Goal: Task Accomplishment & Management: Complete application form

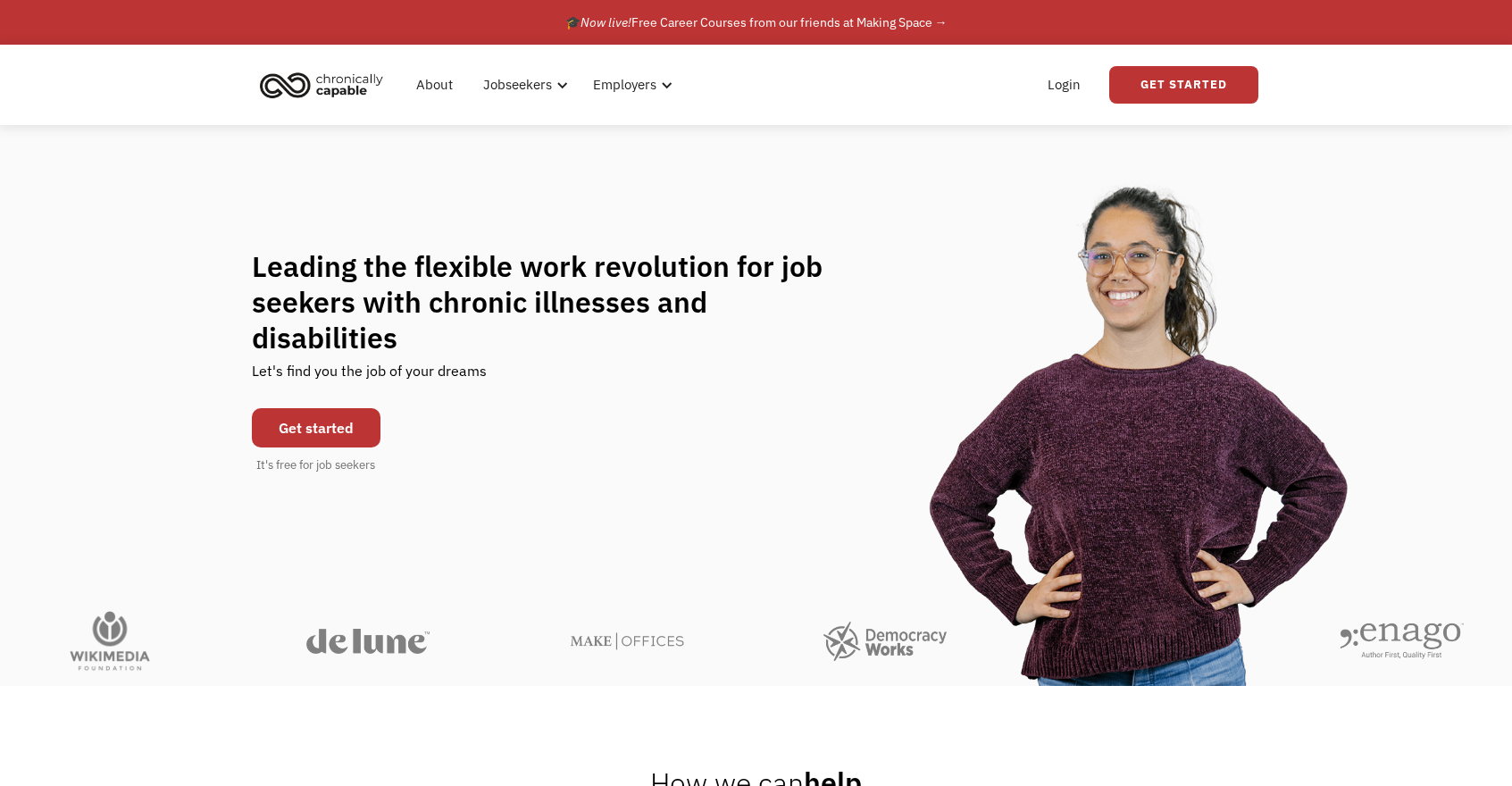
click at [346, 425] on link "Get started" at bounding box center [316, 428] width 128 height 40
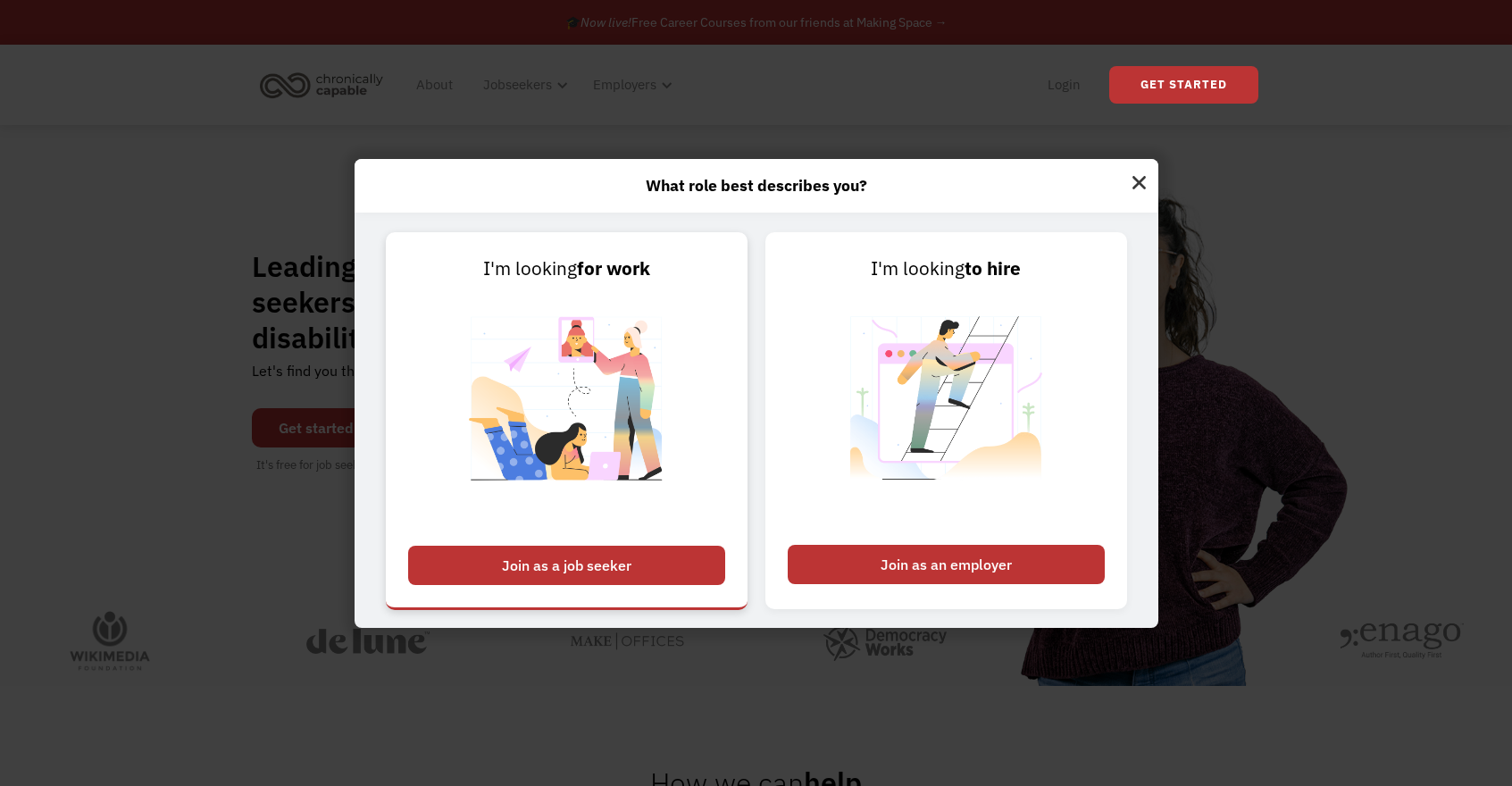
click at [523, 563] on div "Join as a job seeker" at bounding box center [566, 565] width 317 height 40
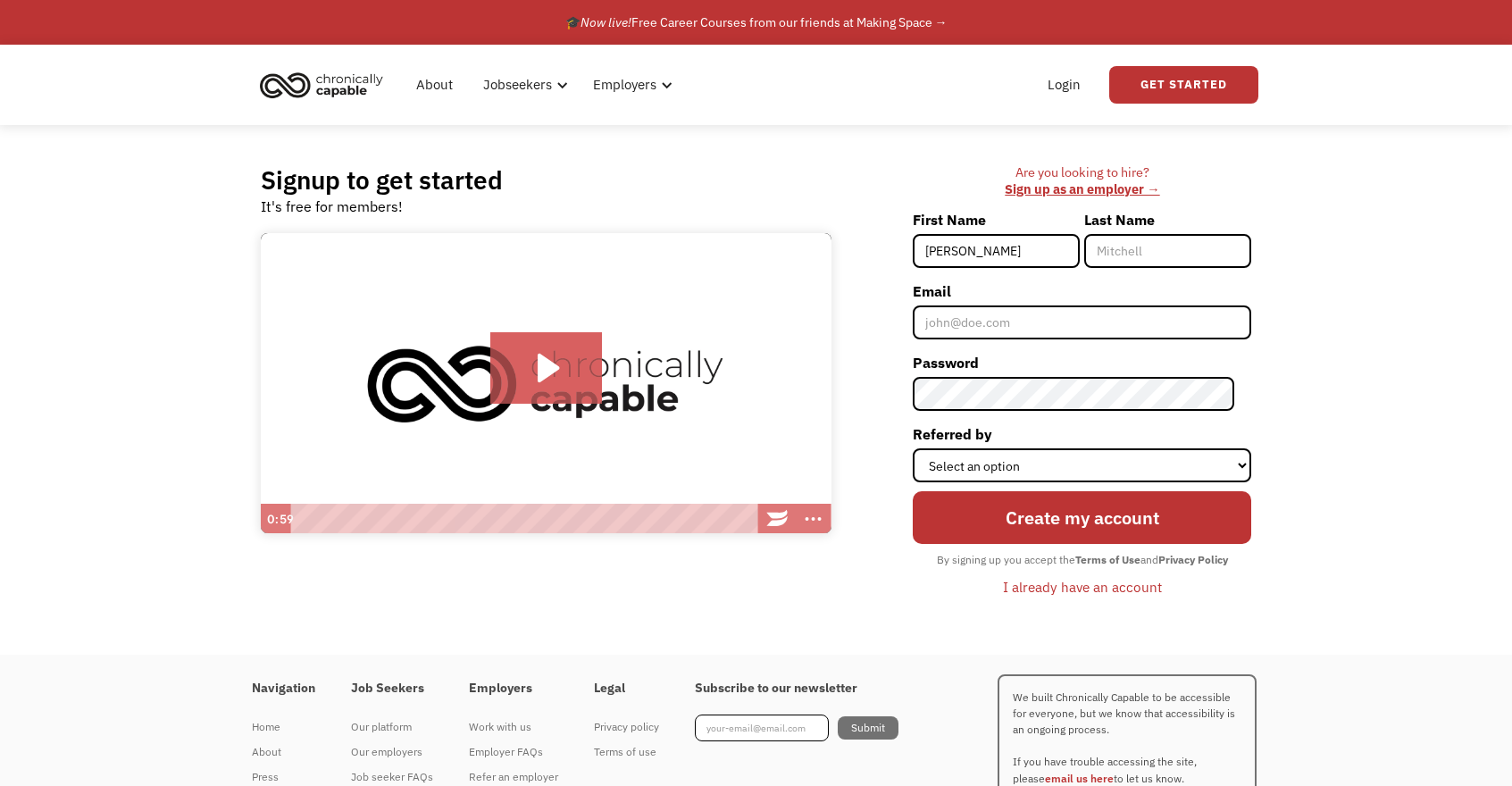
type input "Catherine"
type input "Vest"
click at [1132, 311] on input "Email" at bounding box center [1082, 322] width 338 height 34
type input "catherine.vest@icloud.com"
click at [1129, 463] on select "Select an option Instagram Facebook Twitter Search Engine News Article Word of …" at bounding box center [1082, 465] width 338 height 34
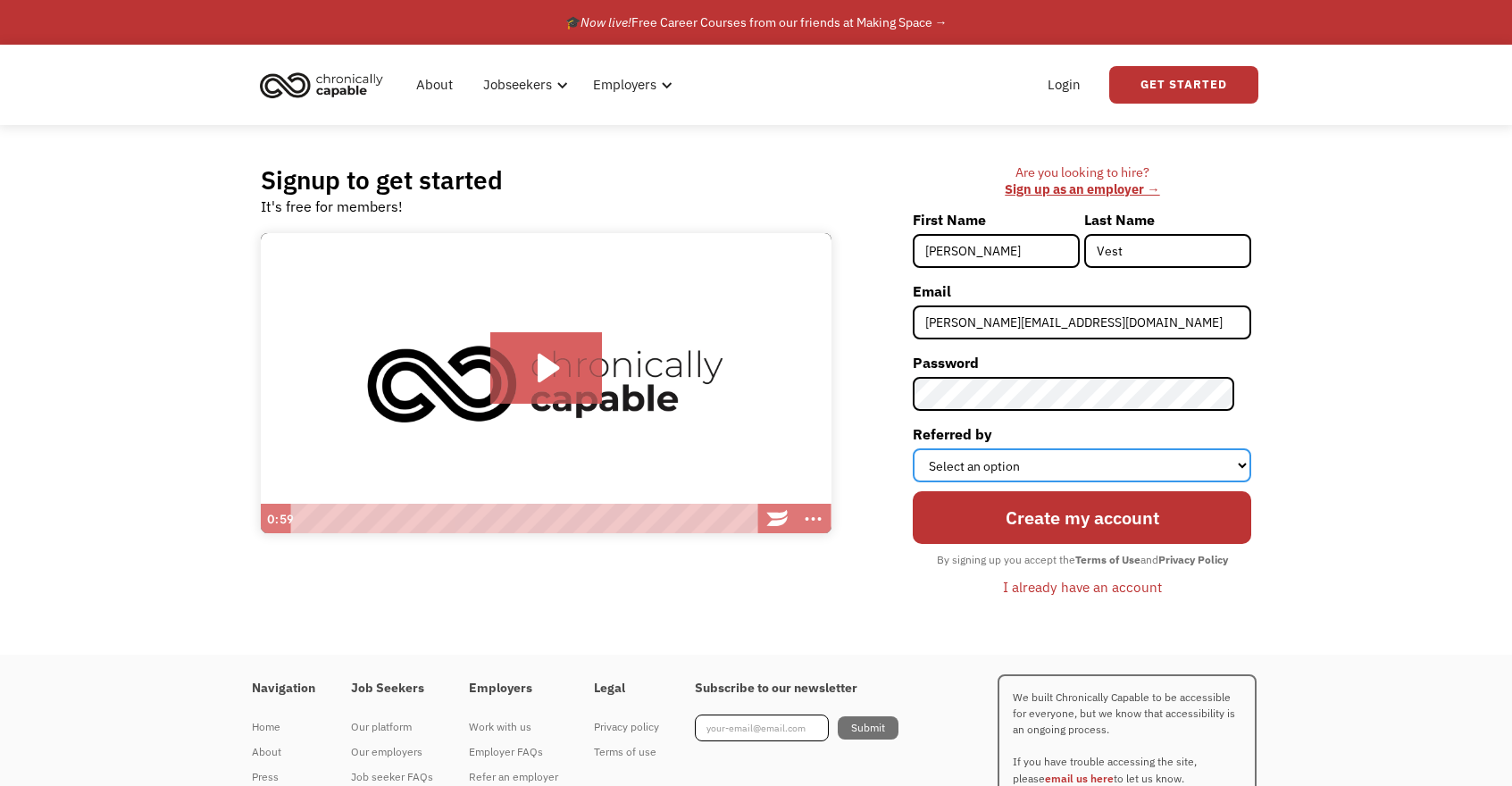
select select "Other"
click at [929, 448] on select "Select an option Instagram Facebook Twitter Search Engine News Article Word of …" at bounding box center [1082, 465] width 338 height 34
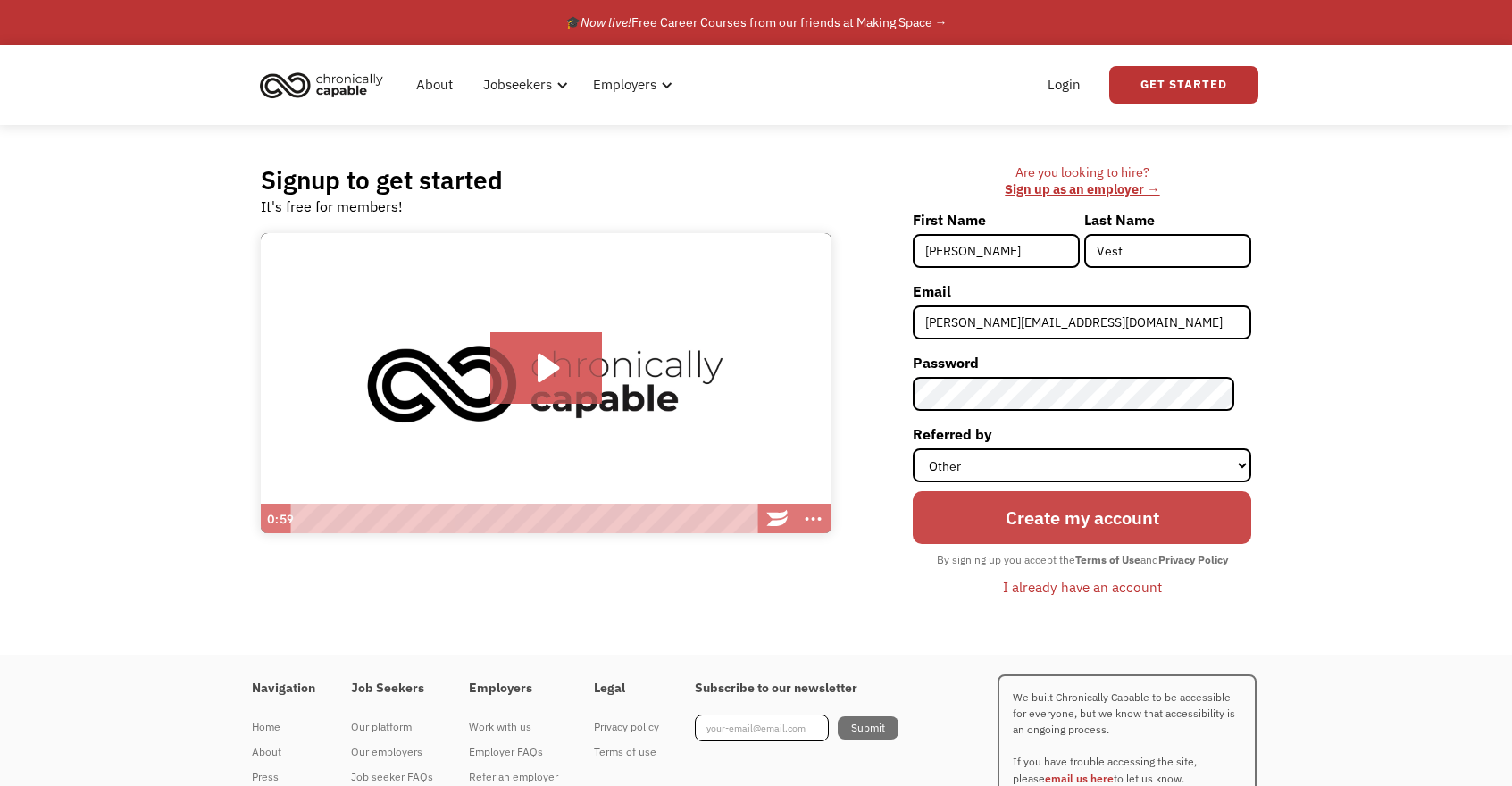
click at [1083, 529] on input "Create my account" at bounding box center [1082, 517] width 338 height 53
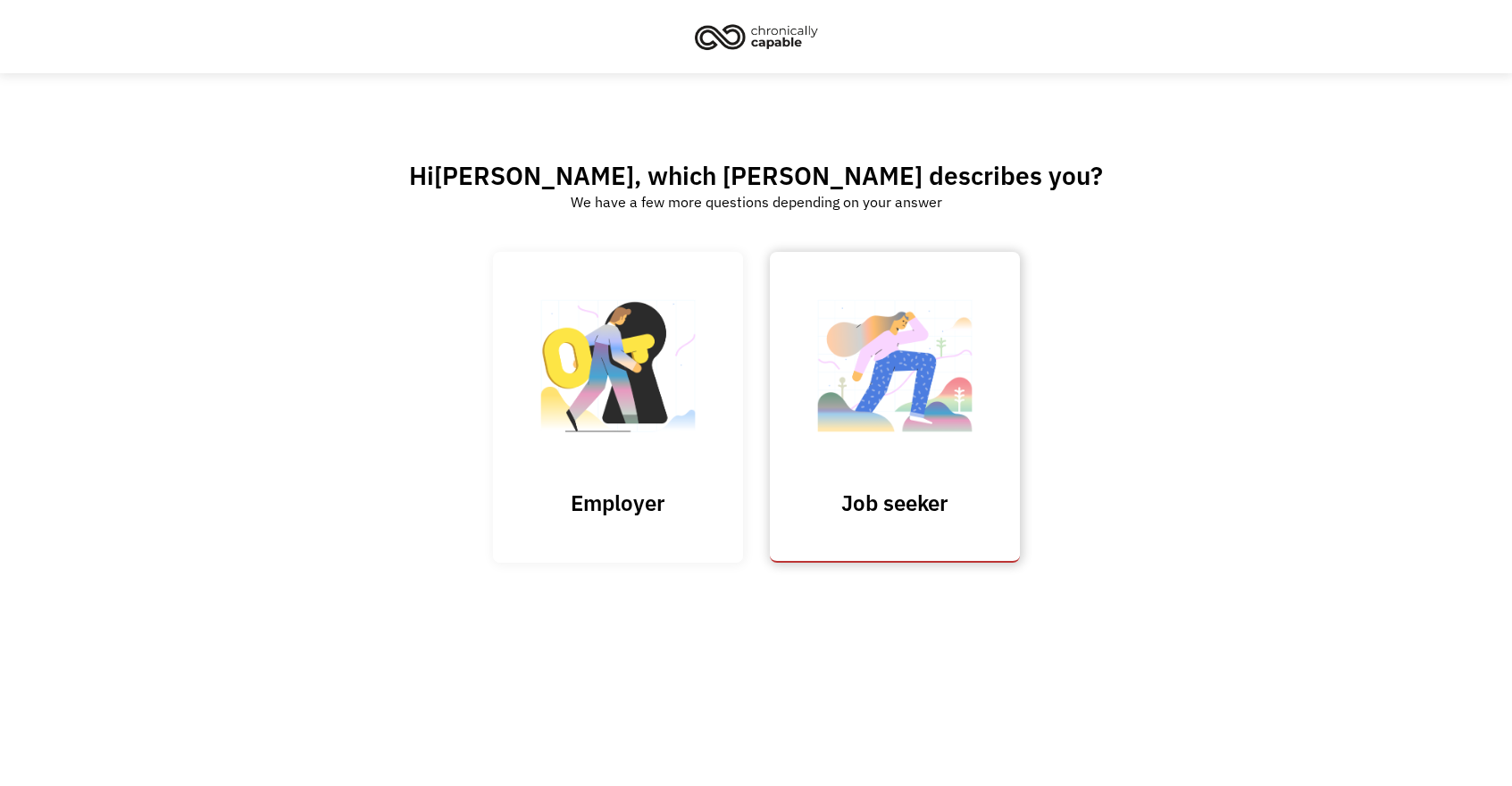
click at [836, 454] on img at bounding box center [894, 374] width 178 height 175
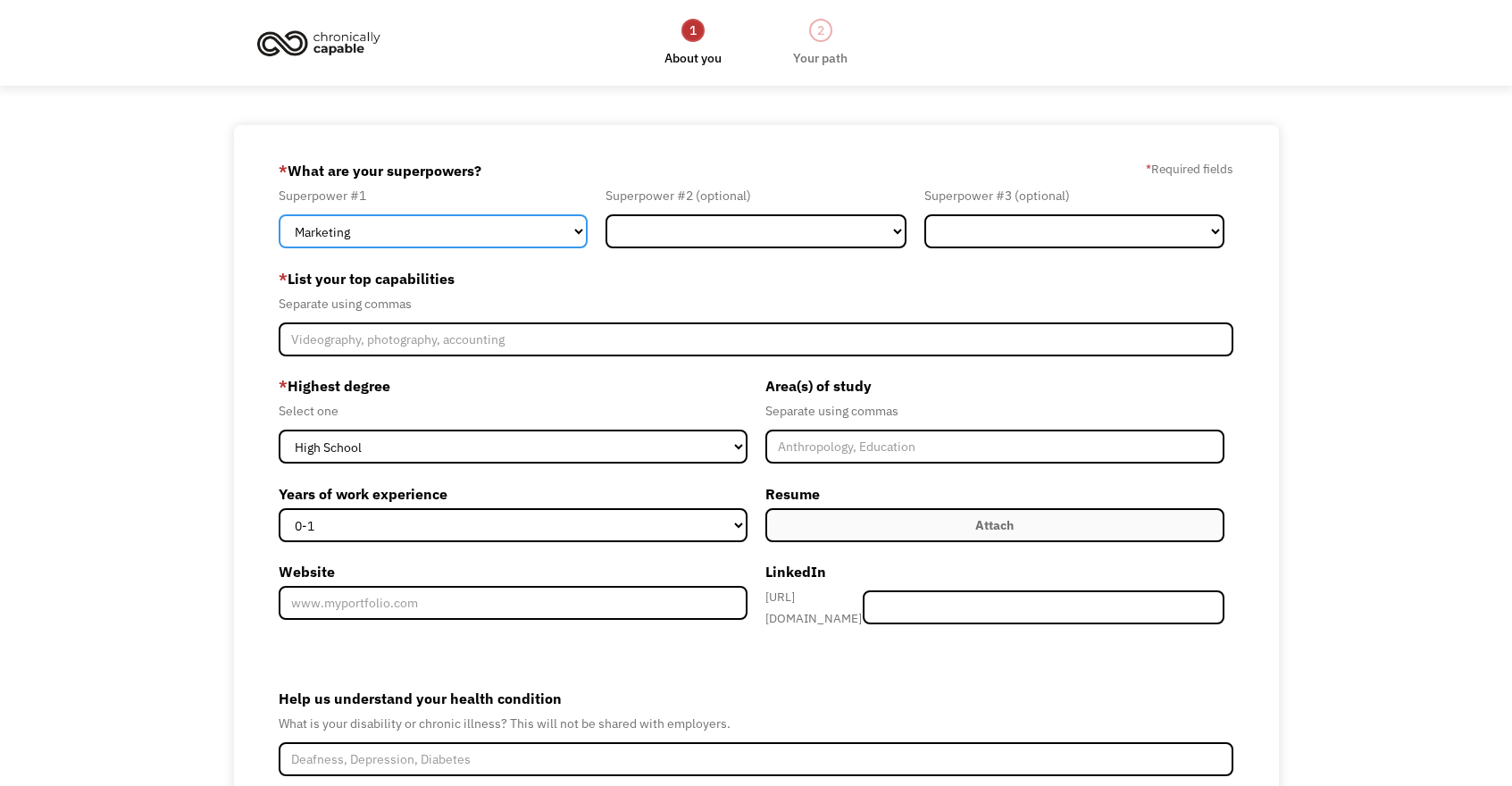
click at [576, 231] on select "Marketing Human Resources Finance Technology Operations Sales Industrial & Manu…" at bounding box center [433, 231] width 308 height 34
select select "Communications & Public Relations"
click at [279, 214] on select "Marketing Human Resources Finance Technology Operations Sales Industrial & Manu…" at bounding box center [433, 231] width 308 height 34
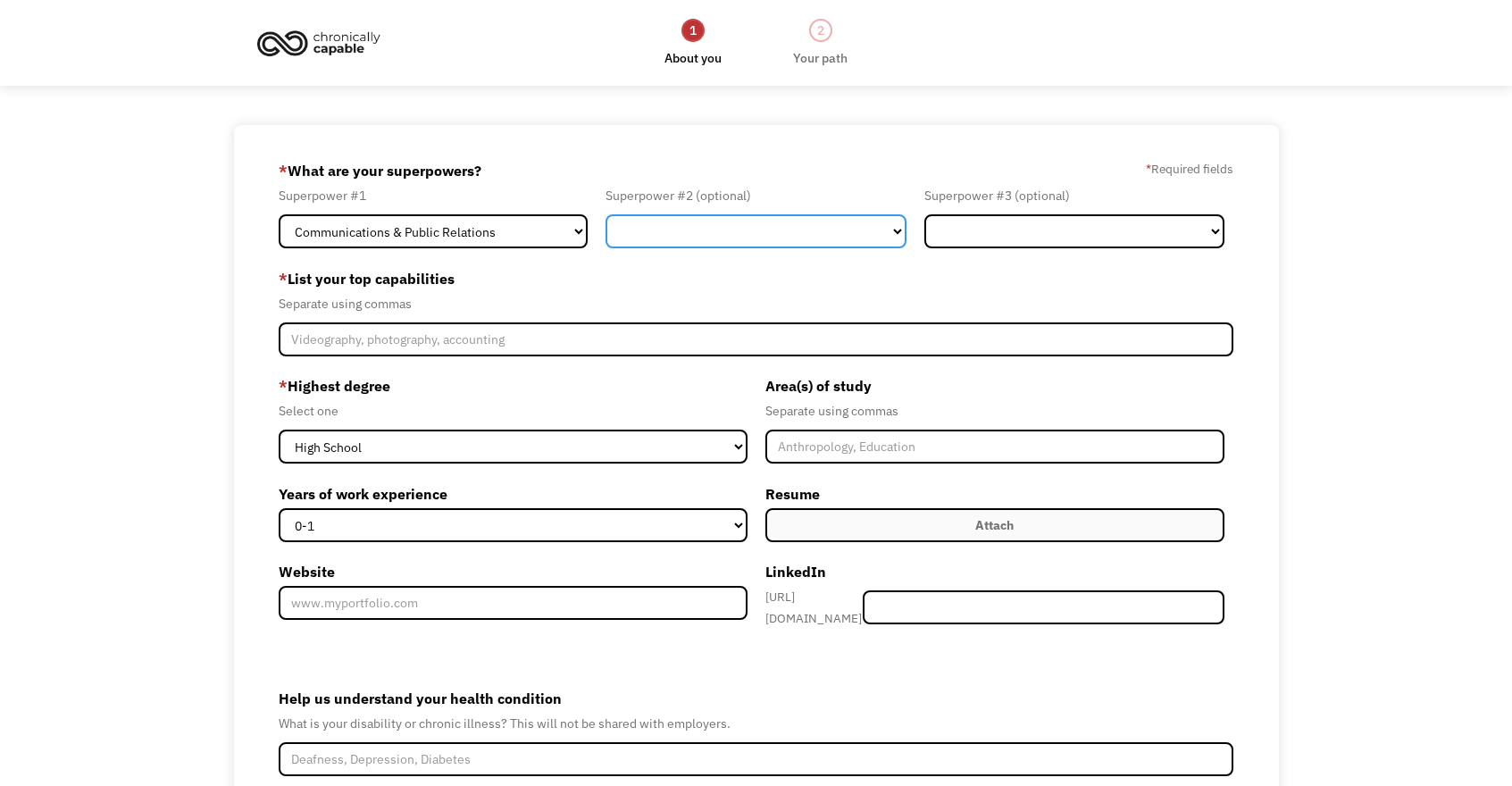
click at [699, 238] on select "Marketing Human Resources Finance Technology Operations Sales Industrial & Manu…" at bounding box center [755, 231] width 300 height 34
select select "Marketing"
click at [605, 214] on select "Marketing Human Resources Finance Technology Operations Sales Industrial & Manu…" at bounding box center [755, 231] width 300 height 34
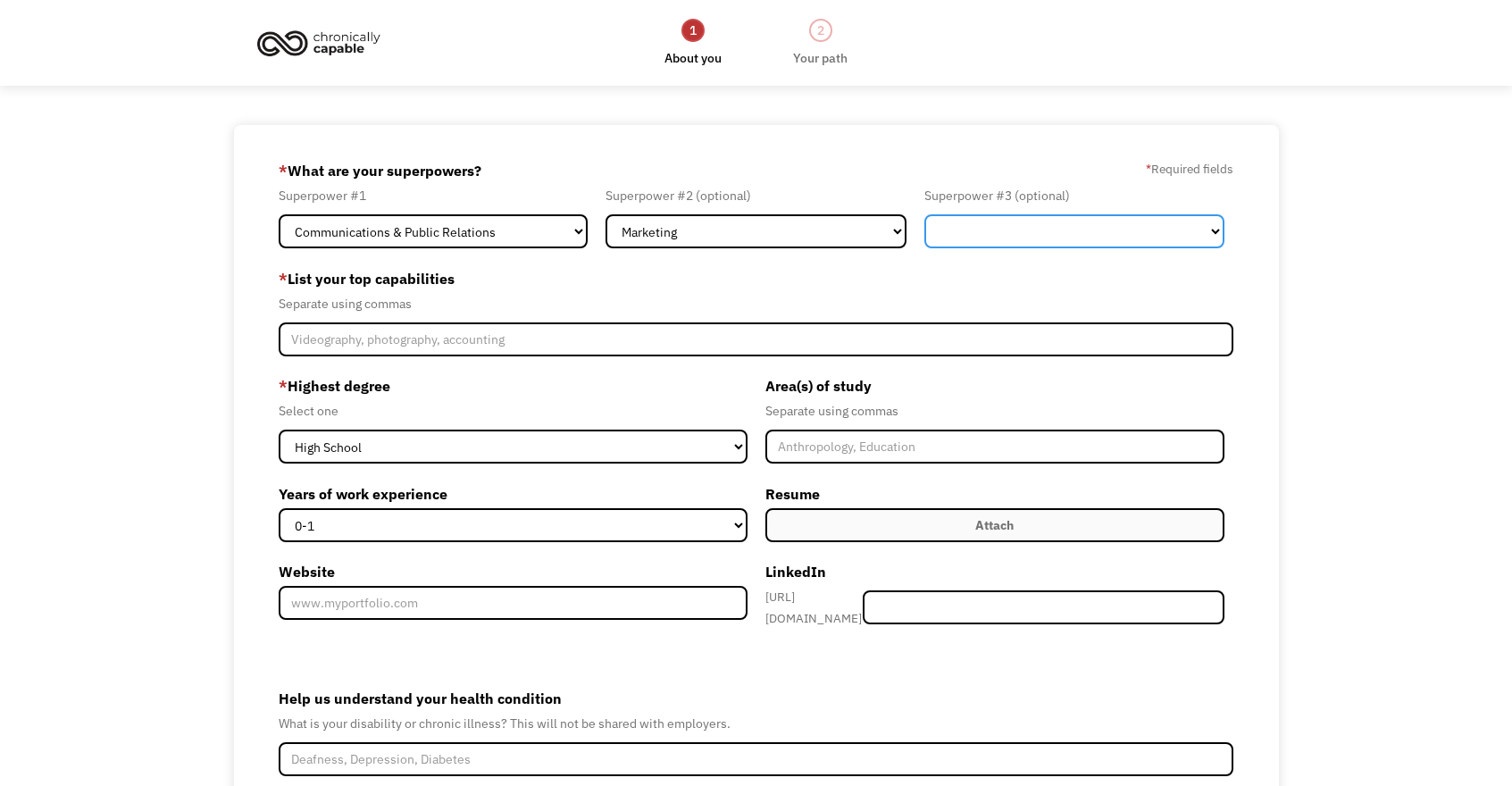
click at [1072, 235] on select "Marketing Human Resources Finance Technology Operations Sales Industrial & Manu…" at bounding box center [1074, 231] width 300 height 34
select select "Other"
click at [925, 214] on select "Marketing Human Resources Finance Technology Operations Sales Industrial & Manu…" at bounding box center [1074, 231] width 300 height 34
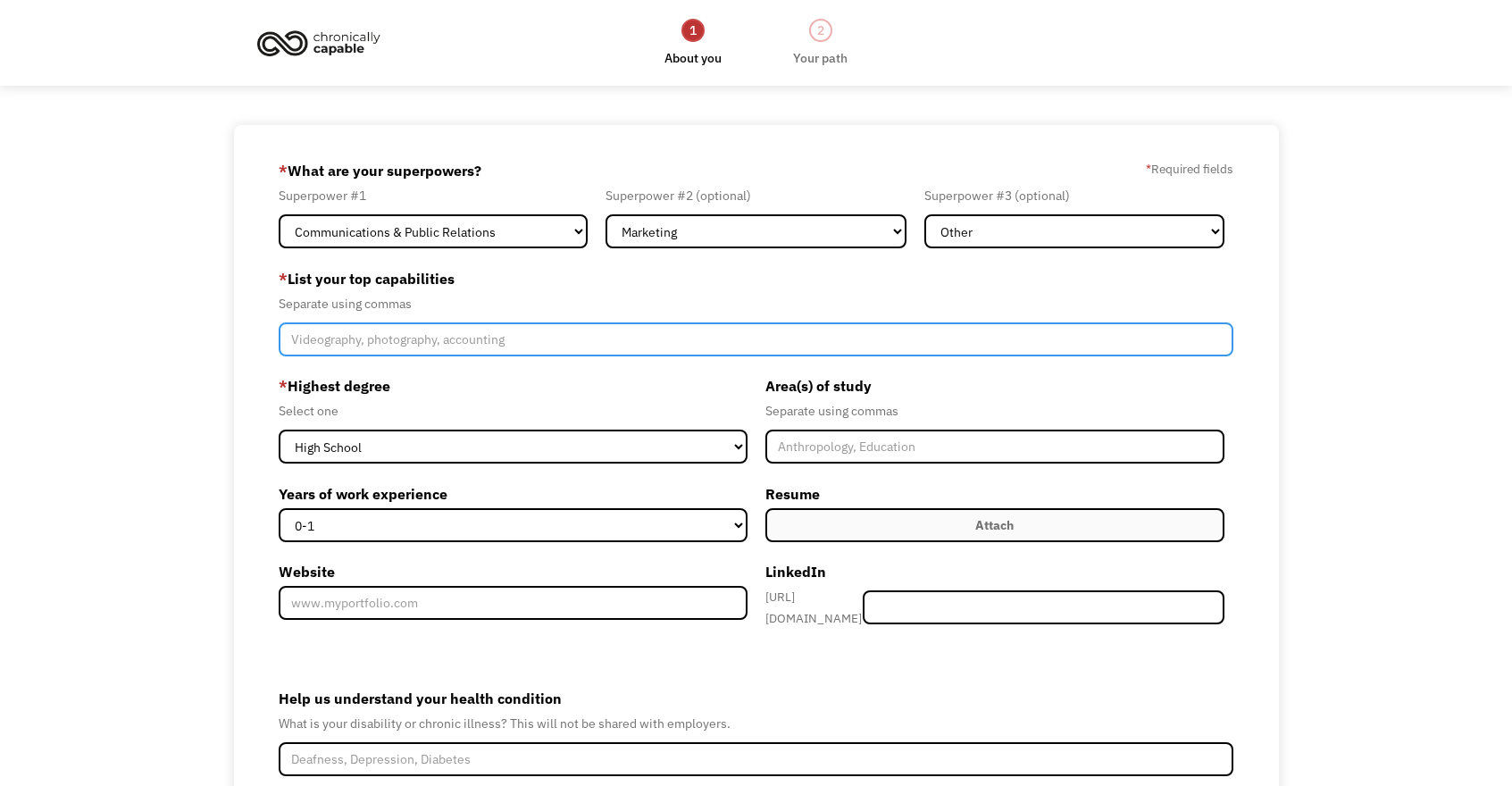
click at [489, 341] on input "Member-Create-Step1" at bounding box center [756, 339] width 953 height 34
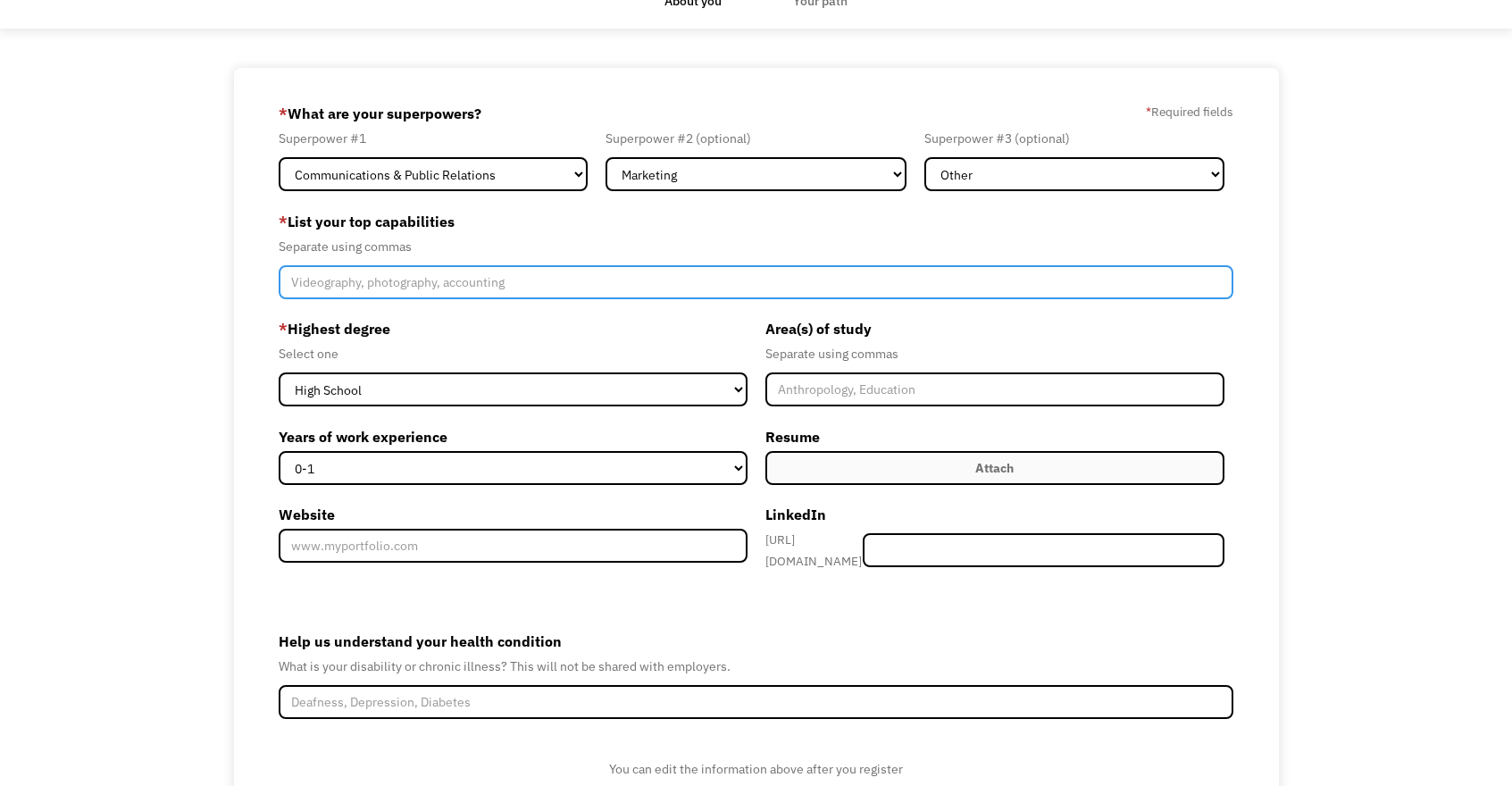
scroll to position [63, 0]
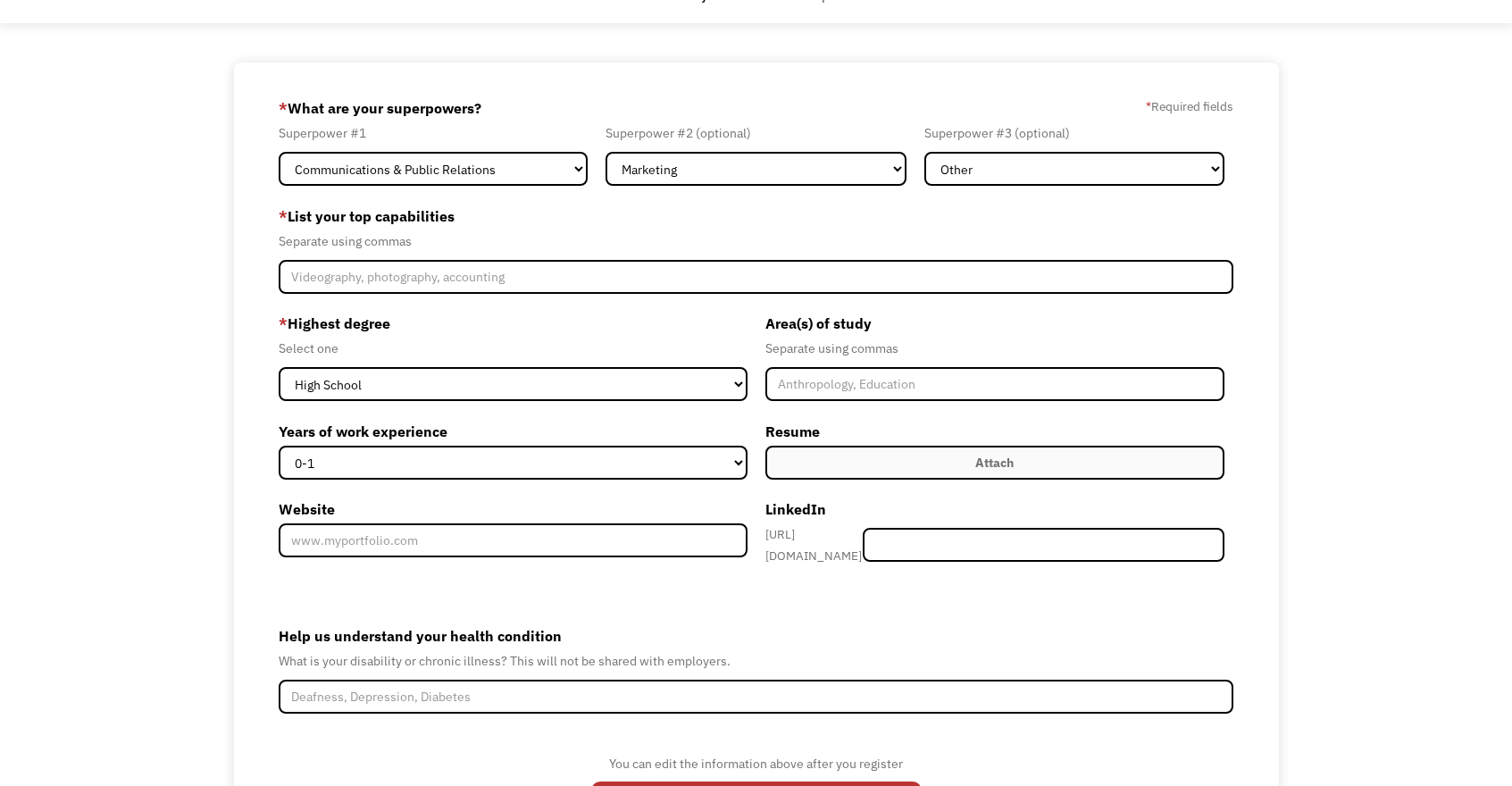
click at [419, 212] on label "* List your top capabilities" at bounding box center [756, 215] width 953 height 29
copy label "* List your top capabilities"
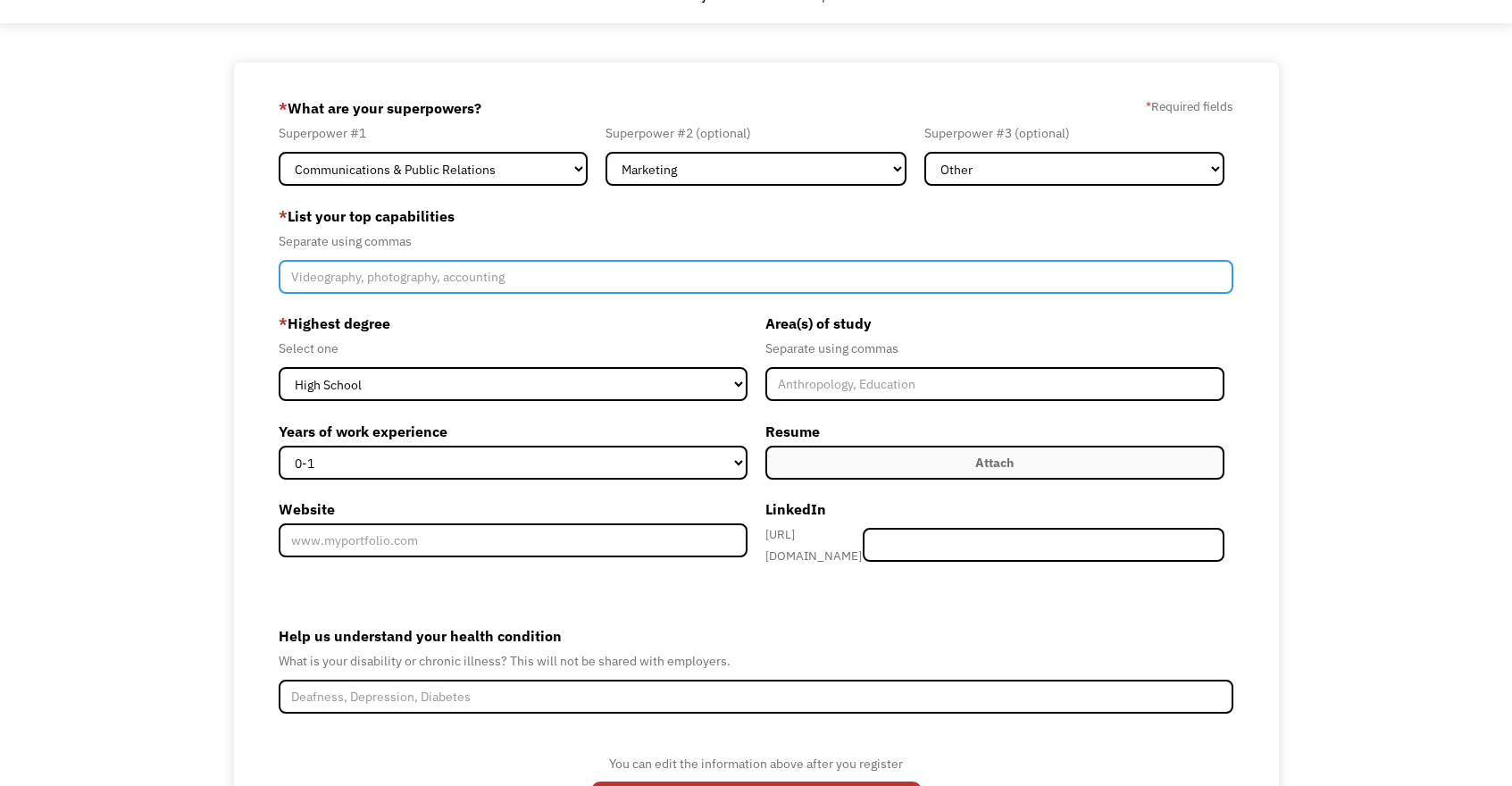
click at [380, 278] on input "Member-Create-Step1" at bounding box center [756, 276] width 953 height 34
type input "Leadership, Advocacy, Outreach, Campaigns, Project Management, Communications, …"
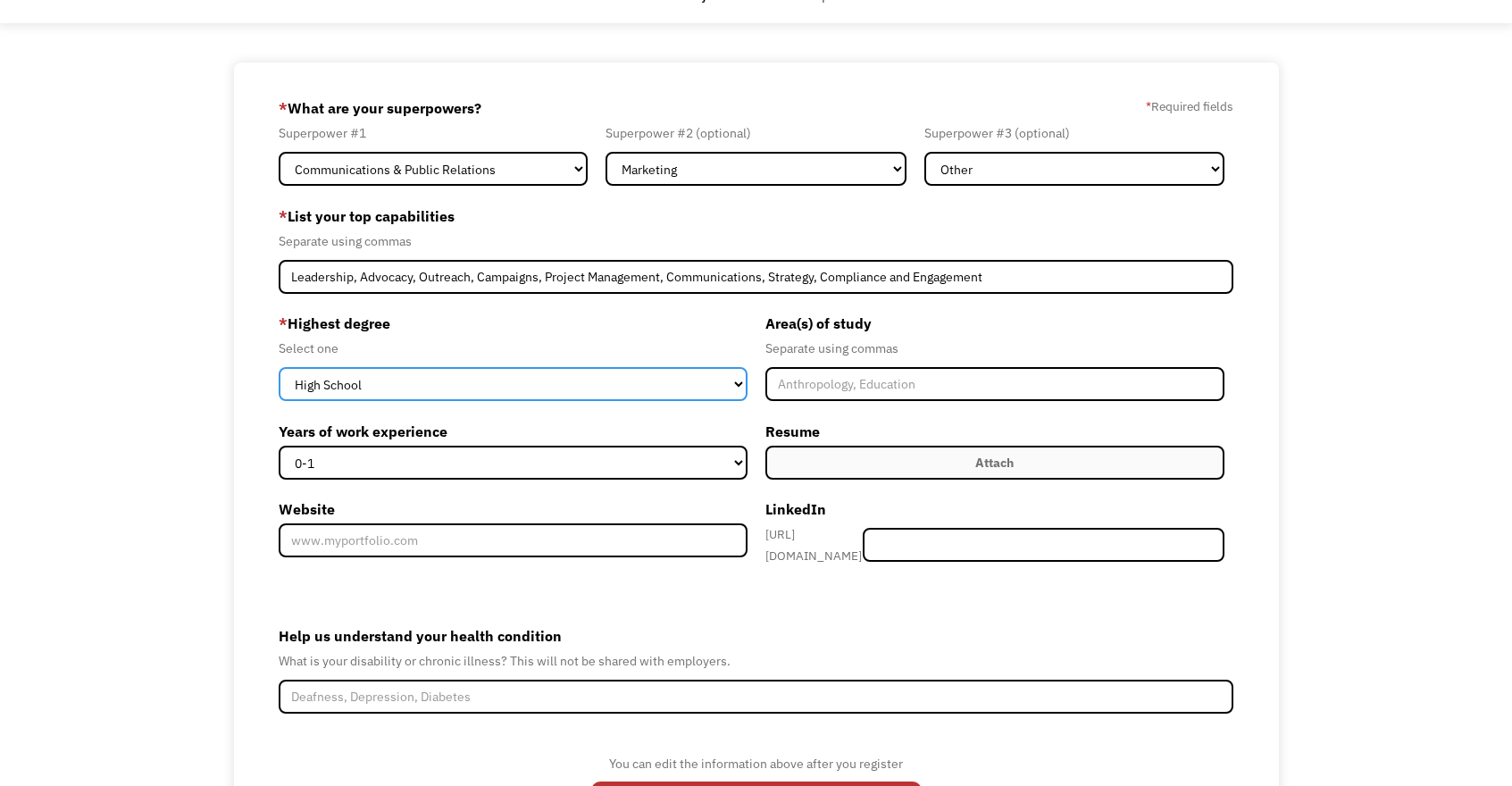
click at [521, 390] on select "High School Associates Bachelors Master's PhD" at bounding box center [513, 383] width 468 height 34
select select "bachelors"
click at [279, 367] on select "High School Associates Bachelors Master's PhD" at bounding box center [513, 383] width 468 height 34
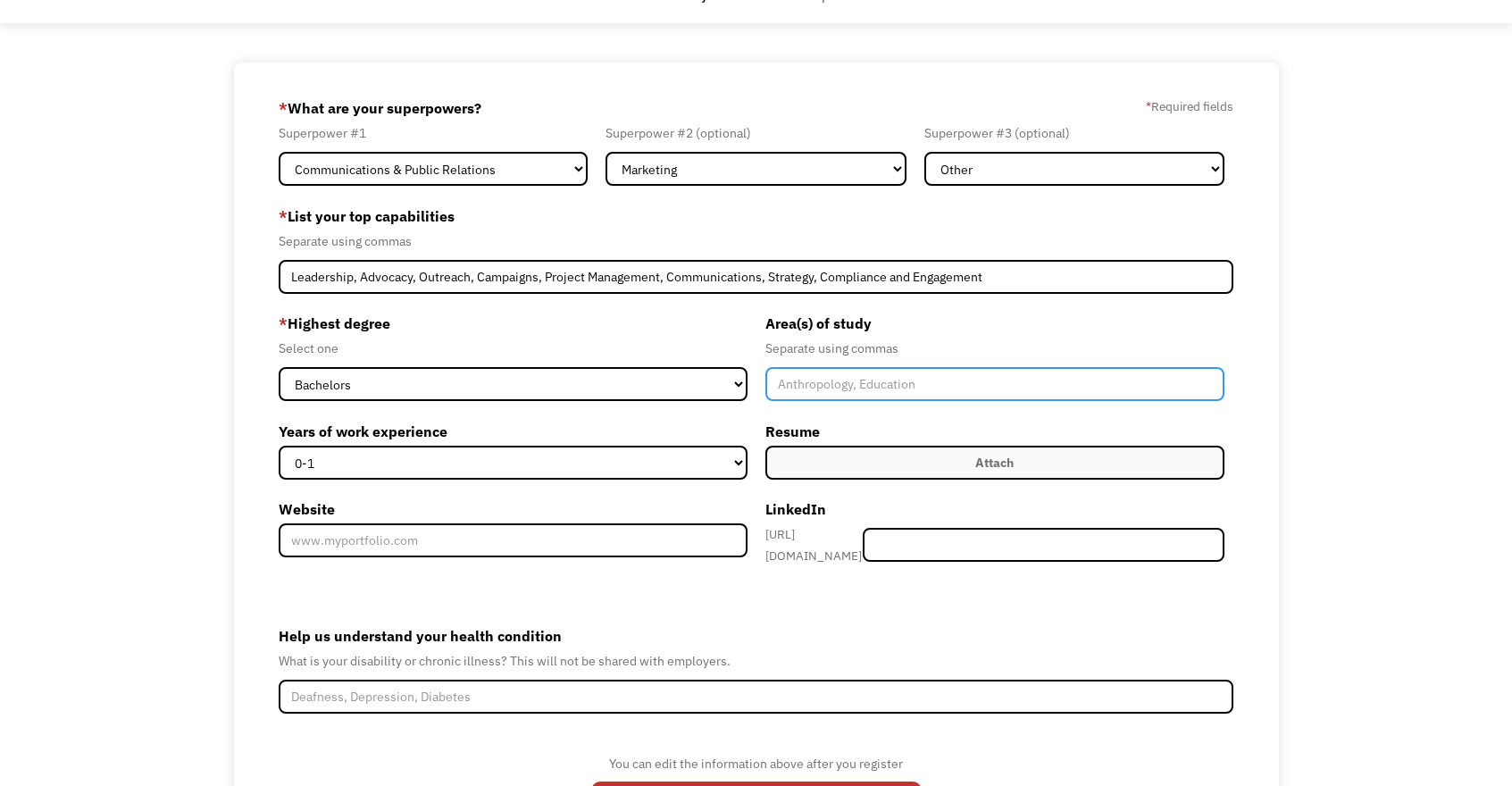
click at [793, 382] on input "Member-Create-Step1" at bounding box center [994, 383] width 459 height 34
type input "Criminal Justice"
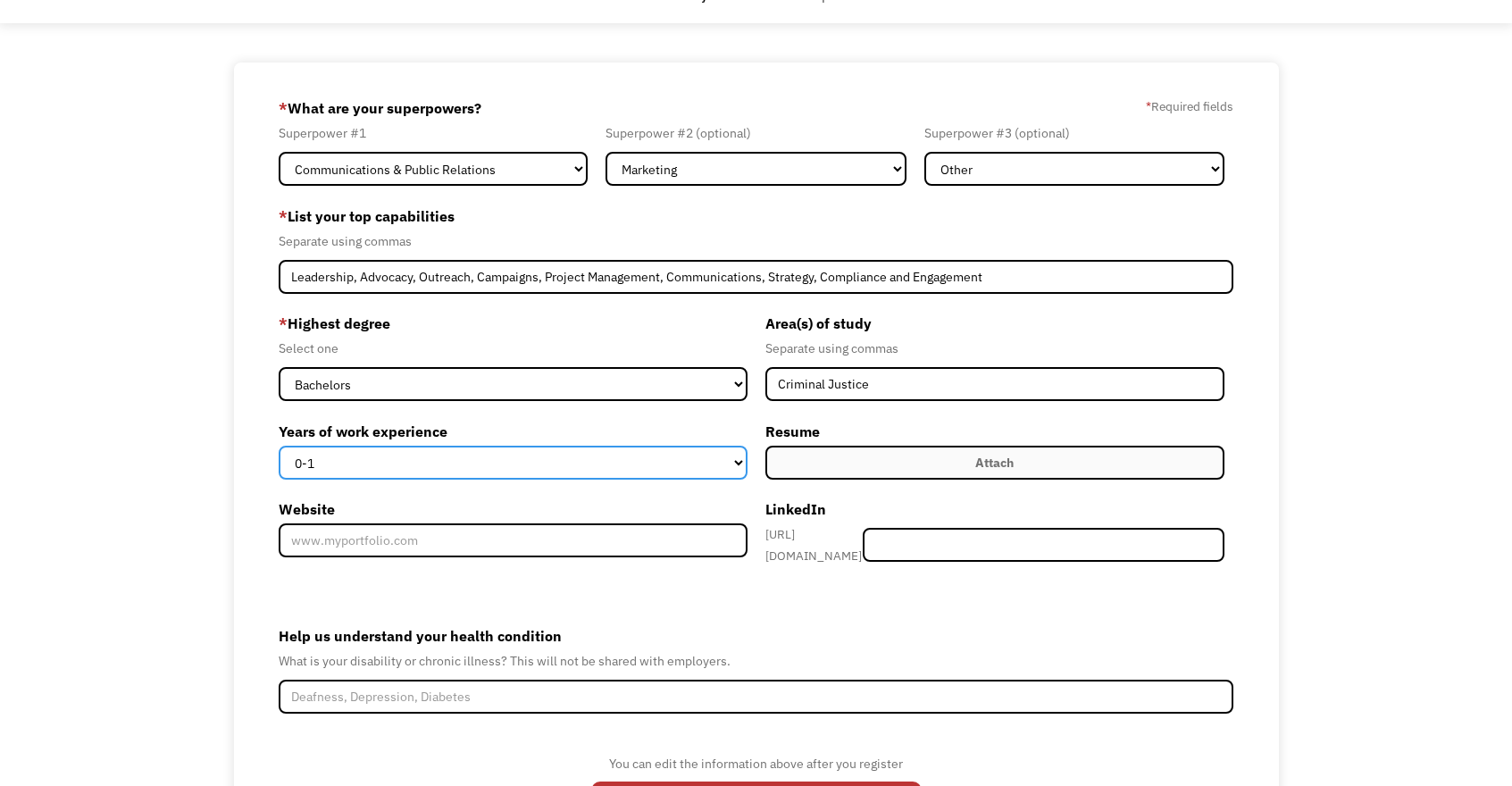
click at [608, 458] on select "0-1 2-4 5-10 11-15 15+" at bounding box center [513, 462] width 468 height 34
select select "11-15"
click at [279, 445] on select "0-1 2-4 5-10 11-15 15+" at bounding box center [513, 462] width 468 height 34
click at [862, 457] on label "Attach" at bounding box center [994, 462] width 459 height 34
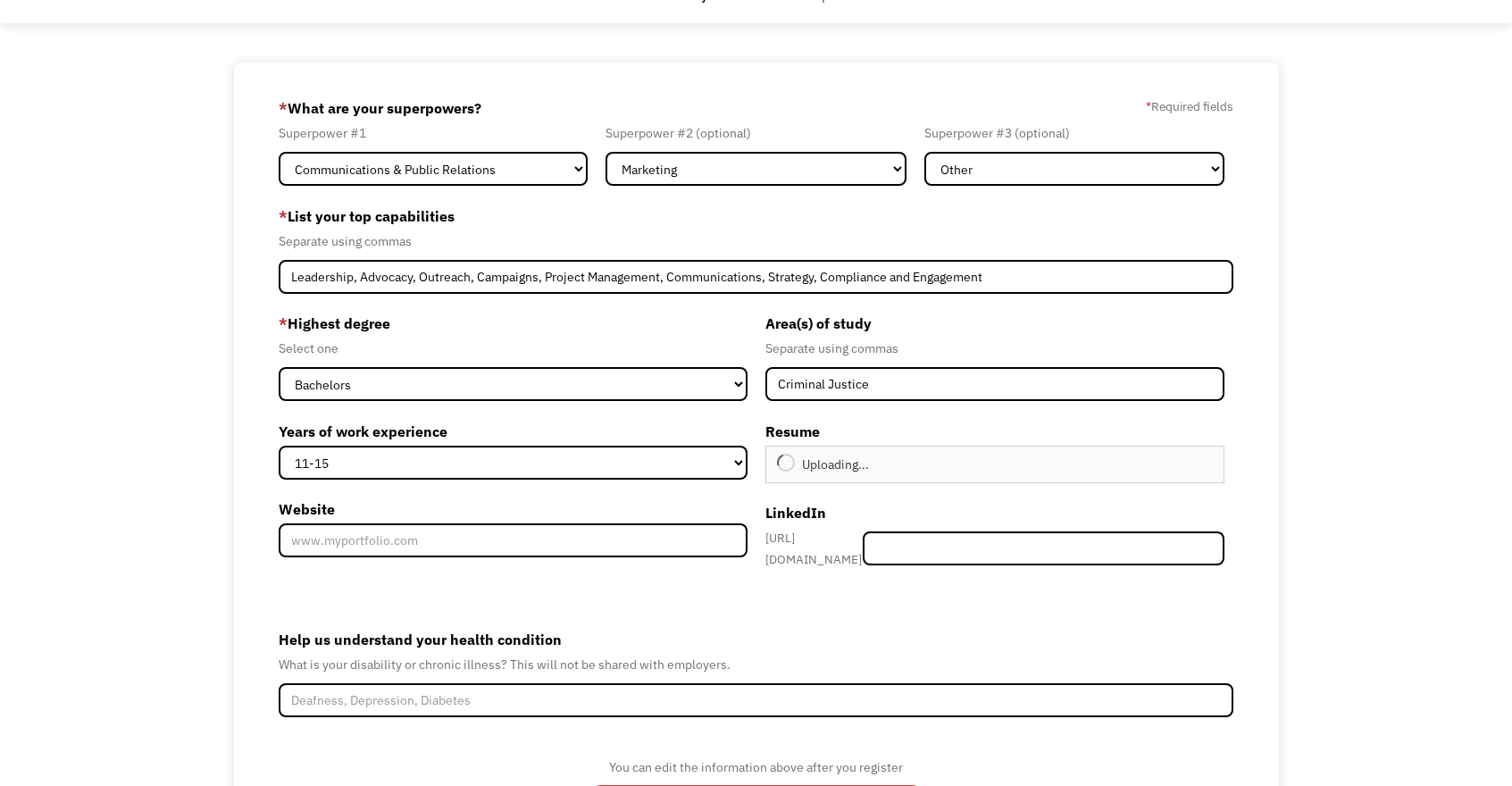
type input "Continue"
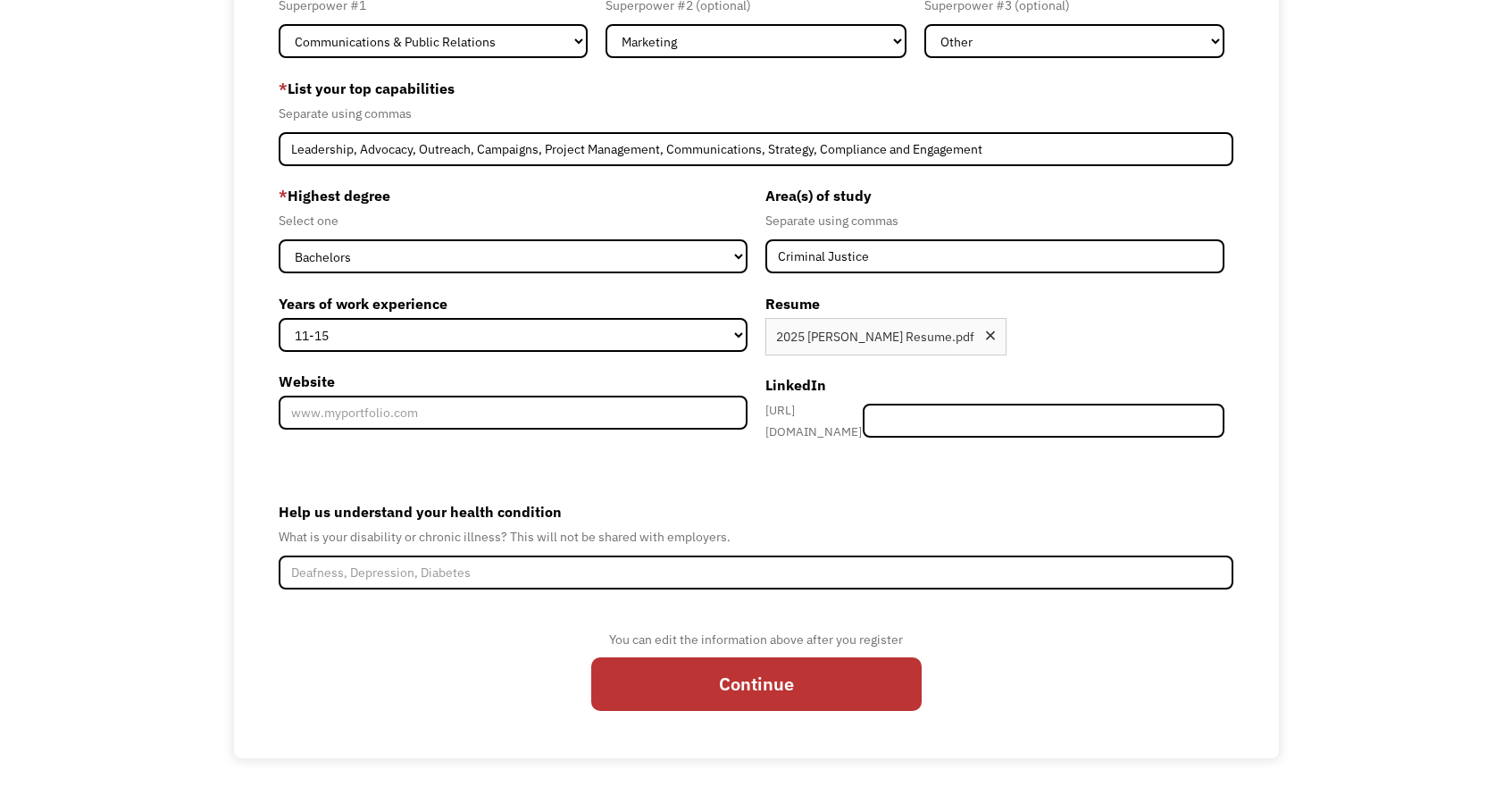
scroll to position [192, 0]
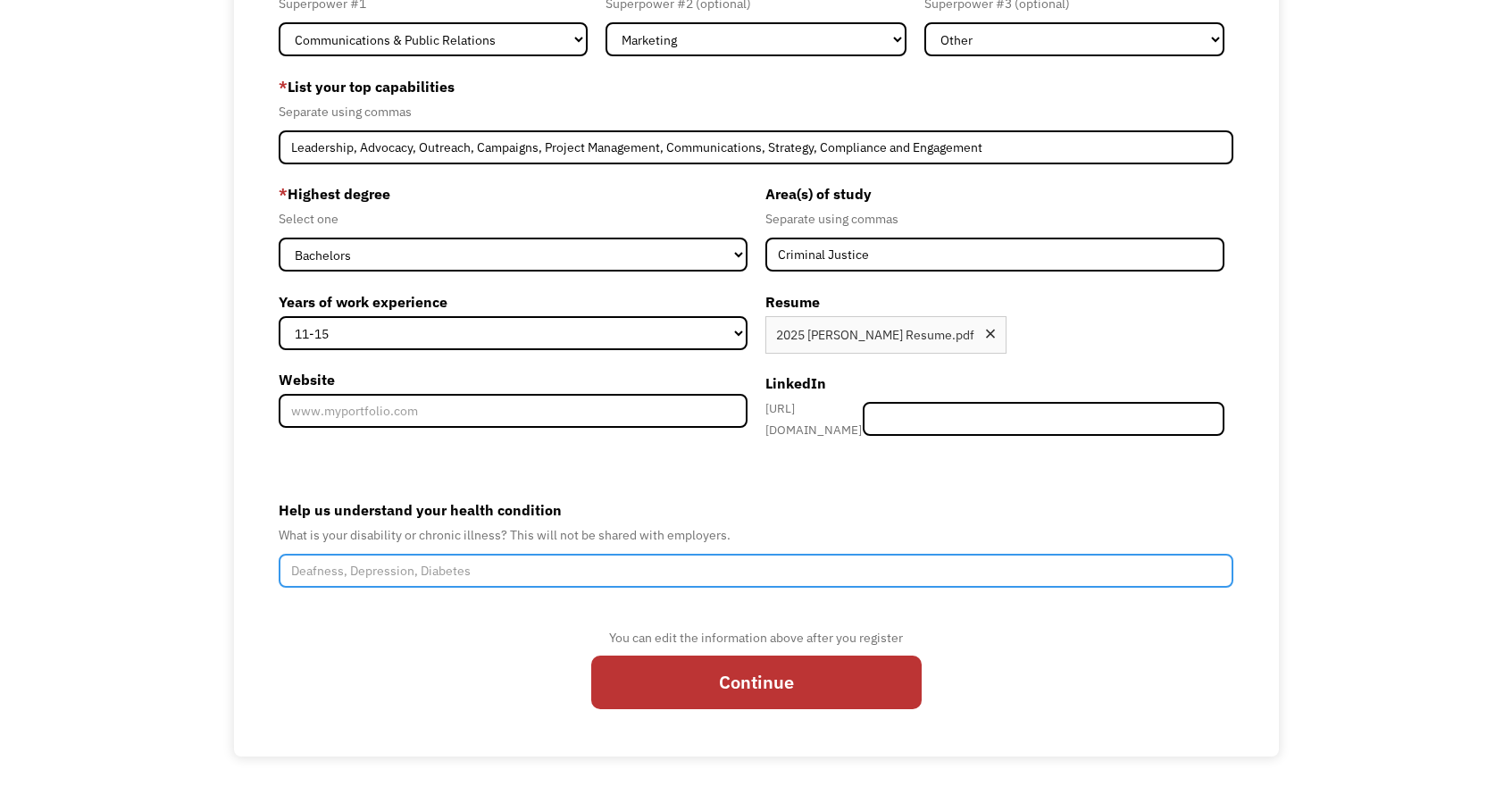
click at [636, 560] on input "Help us understand your health condition" at bounding box center [756, 570] width 953 height 34
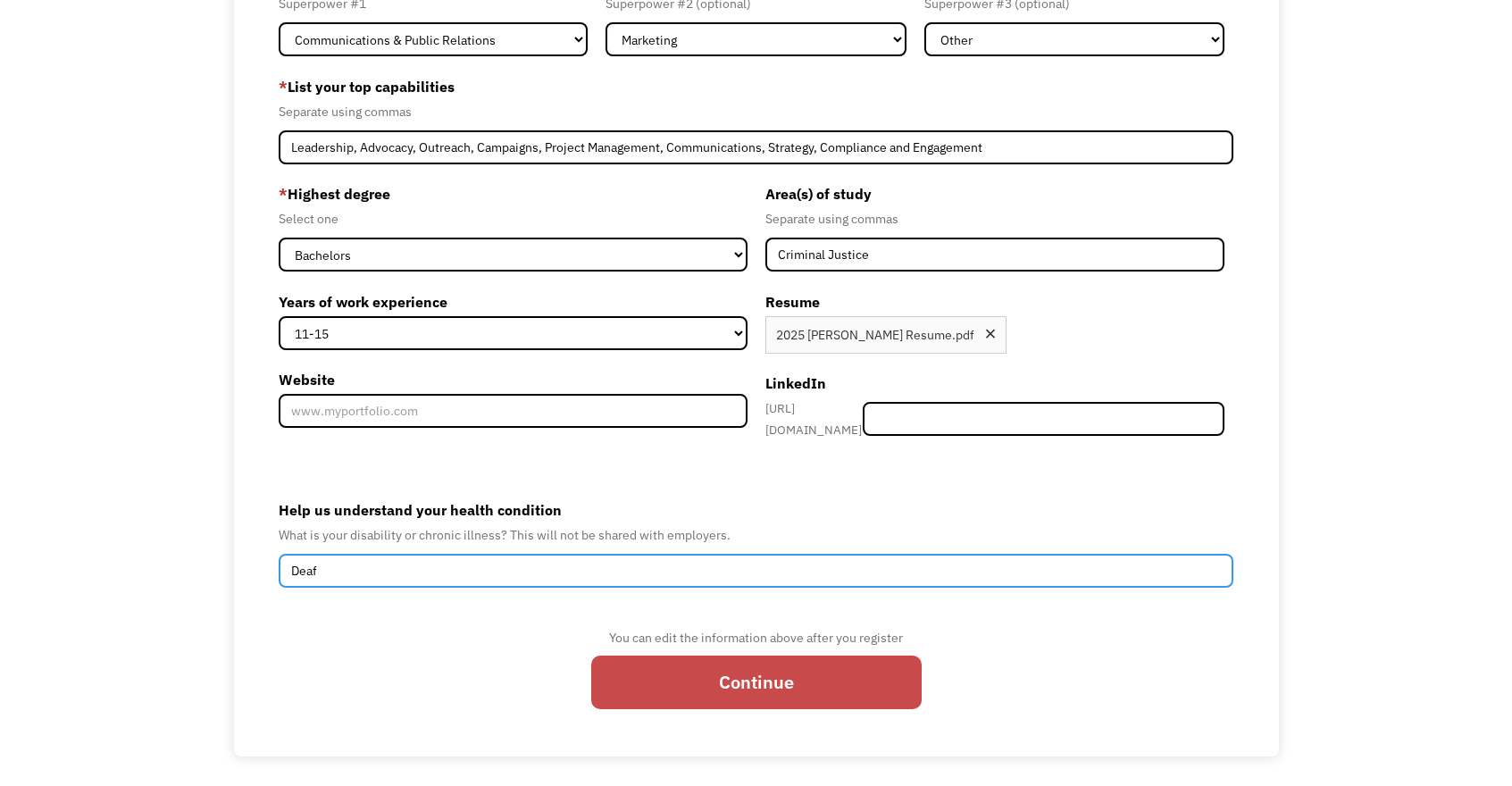
type input "Deaf"
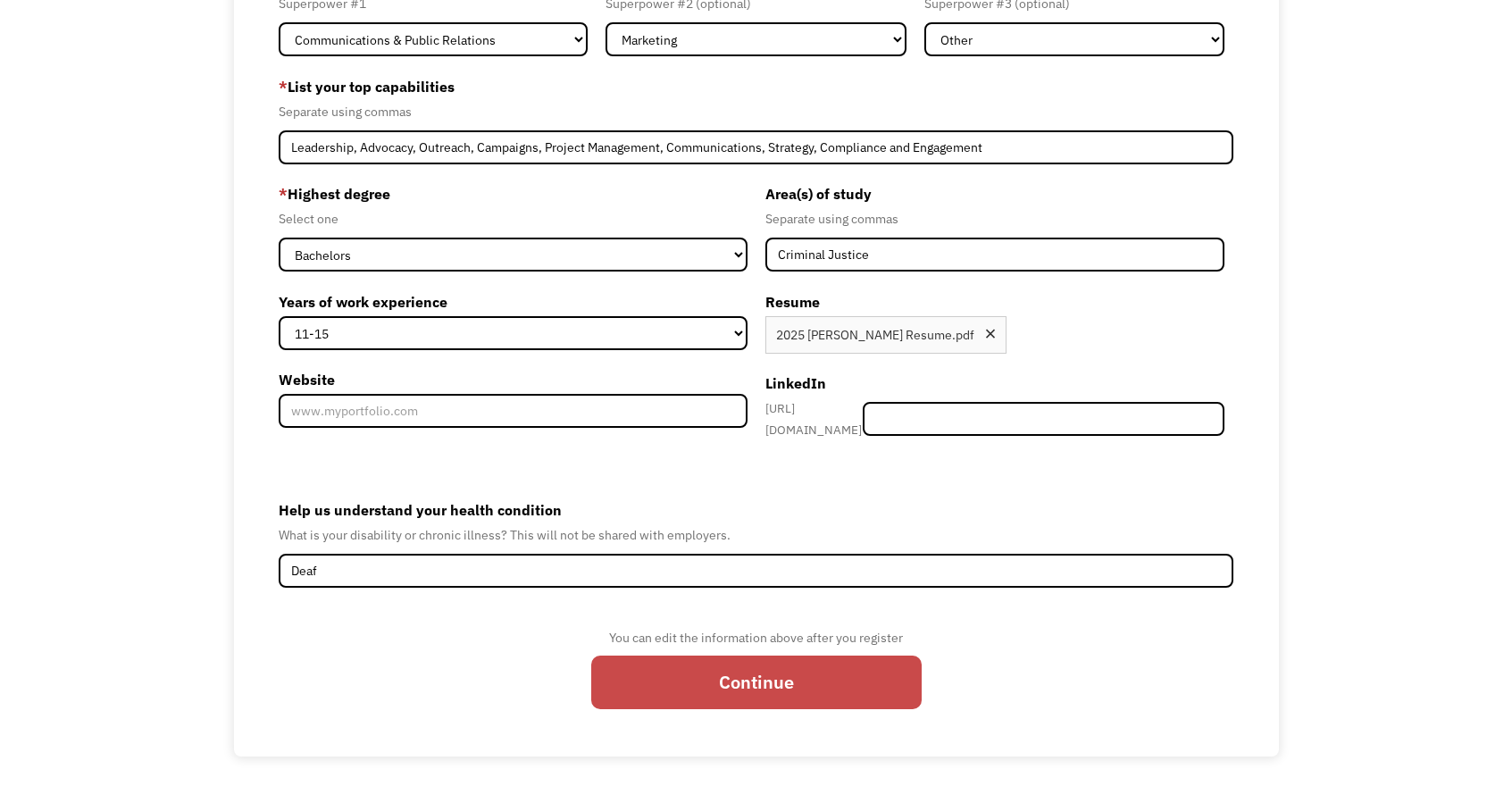
click at [651, 667] on input "Continue" at bounding box center [756, 682] width 331 height 53
type input "Please wait..."
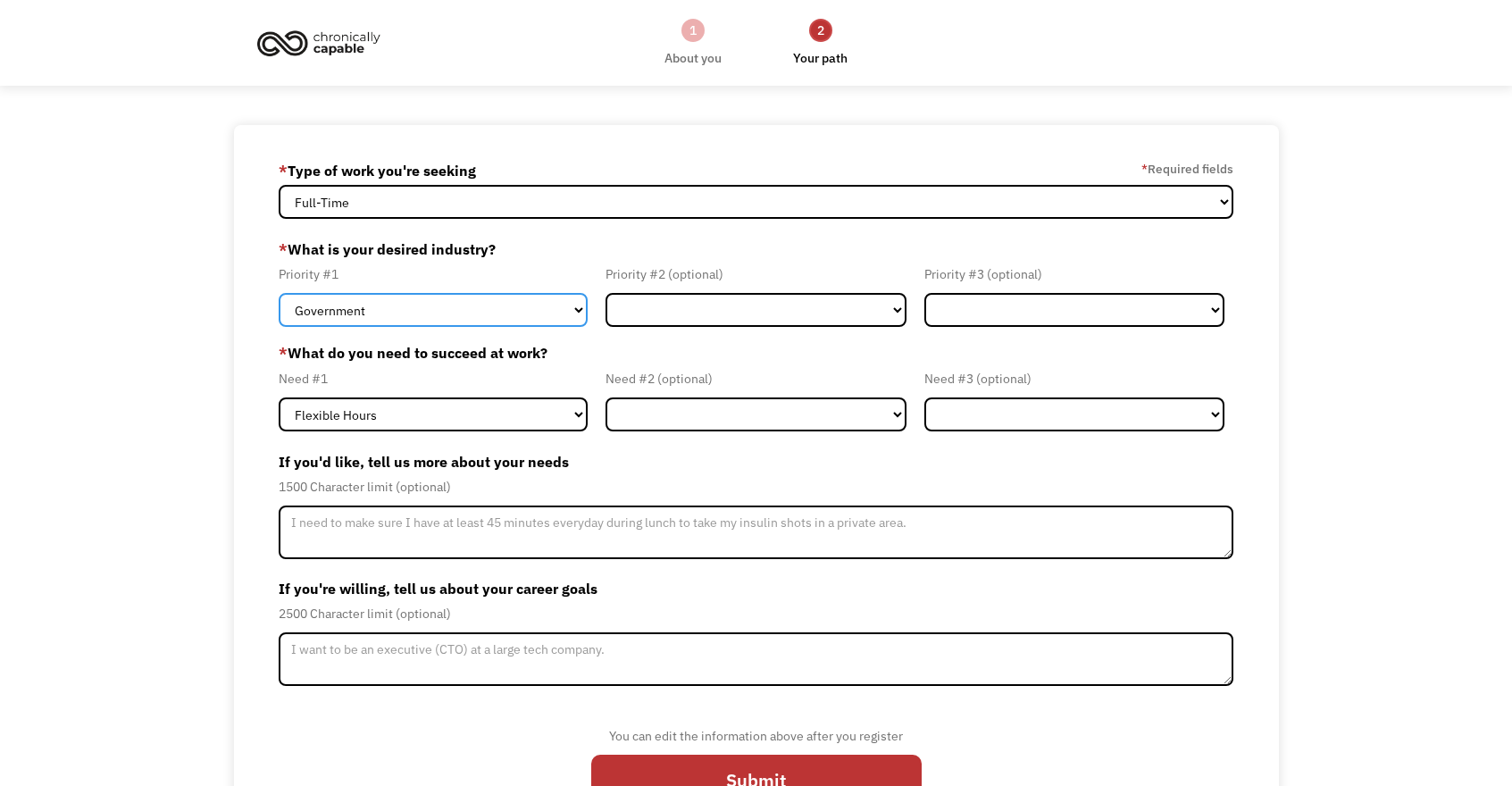
click at [561, 307] on select "Government Finance & Insurance Health & Social Care Tech & Engineering Creative…" at bounding box center [433, 309] width 308 height 34
click at [279, 293] on select "Government Finance & Insurance Health & Social Care Tech & Engineering Creative…" at bounding box center [433, 309] width 308 height 34
click at [739, 329] on form "68cd6b66a8203985194b5919 catherine.vest@icloud.com Catherine Vest * Type of wor…" at bounding box center [756, 489] width 953 height 666
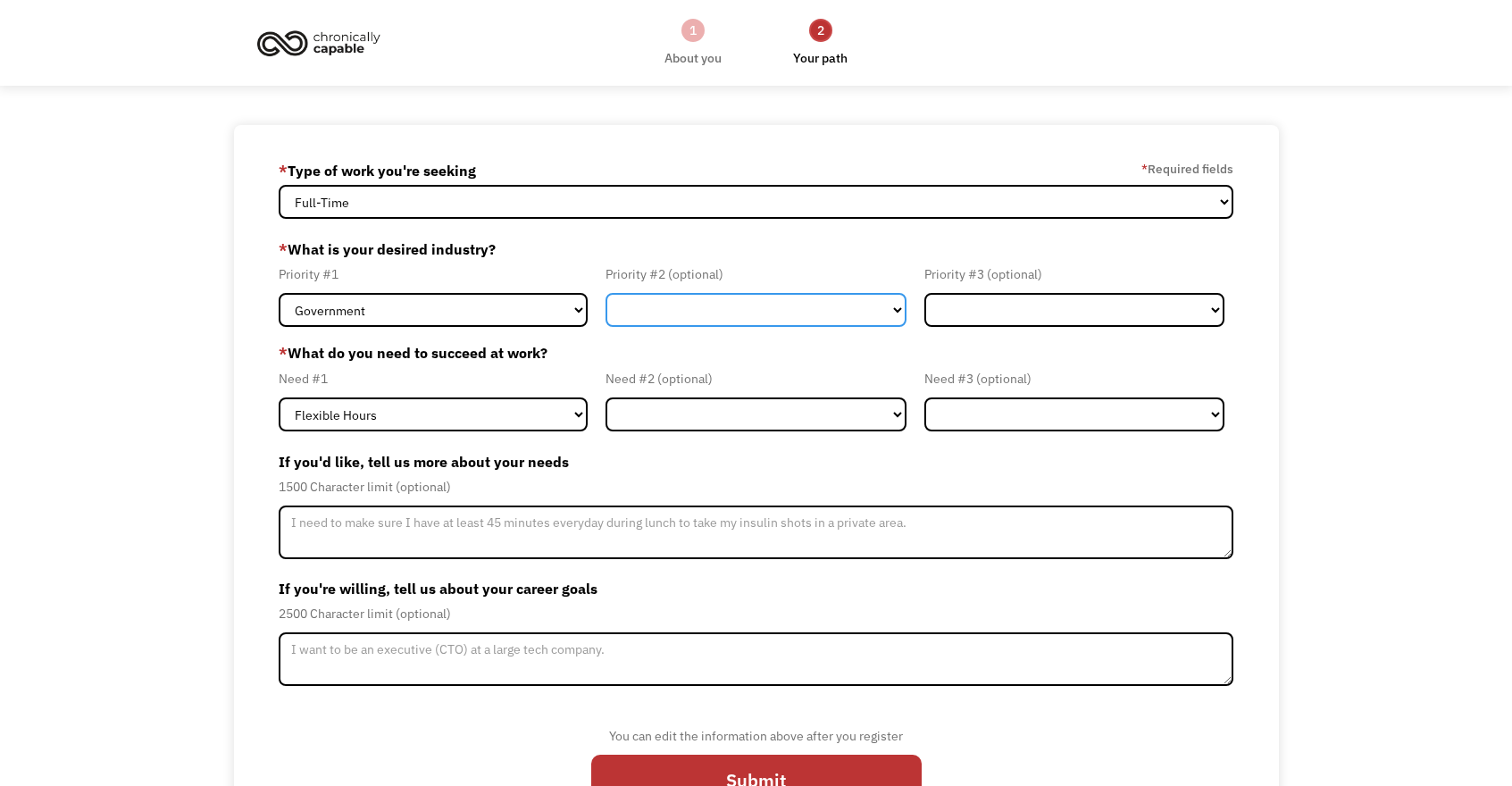
click at [737, 318] on select "Government Finance & Insurance Health & Social Care Tech & Engineering Creative…" at bounding box center [755, 309] width 300 height 34
select select "Health & Social Care"
click at [605, 293] on select "Government Finance & Insurance Health & Social Care Tech & Engineering Creative…" at bounding box center [755, 309] width 300 height 34
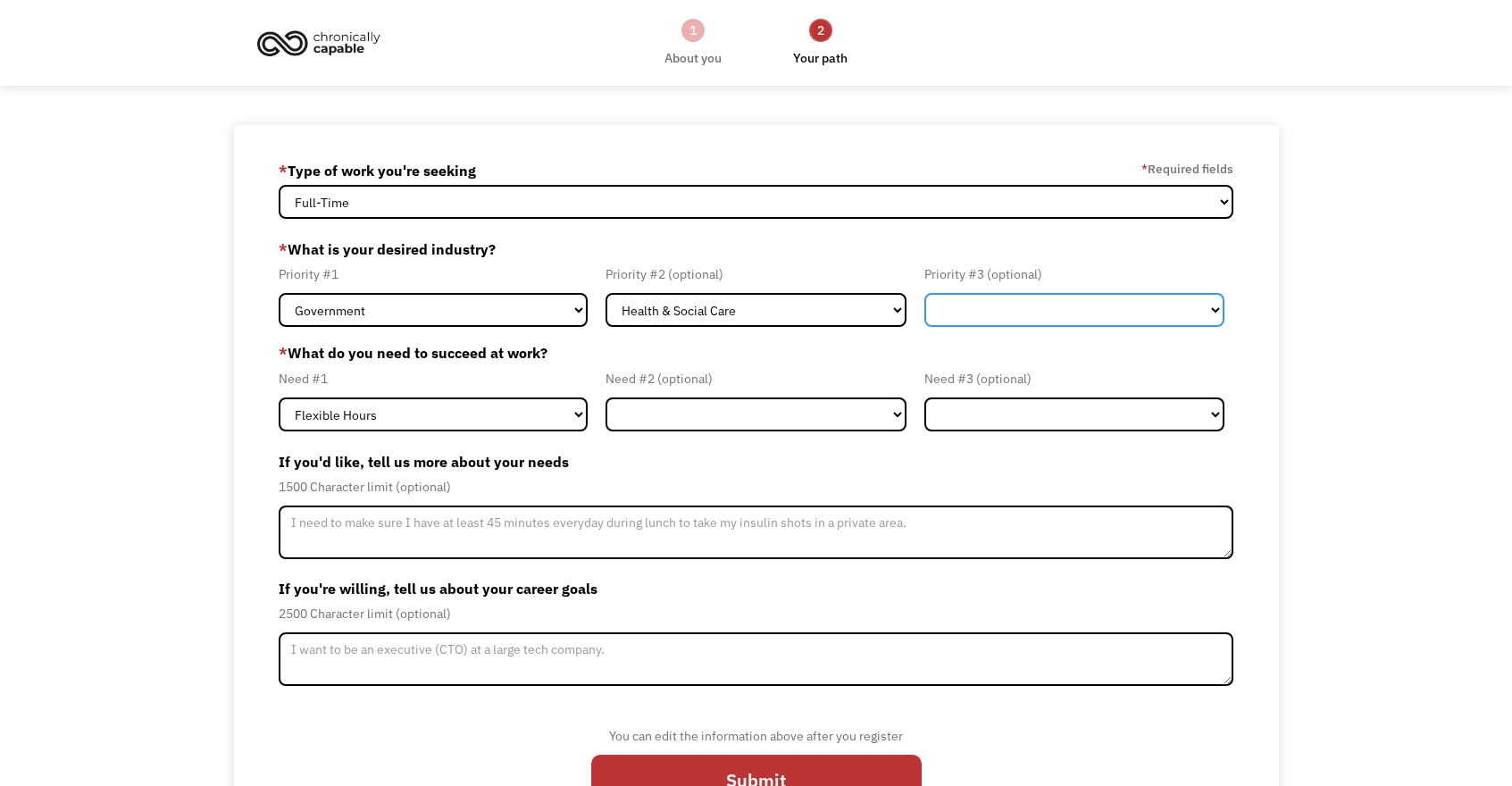
click at [1065, 302] on select "Government Finance & Insurance Health & Social Care Tech & Engineering Creative…" at bounding box center [1074, 309] width 300 height 34
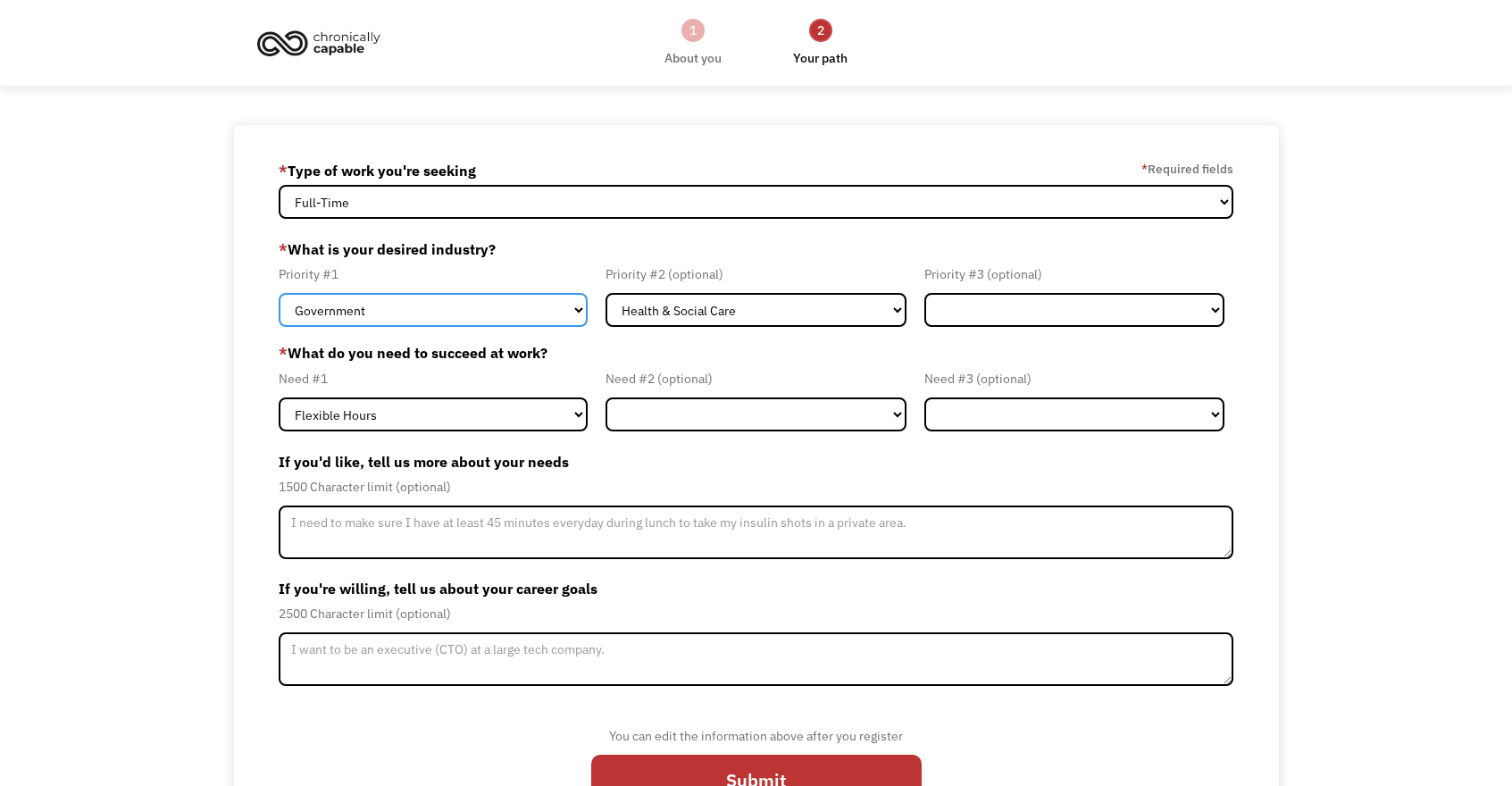
click at [569, 316] on select "Government Finance & Insurance Health & Social Care Tech & Engineering Creative…" at bounding box center [433, 309] width 308 height 34
select select "Health & Social Care"
click at [279, 293] on select "Government Finance & Insurance Health & Social Care Tech & Engineering Creative…" at bounding box center [433, 309] width 308 height 34
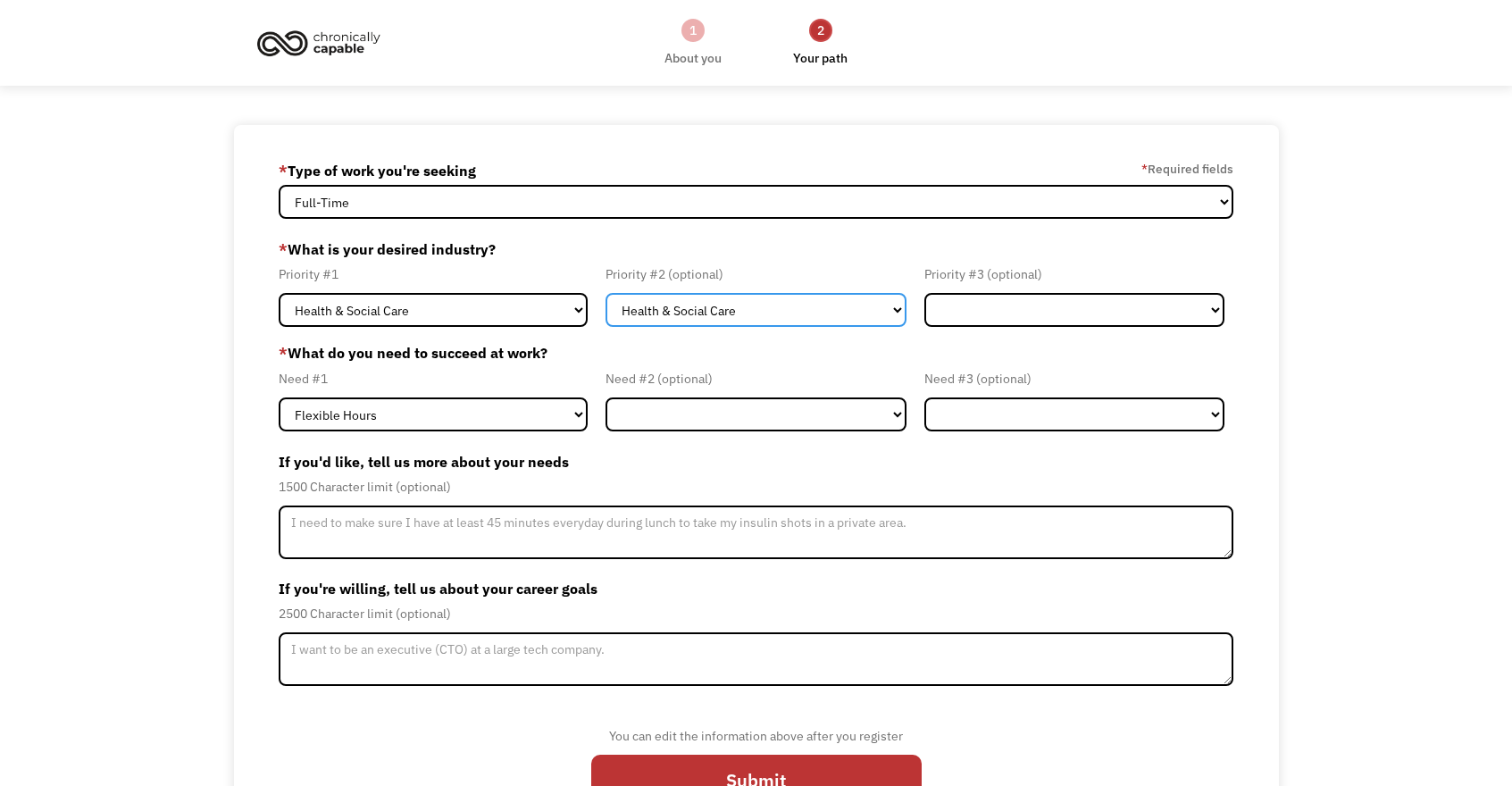
click at [700, 307] on select "Government Finance & Insurance Health & Social Care Tech & Engineering Creative…" at bounding box center [755, 309] width 300 height 34
select select "Government"
click at [605, 293] on select "Government Finance & Insurance Health & Social Care Tech & Engineering Creative…" at bounding box center [755, 309] width 300 height 34
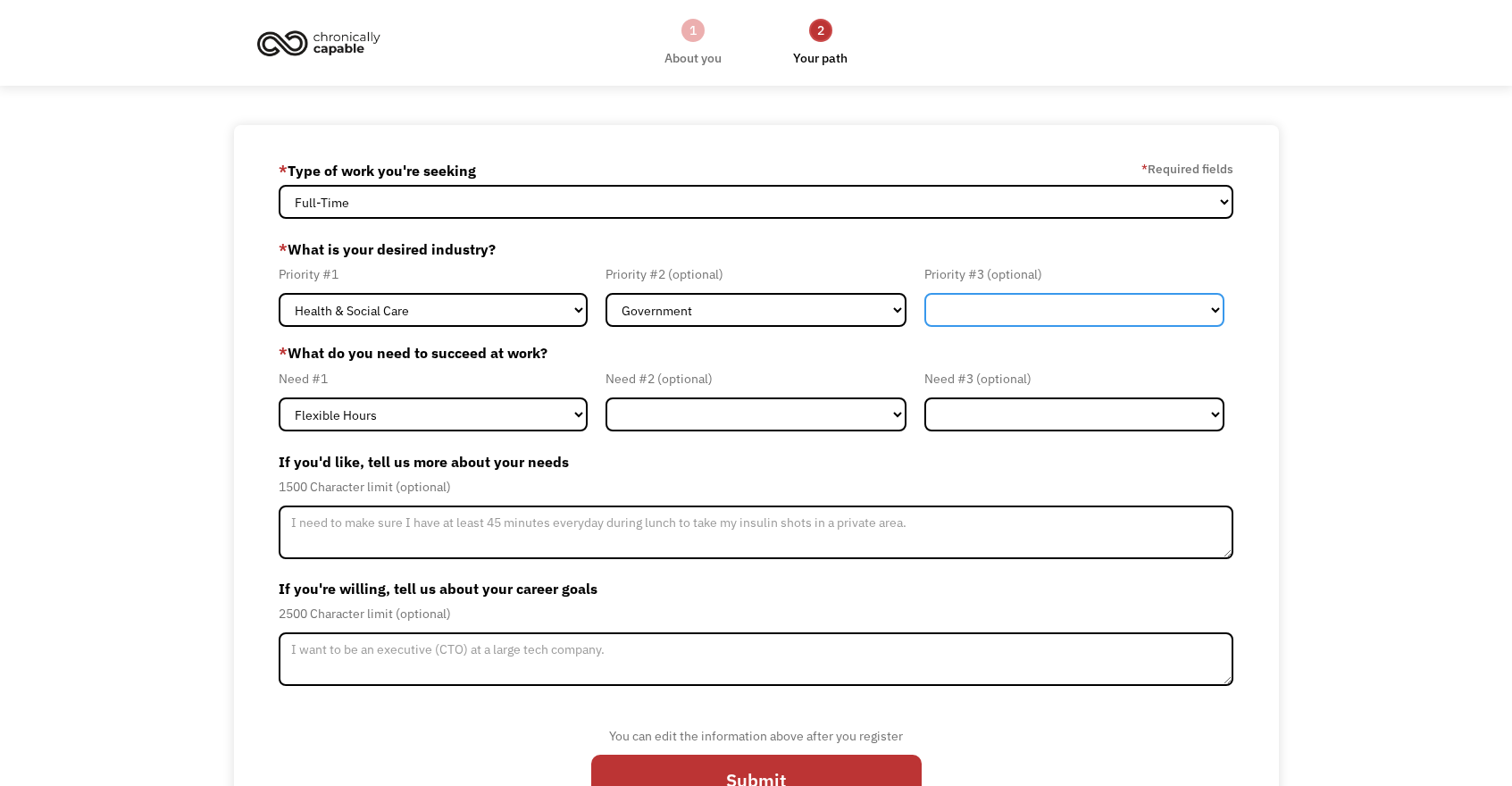
click at [1033, 311] on select "Government Finance & Insurance Health & Social Care Tech & Engineering Creative…" at bounding box center [1074, 309] width 300 height 34
select select "Other"
click at [925, 293] on select "Government Finance & Insurance Health & Social Care Tech & Engineering Creative…" at bounding box center [1074, 309] width 300 height 34
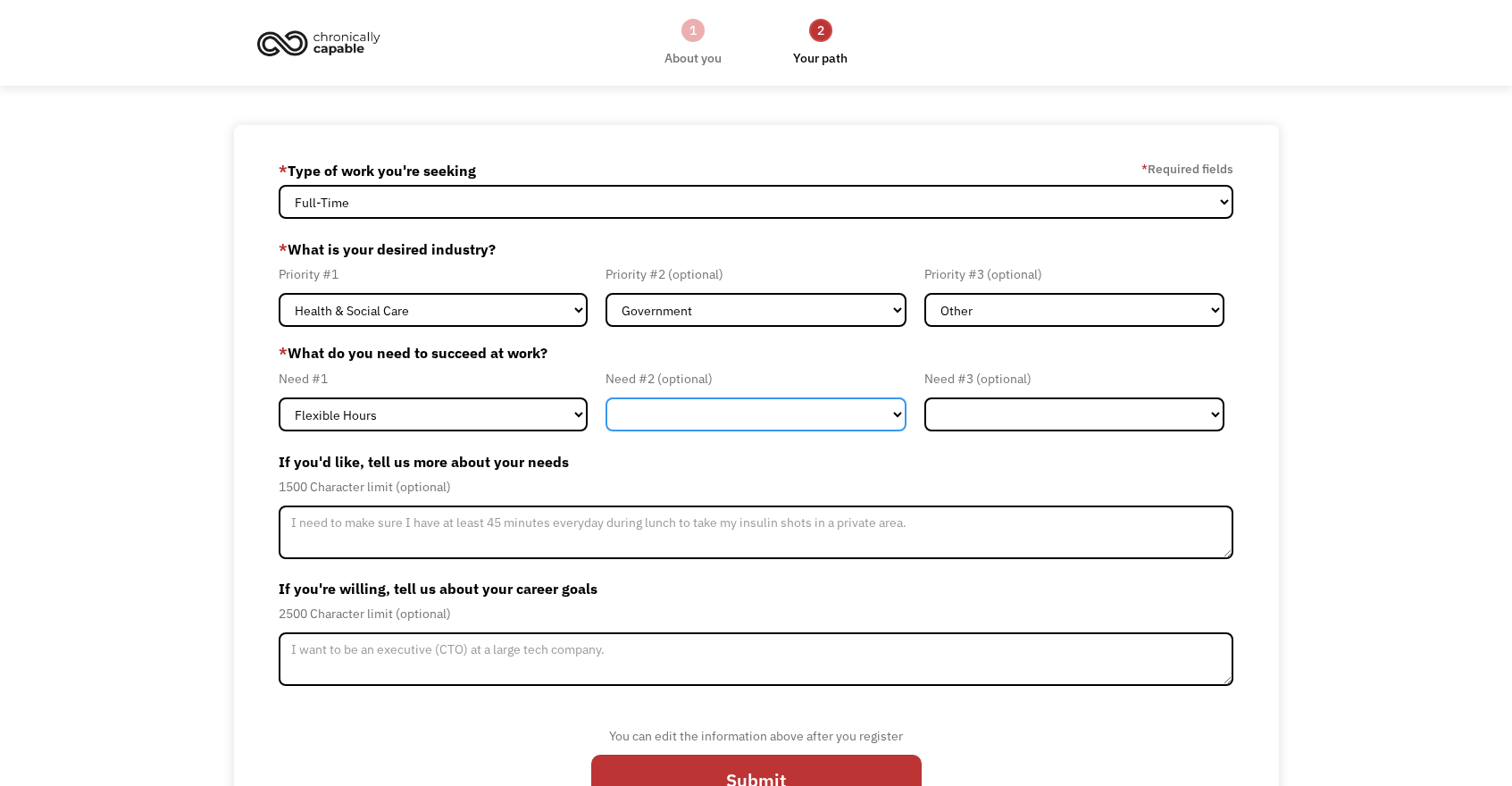
click at [642, 405] on select "Flexible Hours Remote Work Service Animal On-site Accommodations Visual Support…" at bounding box center [755, 414] width 300 height 34
click at [684, 419] on select "Flexible Hours Remote Work Service Animal On-site Accommodations Visual Support…" at bounding box center [755, 414] width 300 height 34
select select "Remote Work"
click at [605, 397] on select "Flexible Hours Remote Work Service Animal On-site Accommodations Visual Support…" at bounding box center [755, 414] width 300 height 34
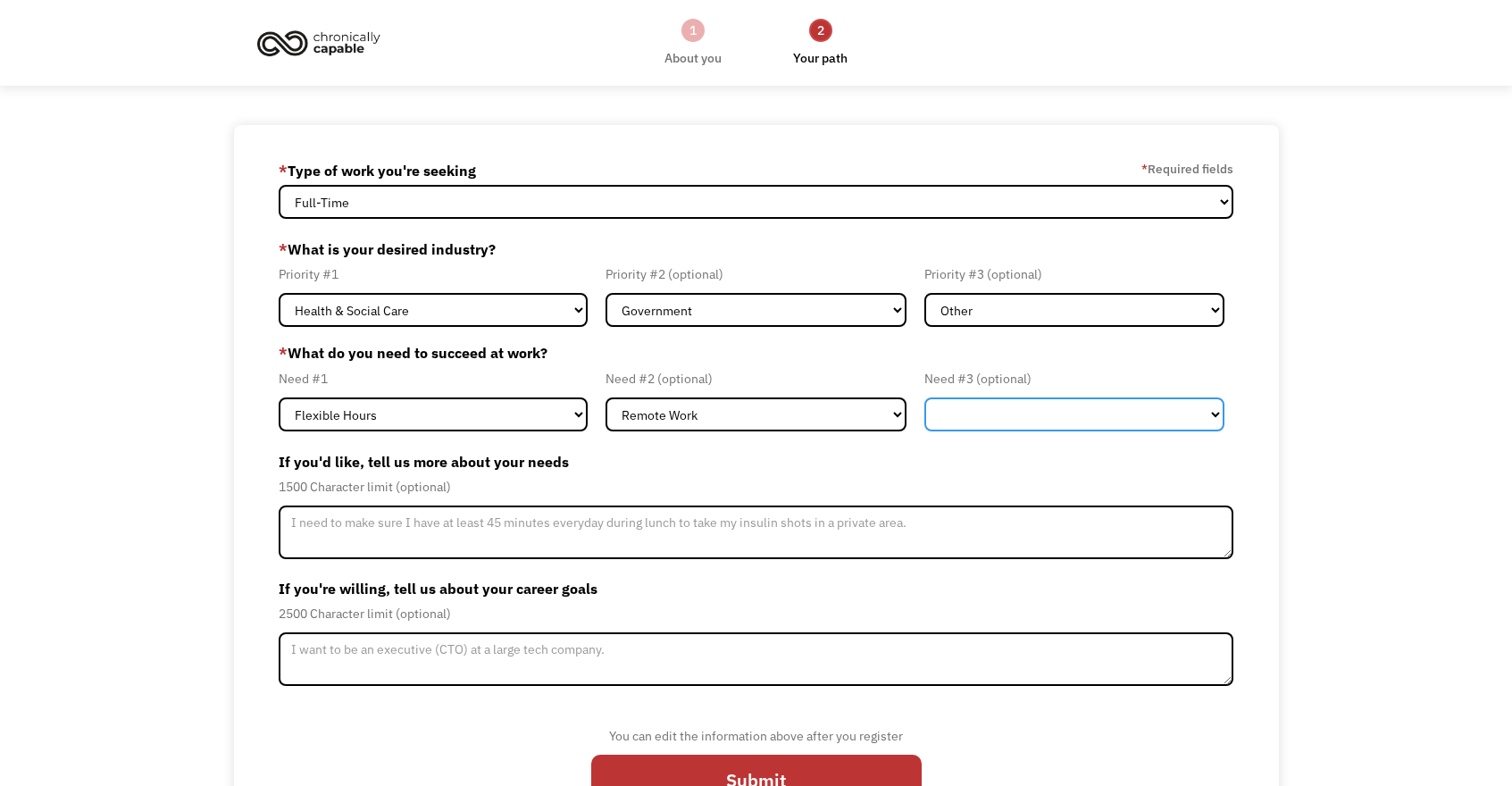
click at [968, 413] on select "Flexible Hours Remote Work Service Animal On-site Accommodations Visual Support…" at bounding box center [1074, 414] width 300 height 34
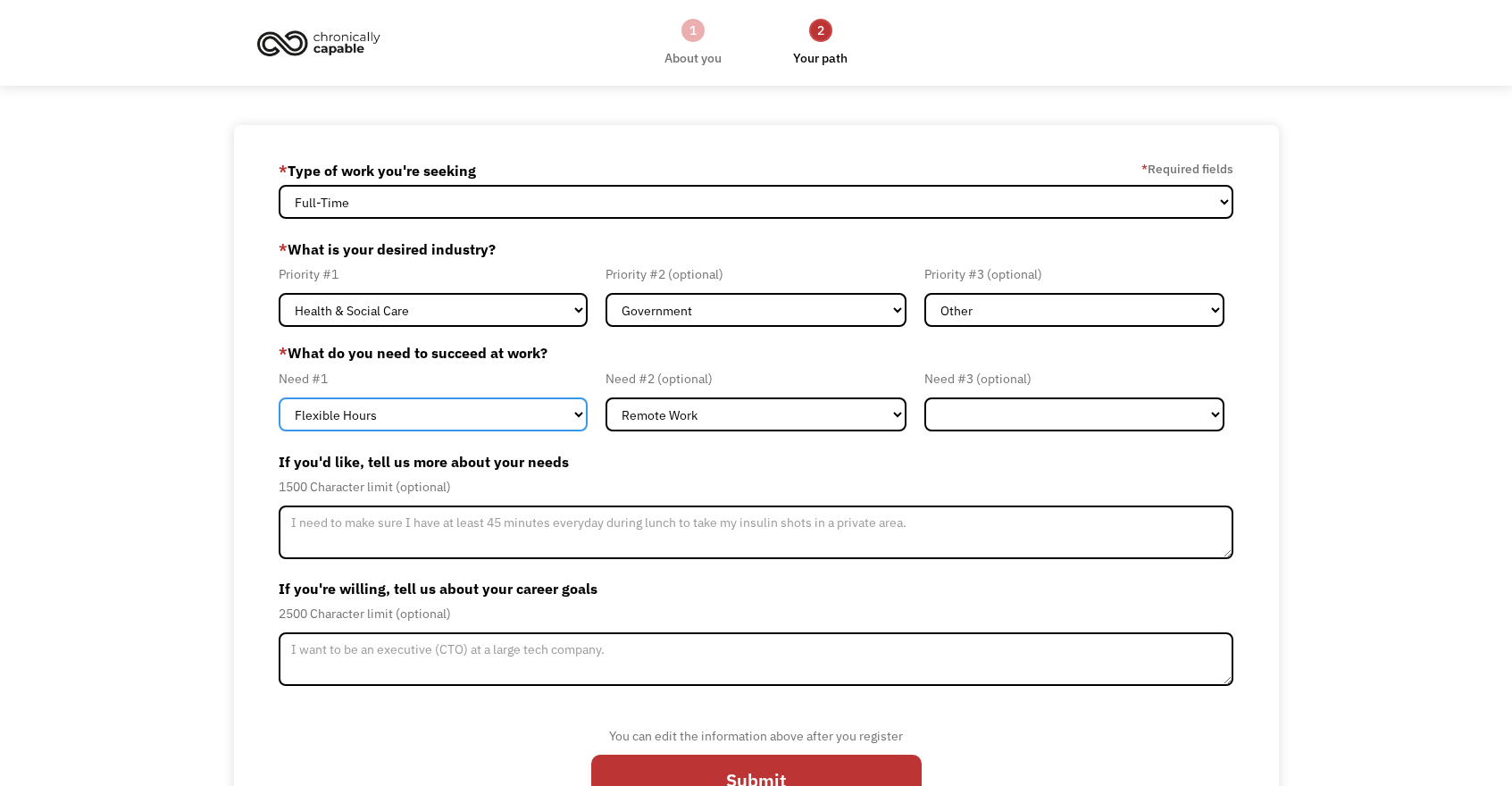
click at [495, 412] on select "Flexible Hours Remote Work Service Animal On-site Accommodations Visual Support…" at bounding box center [433, 414] width 308 height 34
select select "Hearing Support"
click at [279, 397] on select "Flexible Hours Remote Work Service Animal On-site Accommodations Visual Support…" at bounding box center [433, 414] width 308 height 34
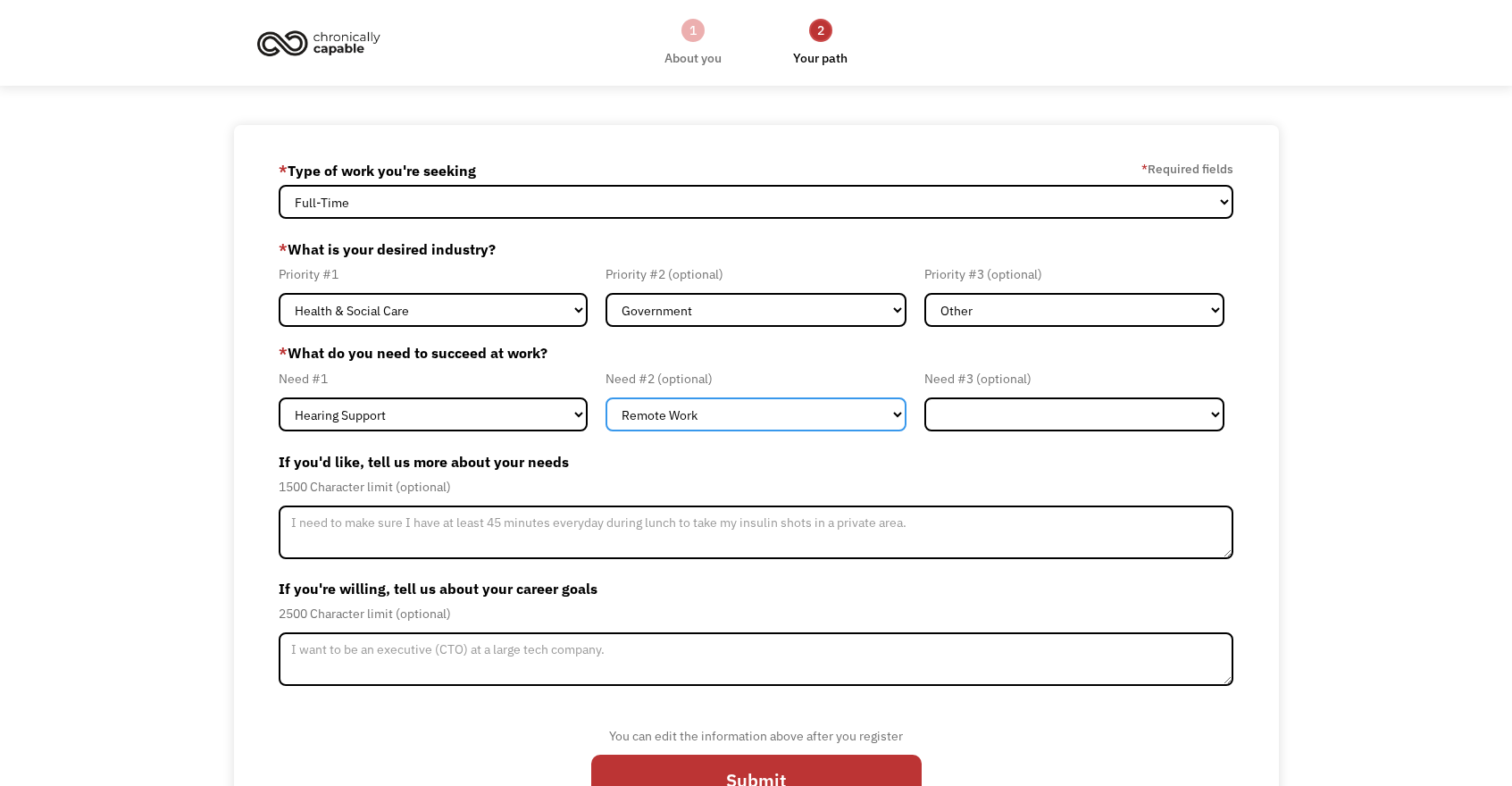
click at [695, 405] on select "Flexible Hours Remote Work Service Animal On-site Accommodations Visual Support…" at bounding box center [755, 414] width 300 height 34
select select "Flexible Hours"
click at [605, 397] on select "Flexible Hours Remote Work Service Animal On-site Accommodations Visual Support…" at bounding box center [755, 414] width 300 height 34
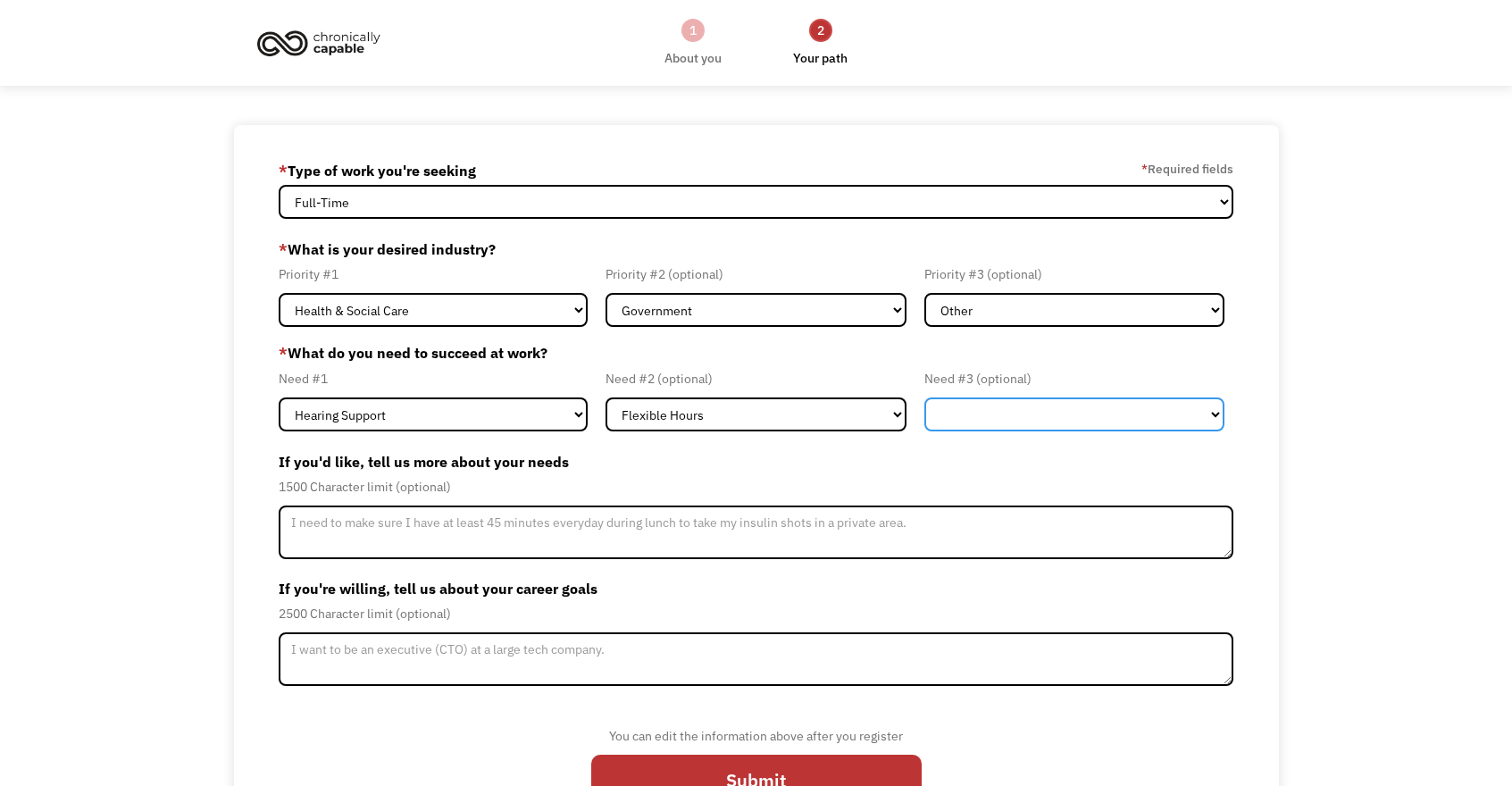
click at [1076, 420] on select "Flexible Hours Remote Work Service Animal On-site Accommodations Visual Support…" at bounding box center [1074, 414] width 300 height 34
select select "On-site Accommodations"
click at [925, 397] on select "Flexible Hours Remote Work Service Animal On-site Accommodations Visual Support…" at bounding box center [1074, 414] width 300 height 34
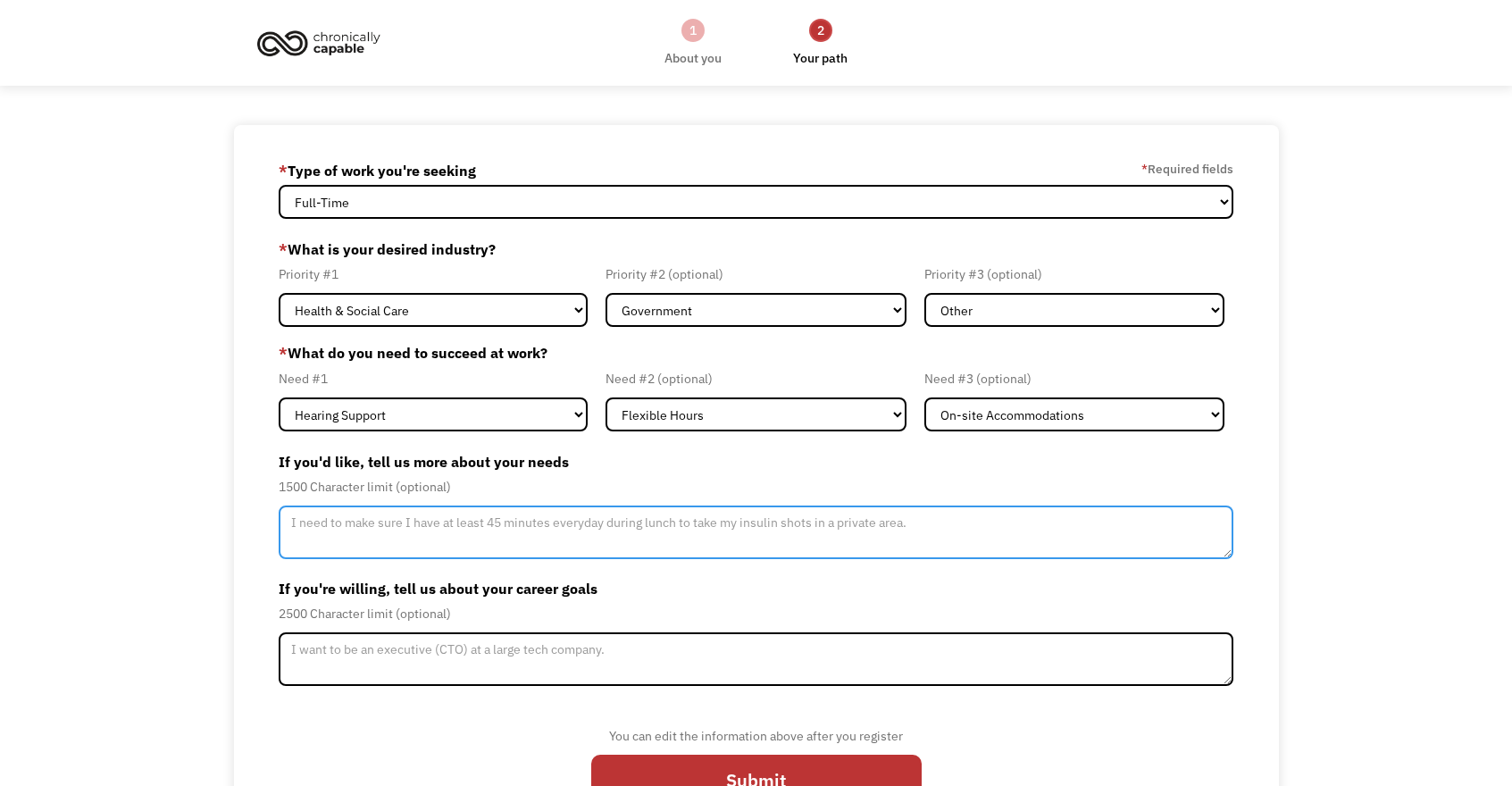
click at [609, 540] on textarea "Member-Update-Form-Step2" at bounding box center [756, 532] width 953 height 54
click at [332, 527] on textarea "I need ASL interpreter (Onsite or Remote) to be able to participate or attend m…" at bounding box center [756, 532] width 953 height 54
type textarea "I need An ASL interpreter (Onsite or Remote) to be able to participate or atten…"
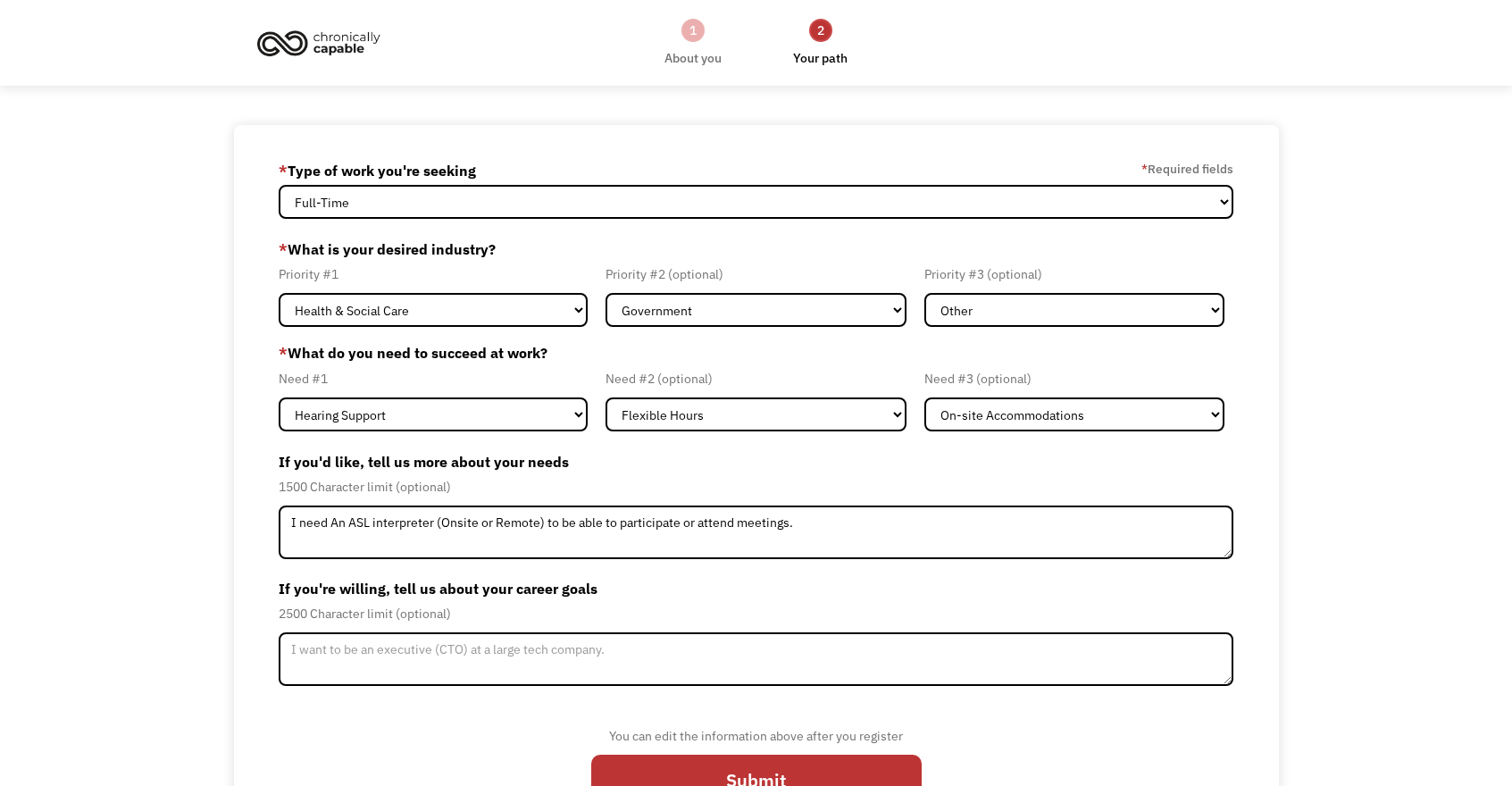
click at [472, 460] on label "If you'd like, tell us more about your needs" at bounding box center [756, 461] width 953 height 29
copy label "If you'd like, tell us more about your needs"
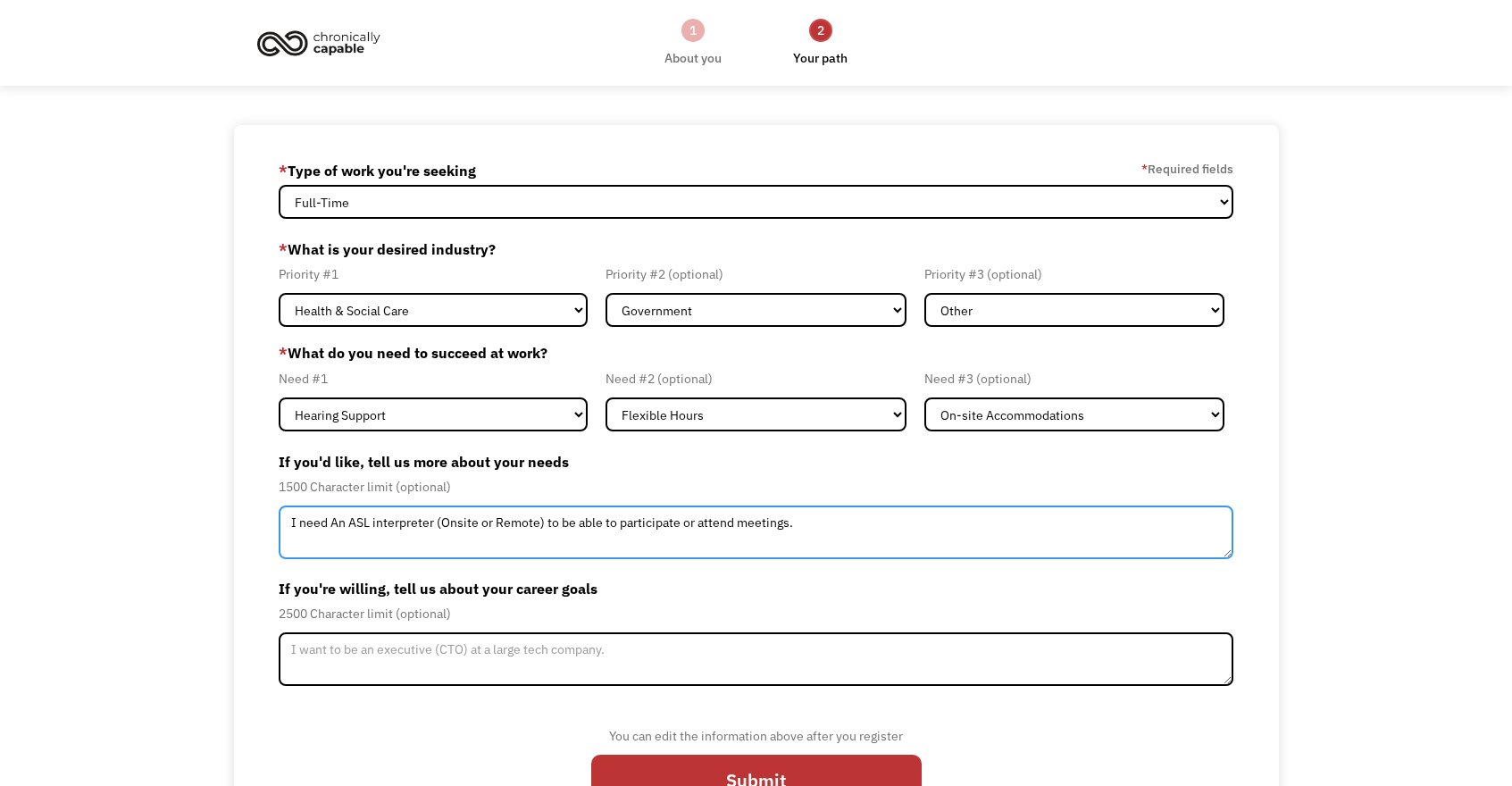
click at [396, 518] on textarea "I need An ASL interpreter (Onsite or Remote) to be able to participate or atten…" at bounding box center [756, 532] width 953 height 54
paste textarea "Consistent availability of ASL interpretation or captioning for meetings, train…"
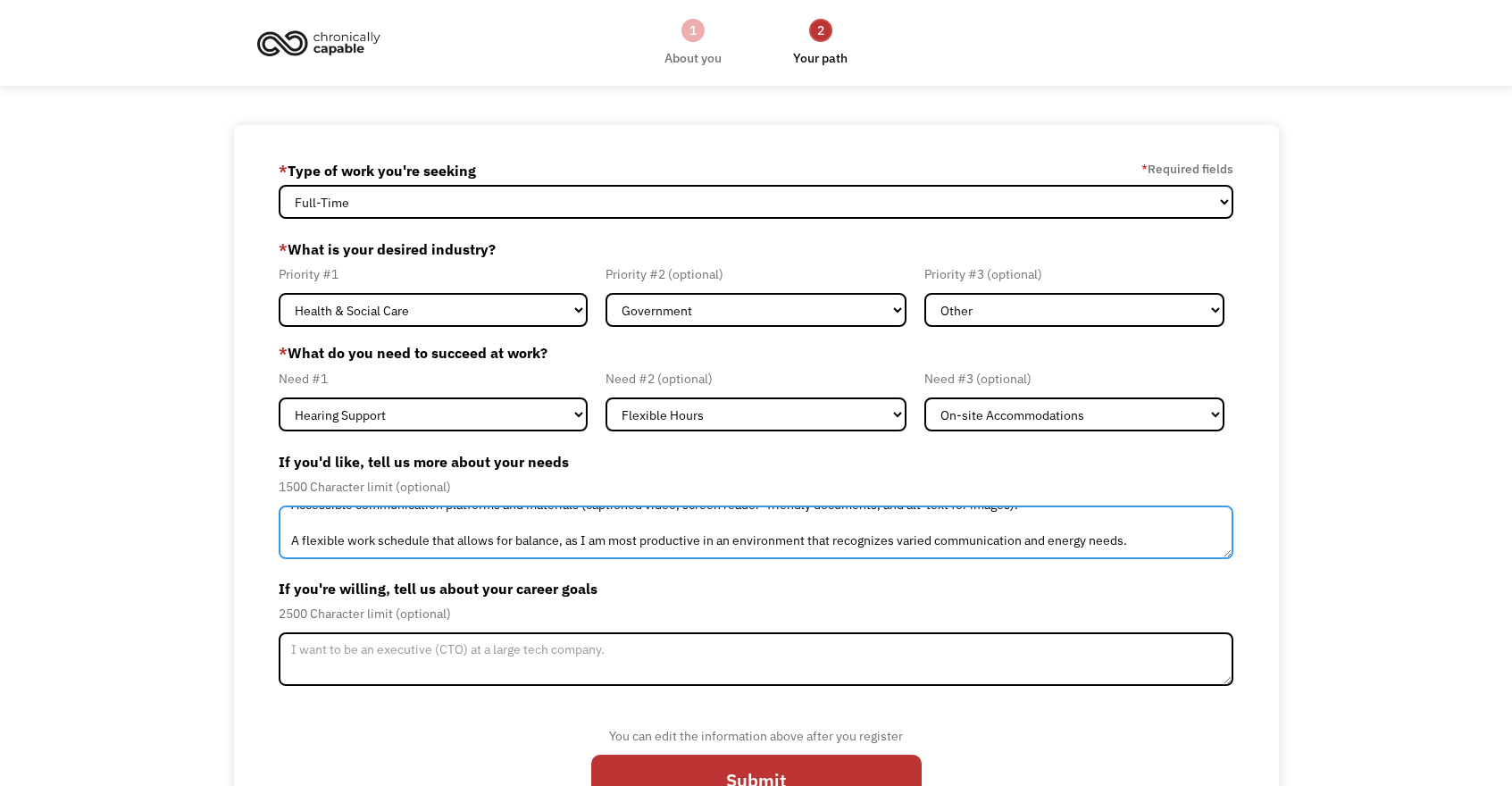
drag, startPoint x: 1031, startPoint y: 529, endPoint x: 585, endPoint y: 530, distance: 446.0
click at [585, 530] on textarea "Consistent availability of ASL interpretation or captioning for meetings, train…" at bounding box center [756, 532] width 953 height 54
click at [654, 529] on textarea "Consistent availability of ASL interpretation or captioning for meetings, train…" at bounding box center [756, 532] width 953 height 54
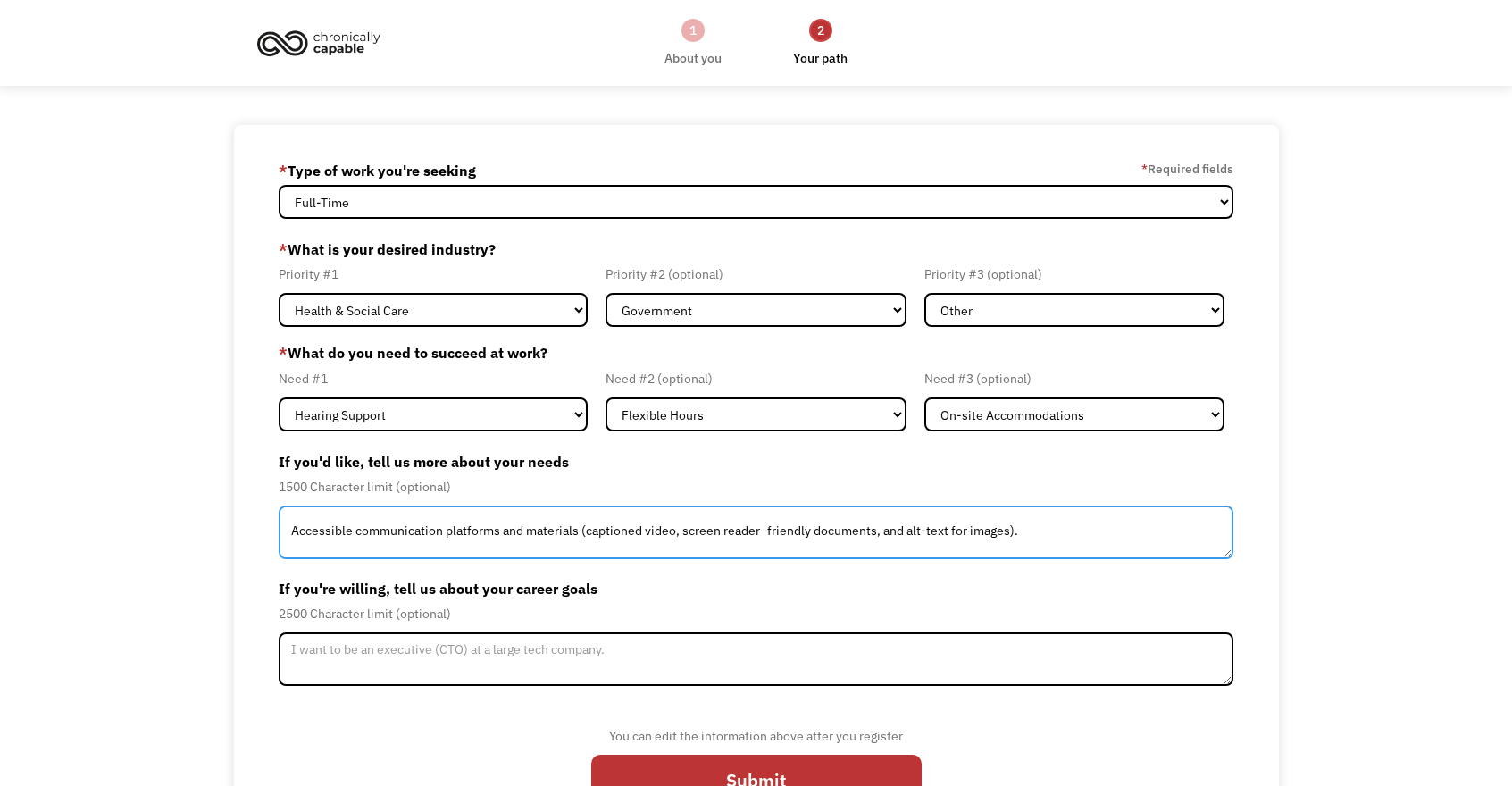
scroll to position [29, 0]
drag, startPoint x: 1022, startPoint y: 532, endPoint x: 577, endPoint y: 536, distance: 445.0
click at [577, 536] on textarea "Consistent availability of ASL interpretation or captioning for meetings, train…" at bounding box center [756, 532] width 953 height 54
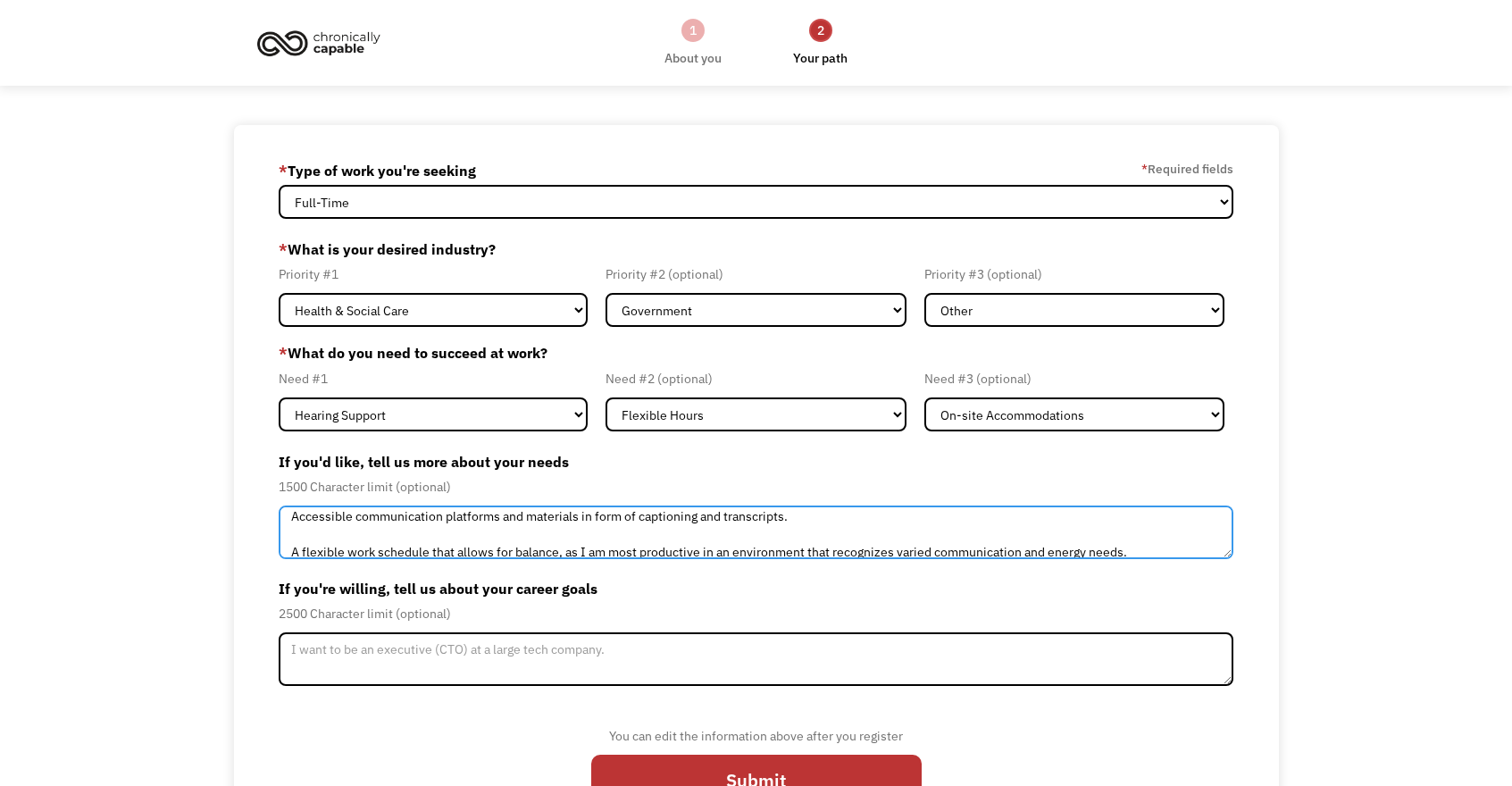
scroll to position [40, 0]
click at [651, 522] on textarea "Consistent availability of ASL interpretation or captioning for meetings, train…" at bounding box center [756, 532] width 953 height 54
click at [637, 523] on textarea "Consistent availability of ASL interpretation or captioning for meetings, train…" at bounding box center [756, 532] width 953 height 54
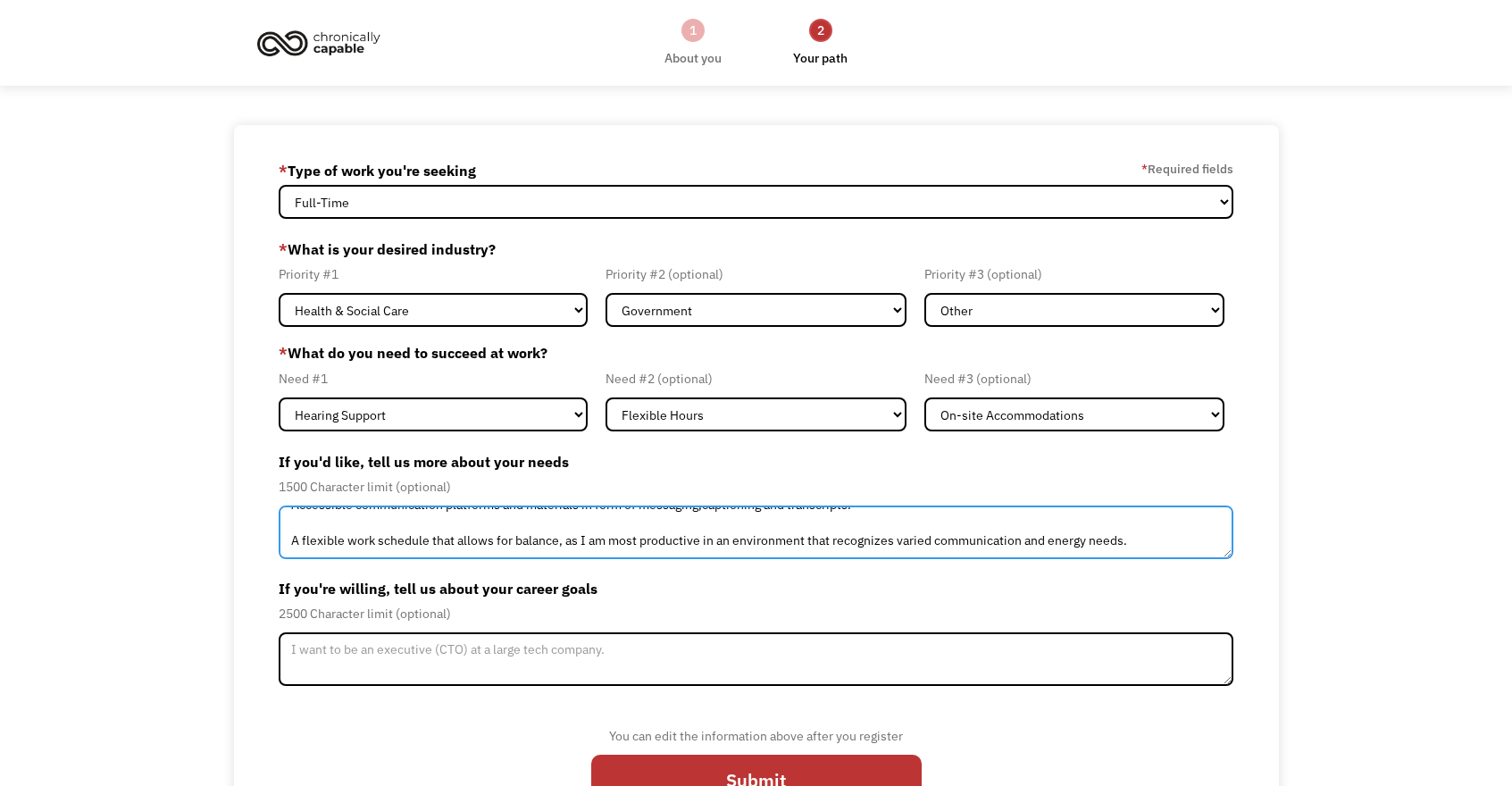
click at [707, 547] on textarea "Consistent availability of ASL interpretation or captioning for meetings, train…" at bounding box center [756, 532] width 953 height 54
click at [1038, 539] on textarea "Consistent availability of ASL interpretation or captioning for meetings, train…" at bounding box center [756, 532] width 953 height 54
type textarea "Consistent availability of ASL interpretation or captioning for meetings, train…"
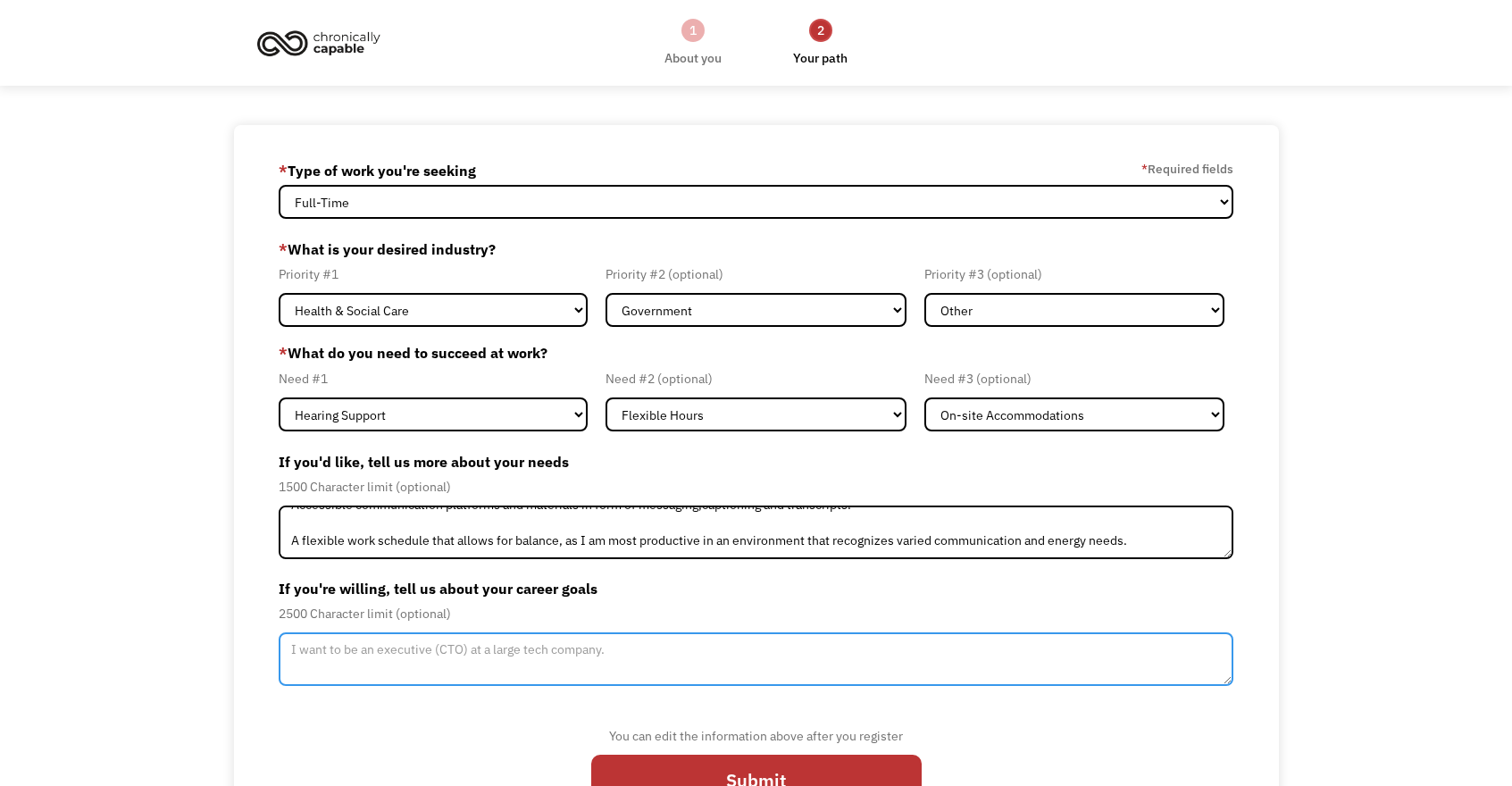
click at [696, 652] on textarea "Member-Update-Form-Step2" at bounding box center [756, 659] width 953 height 54
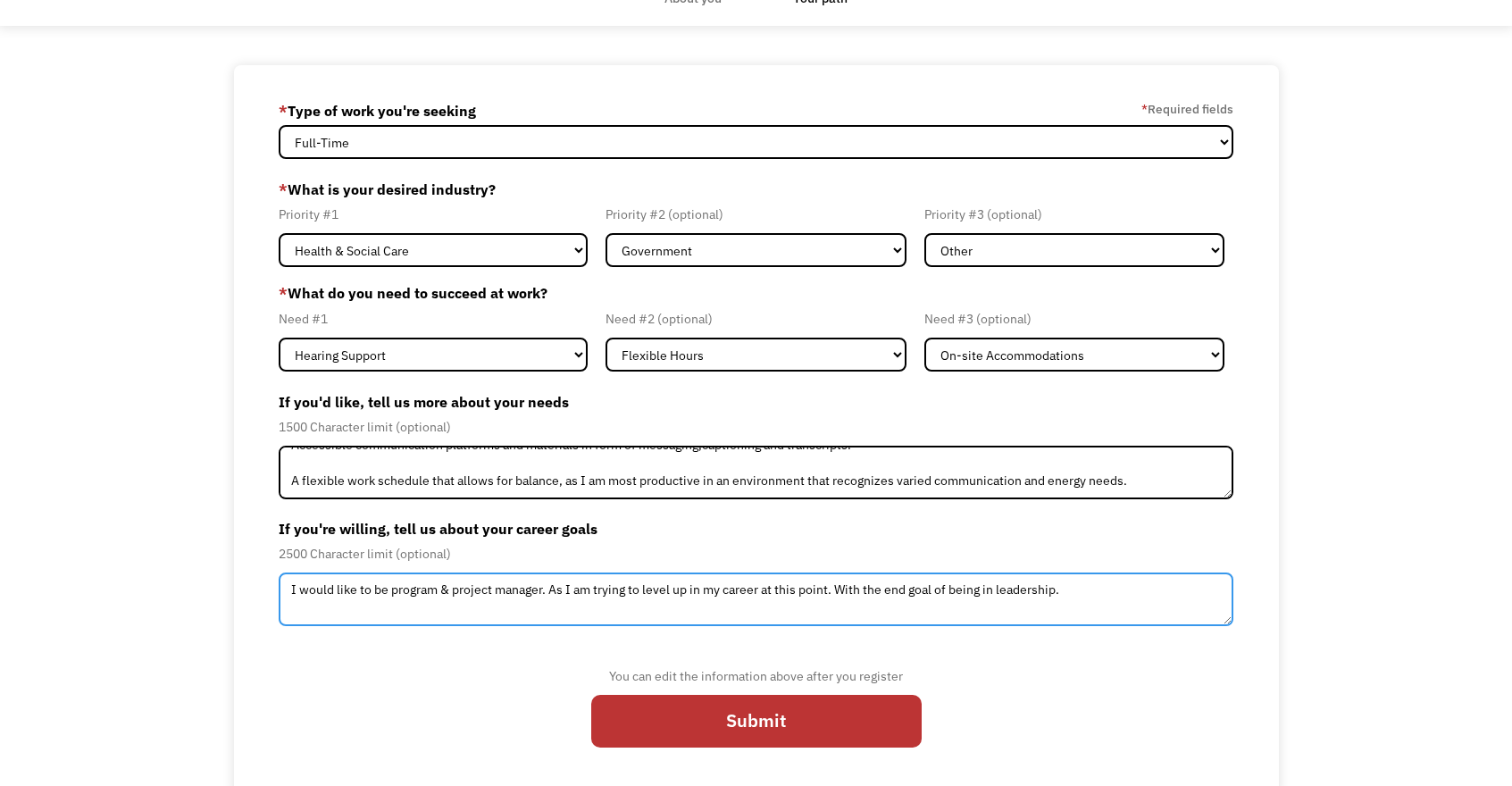
scroll to position [68, 0]
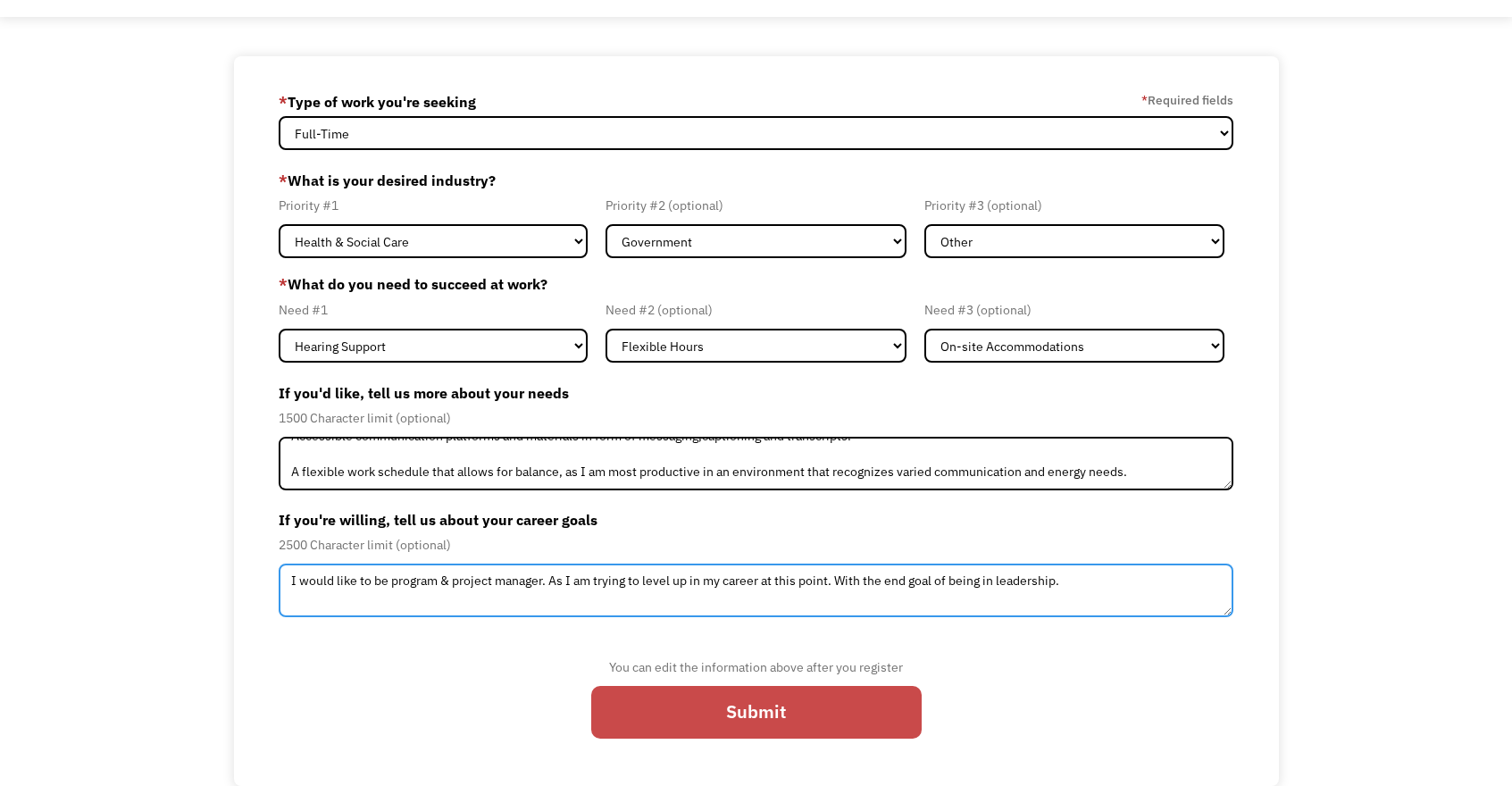
type textarea "I would like to be program & project manager. As I am trying to level up in my …"
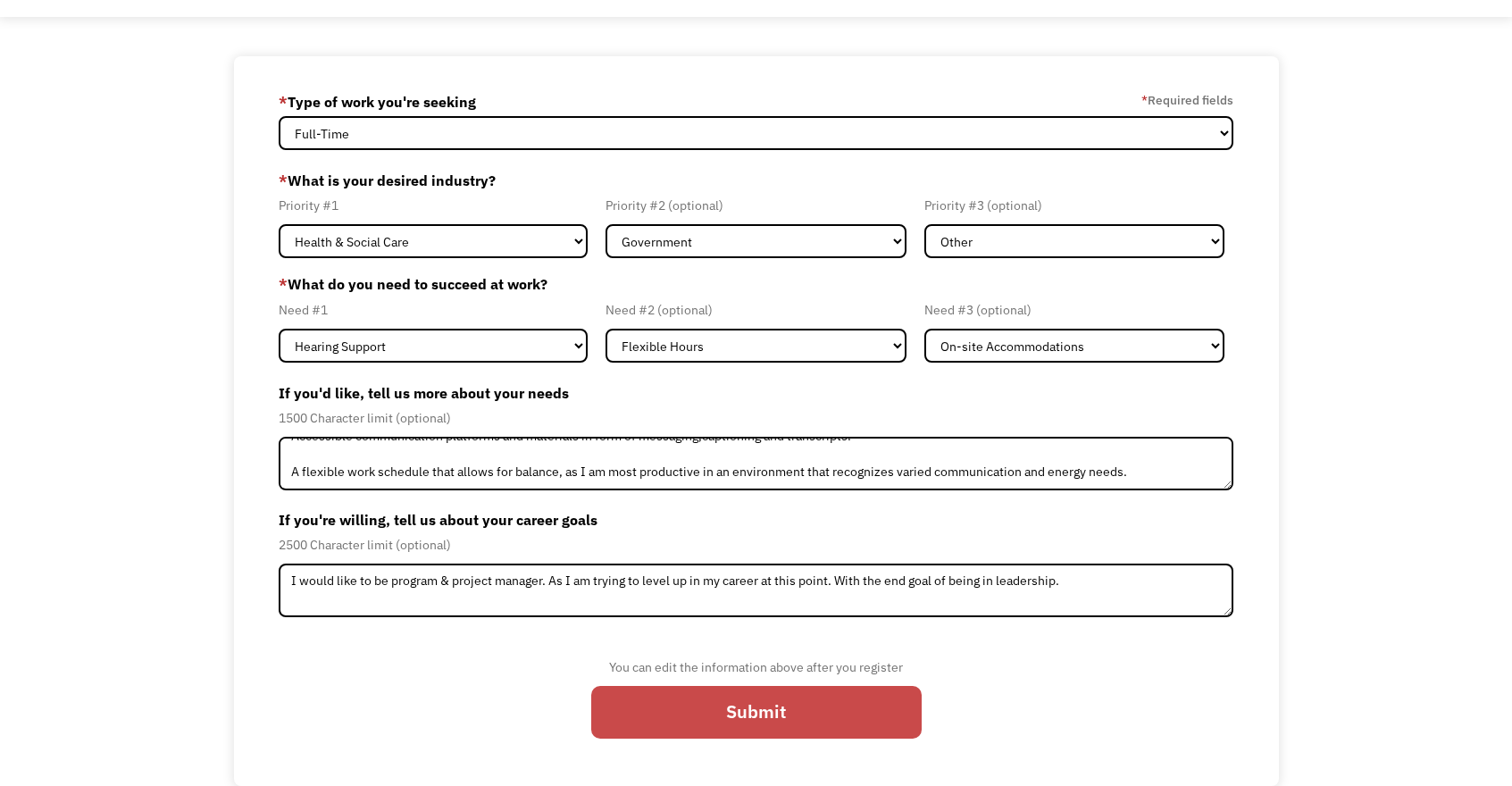
click at [768, 720] on input "Submit" at bounding box center [756, 711] width 331 height 53
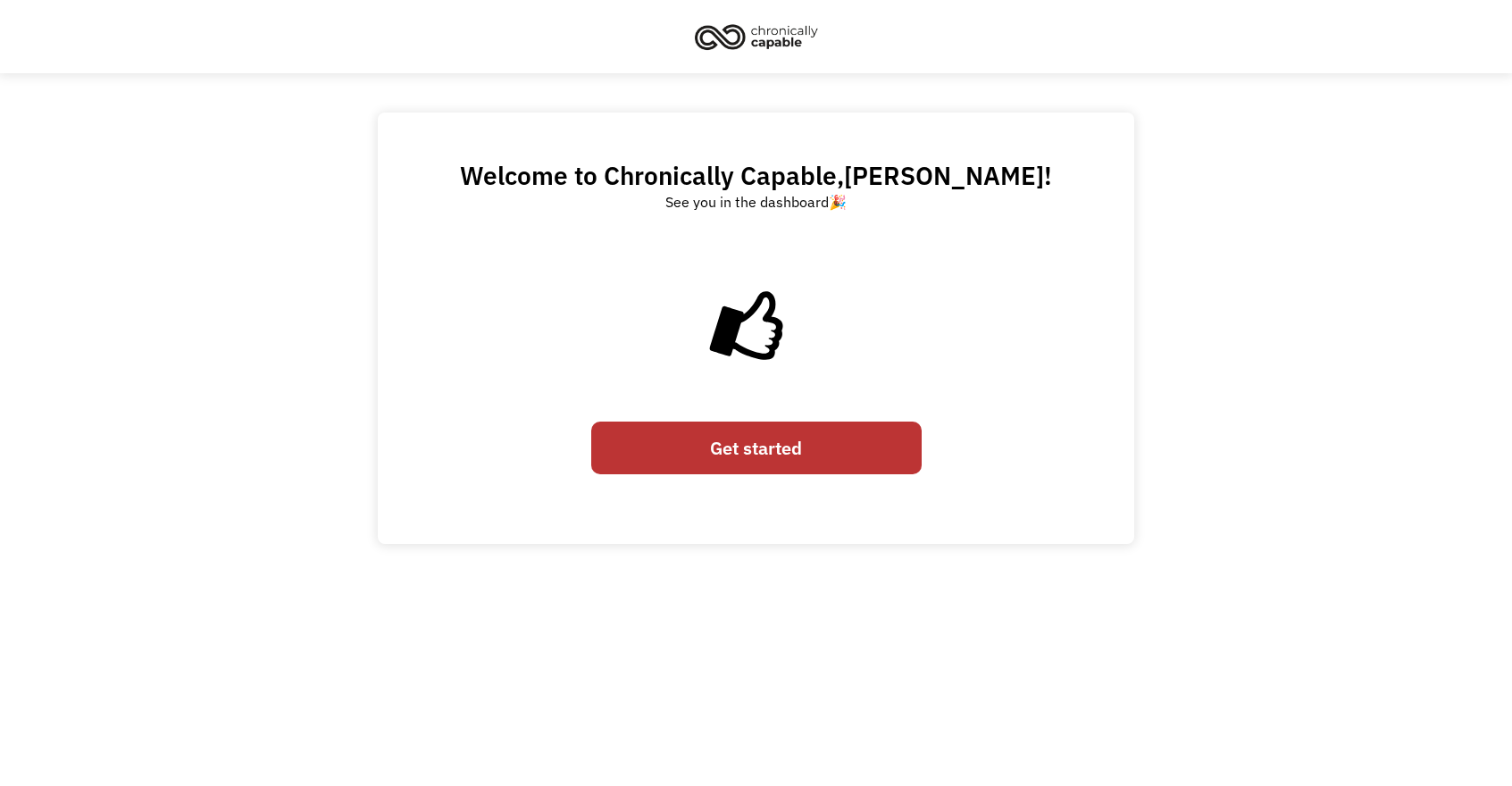
click at [855, 467] on link "Get started" at bounding box center [756, 447] width 331 height 53
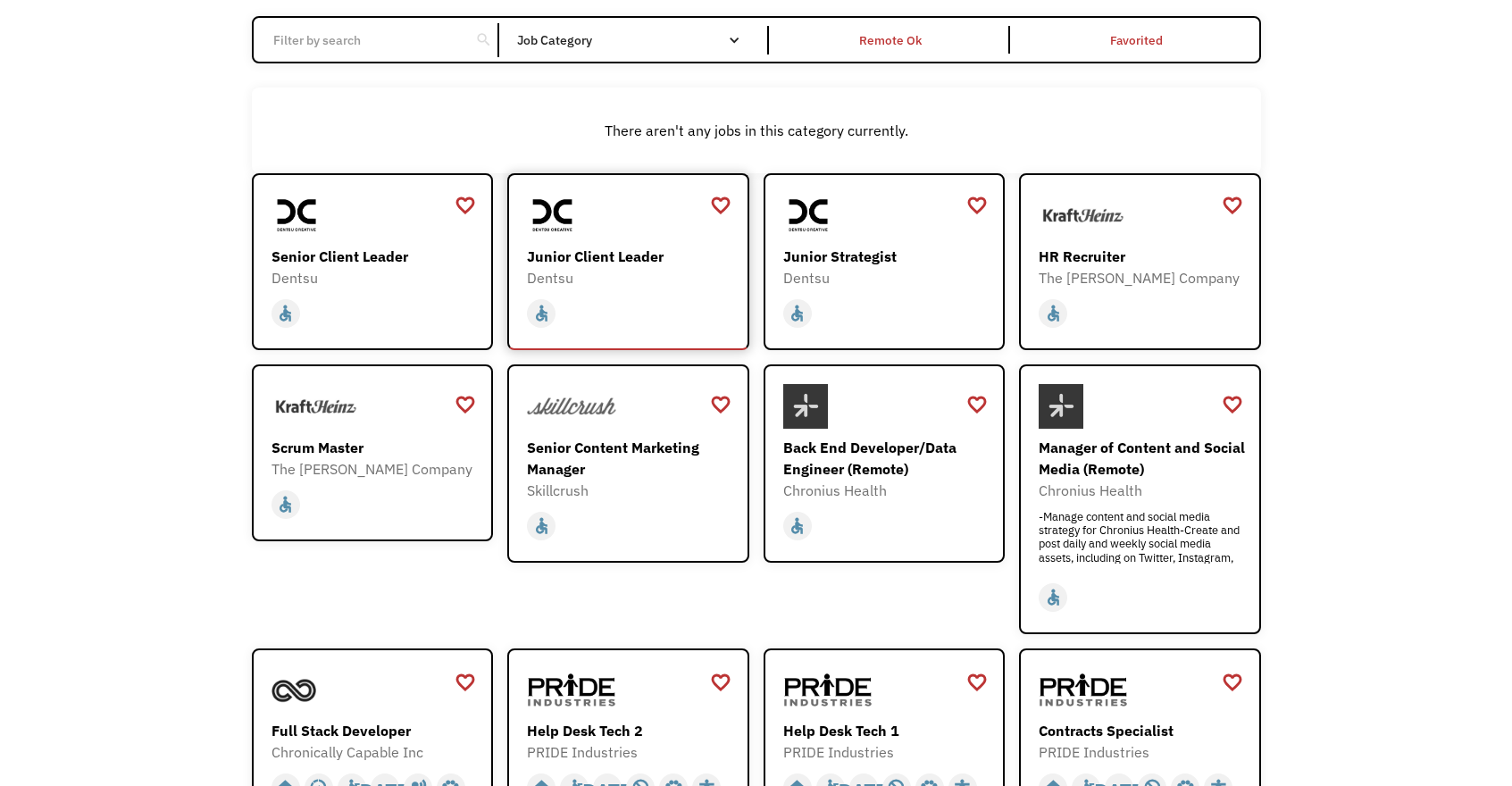
scroll to position [178, 0]
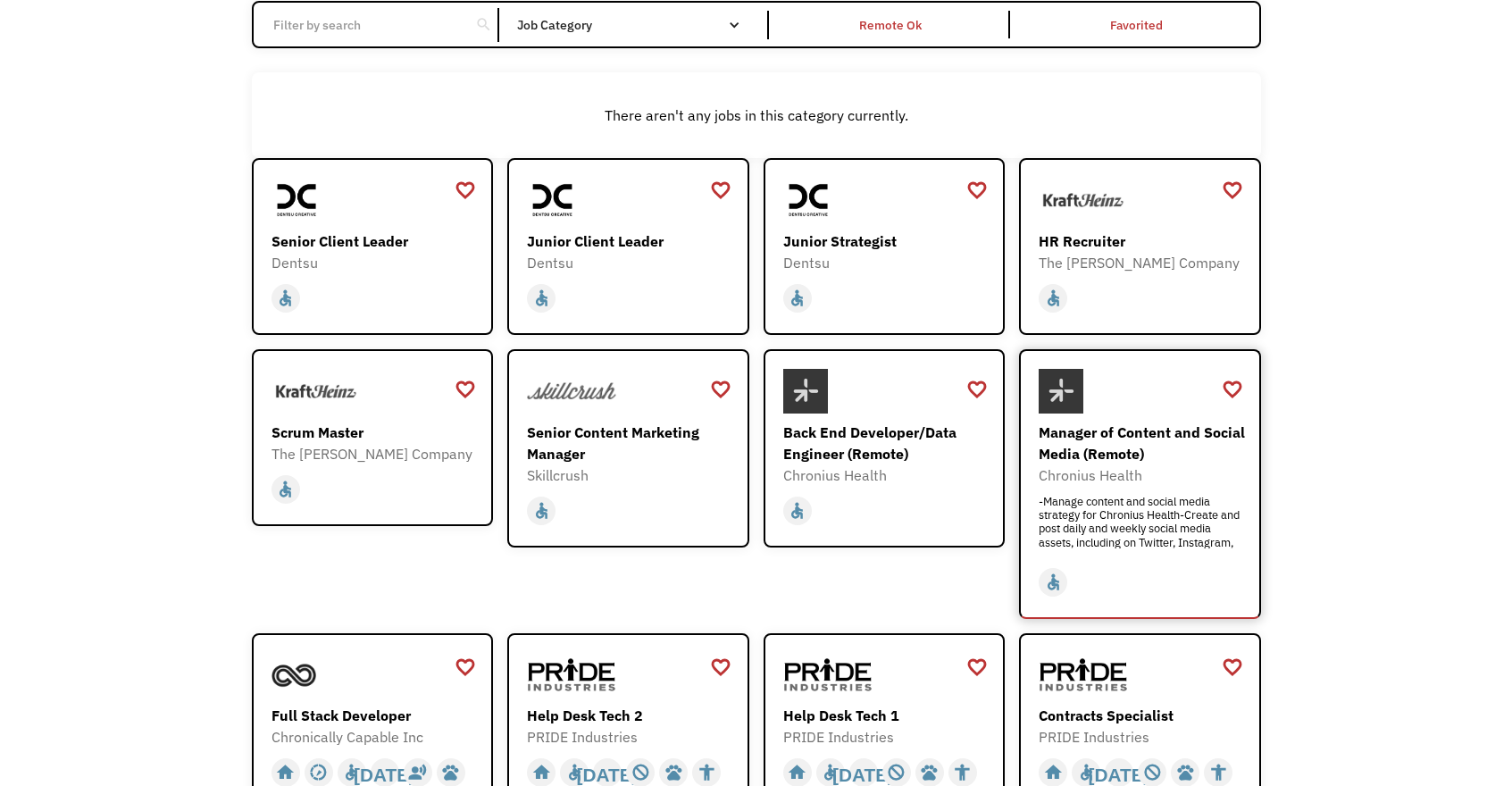
click at [1172, 418] on div "Manager of Content and Social Media (Remote) Chronius Health -Manage content an…" at bounding box center [1142, 463] width 207 height 188
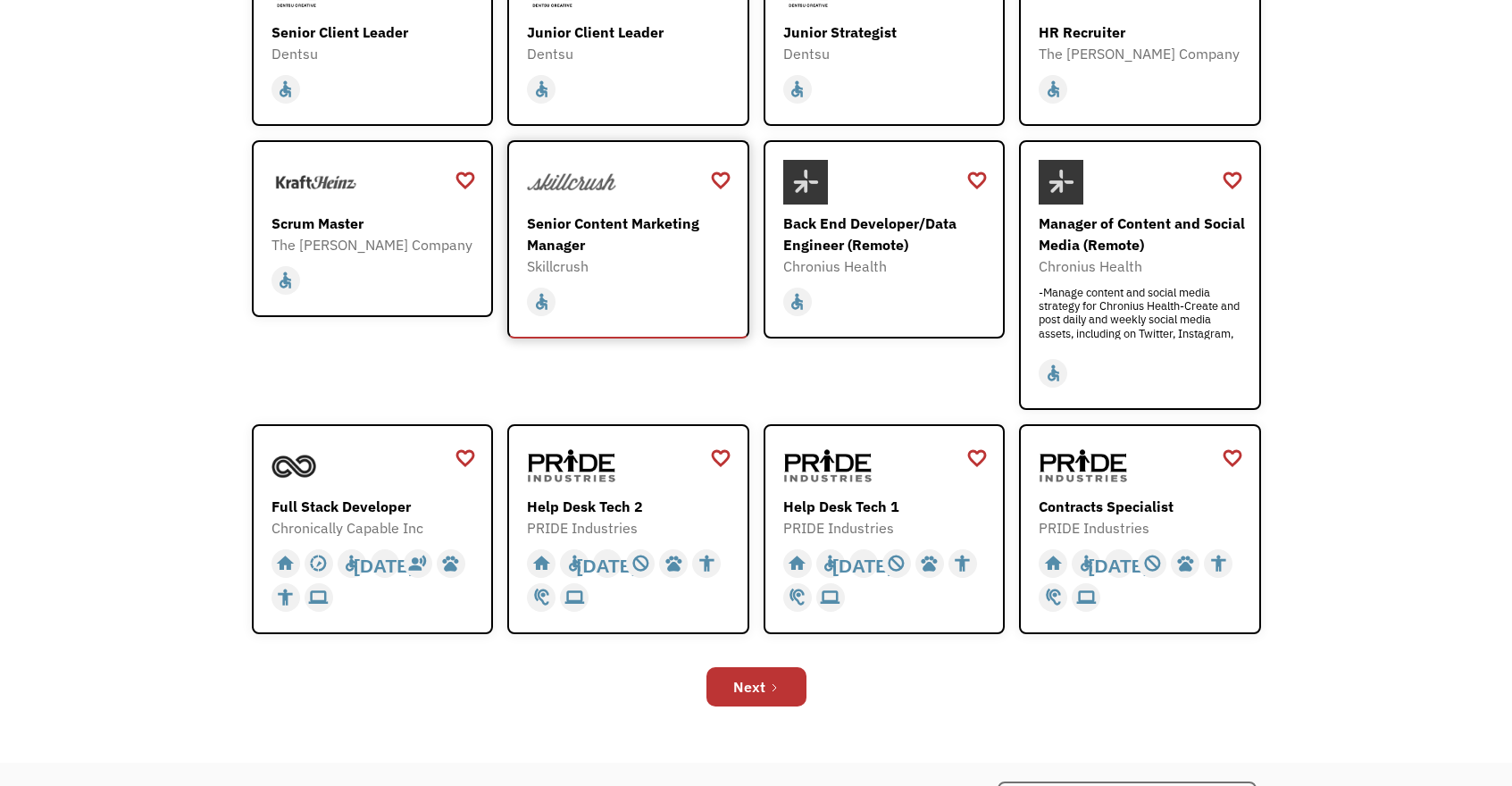
scroll to position [391, 0]
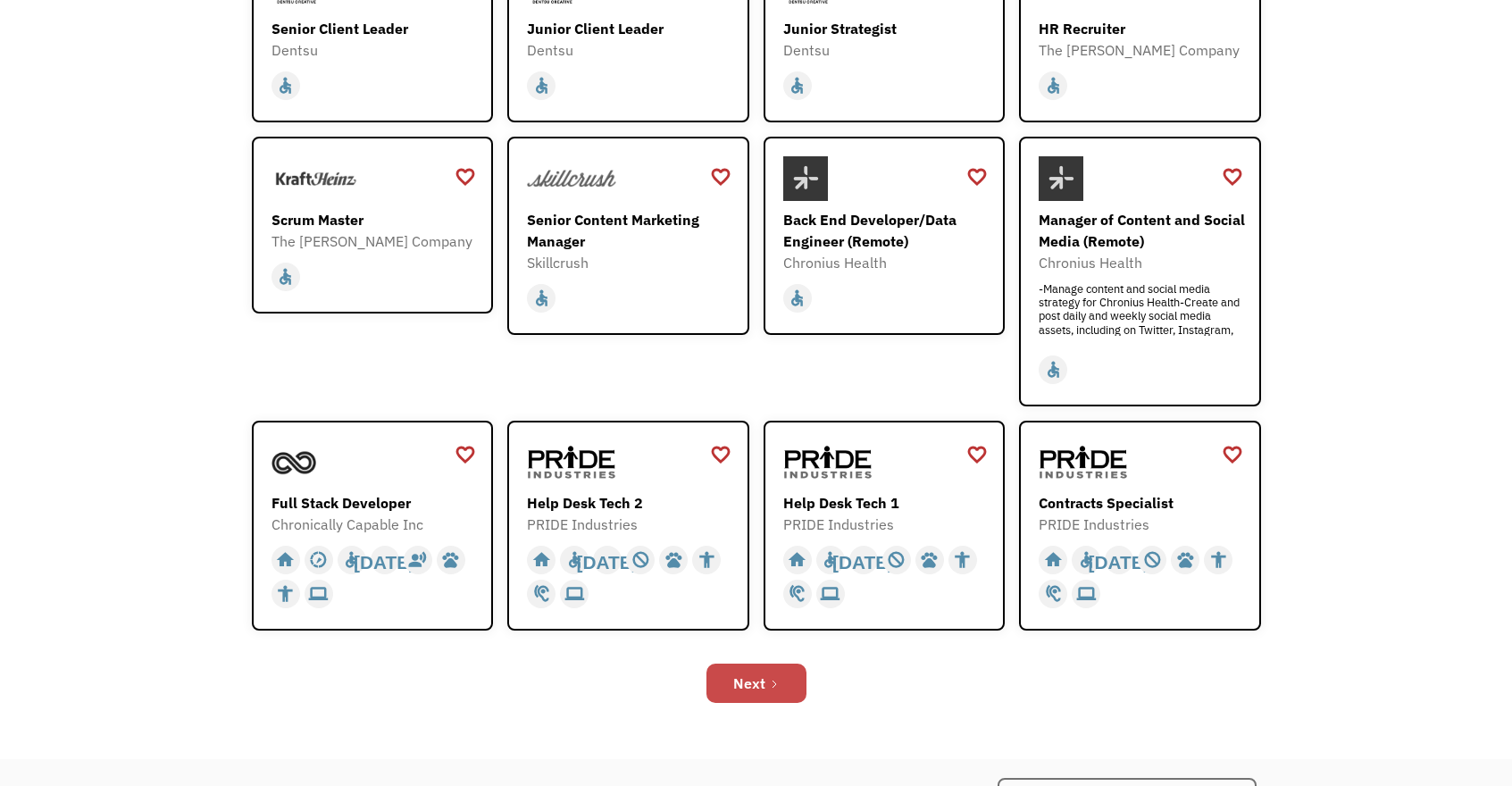
click at [768, 680] on icon "Next Page" at bounding box center [774, 684] width 11 height 11
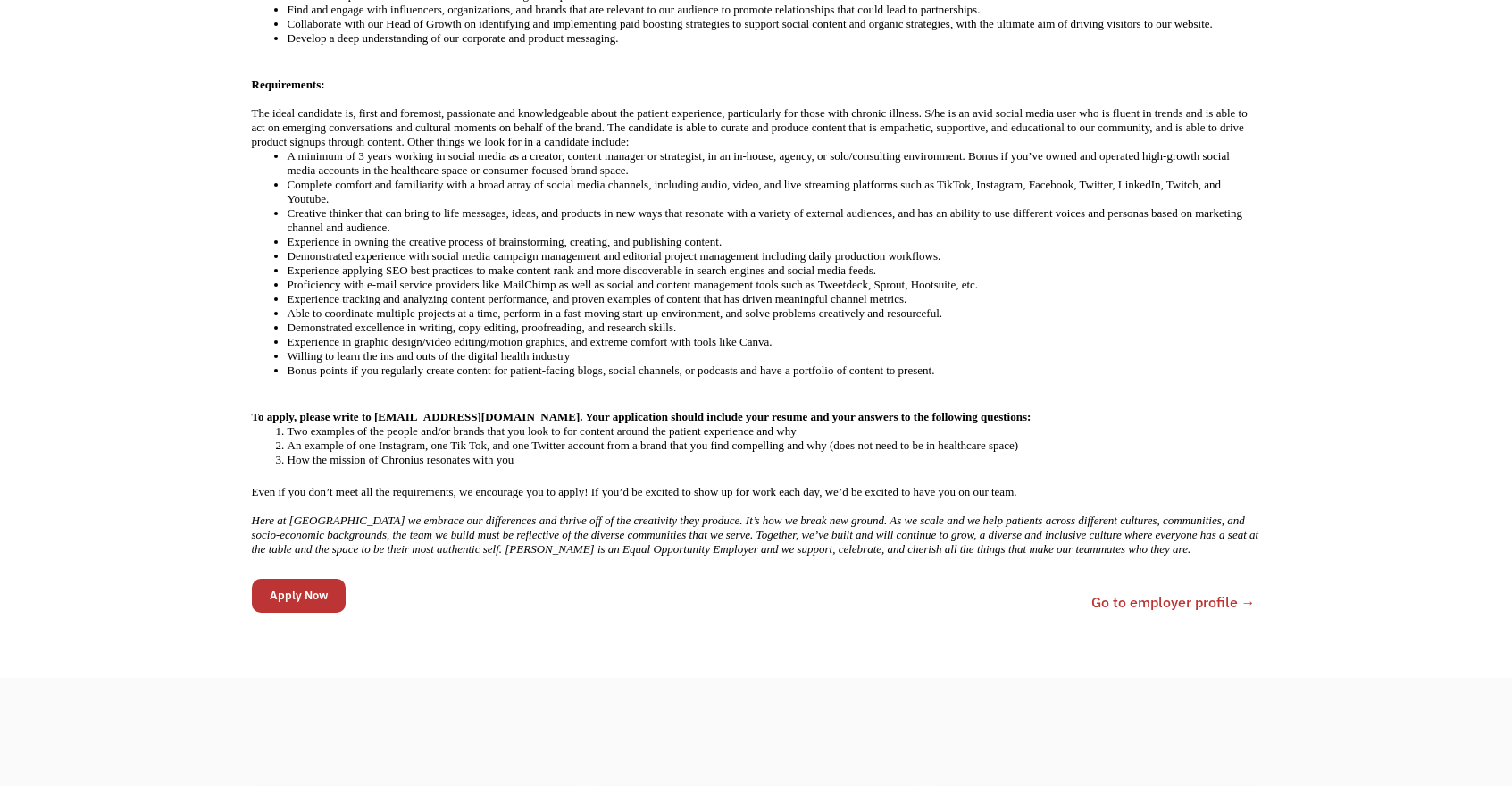
scroll to position [879, 0]
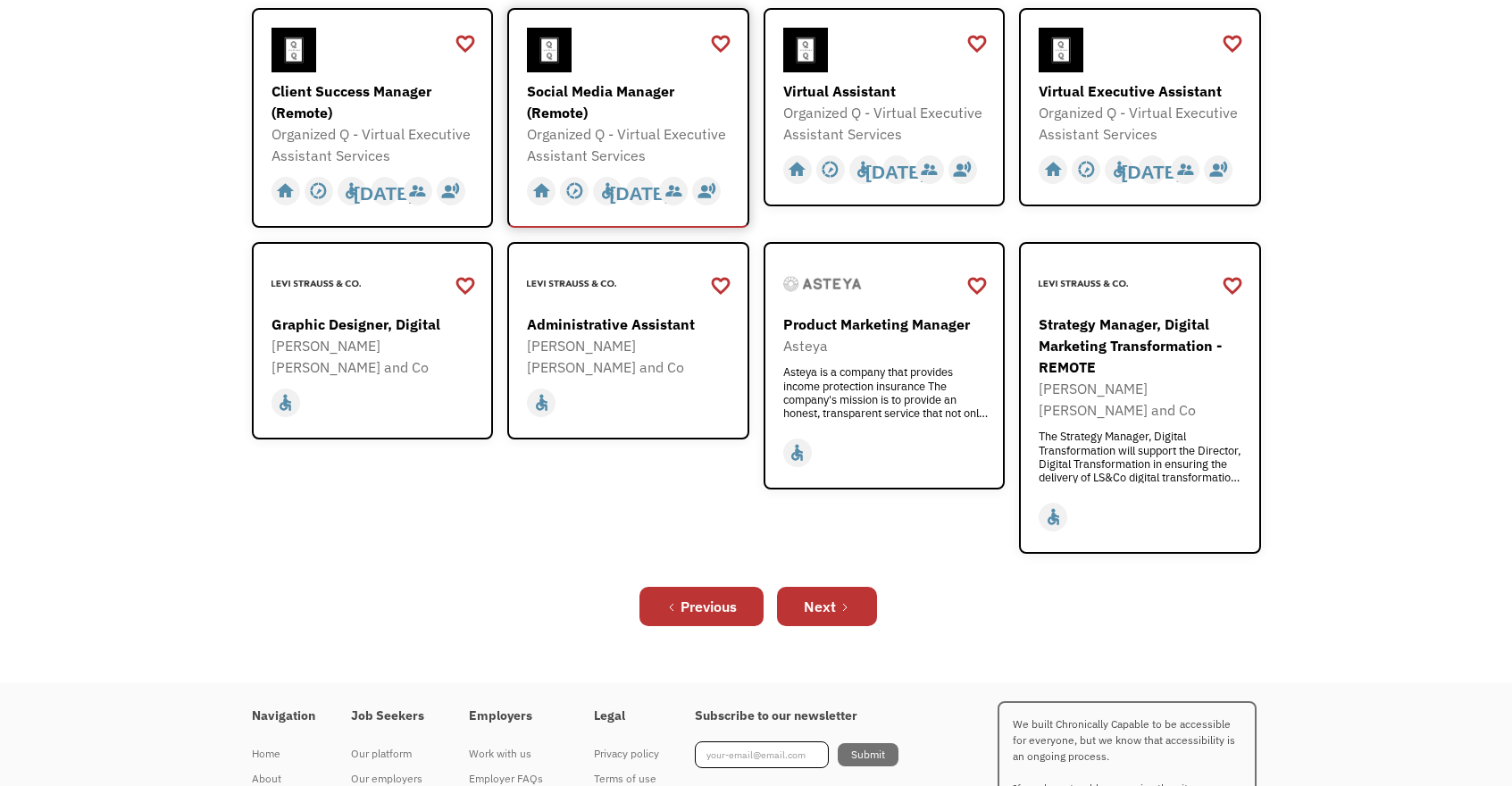
scroll to position [566, 0]
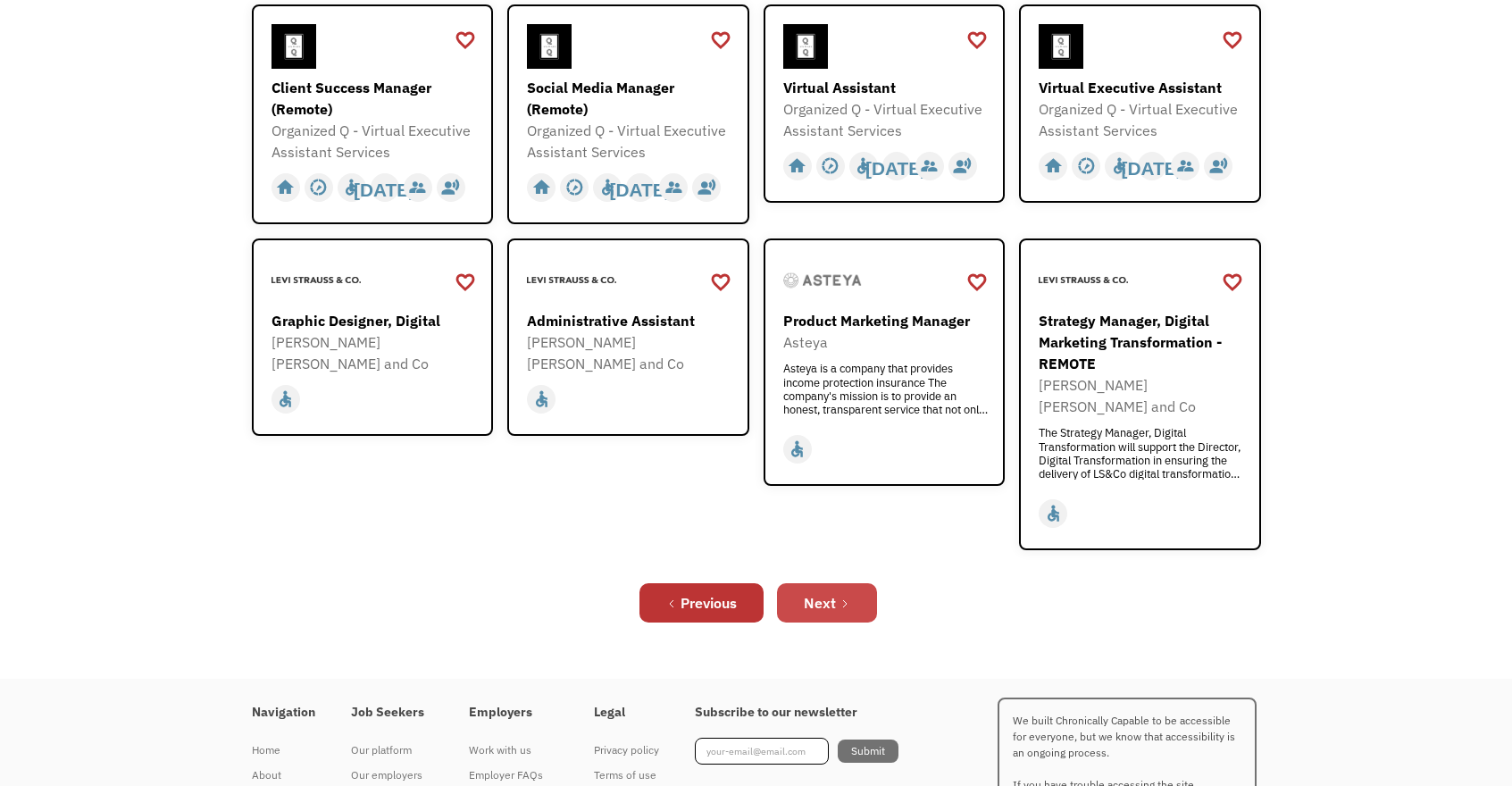
click at [811, 592] on div "Next" at bounding box center [819, 602] width 32 height 21
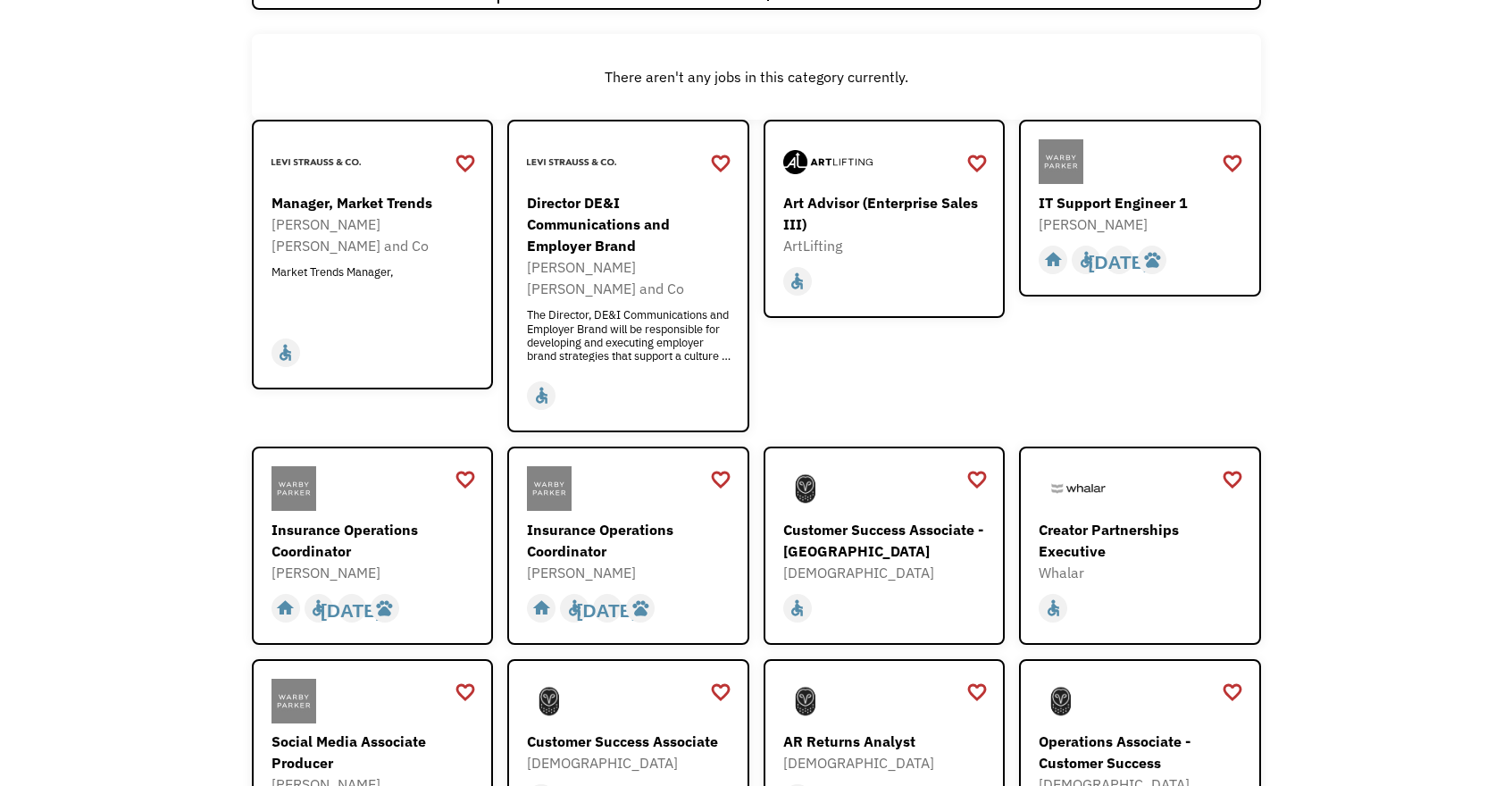
scroll to position [222, 0]
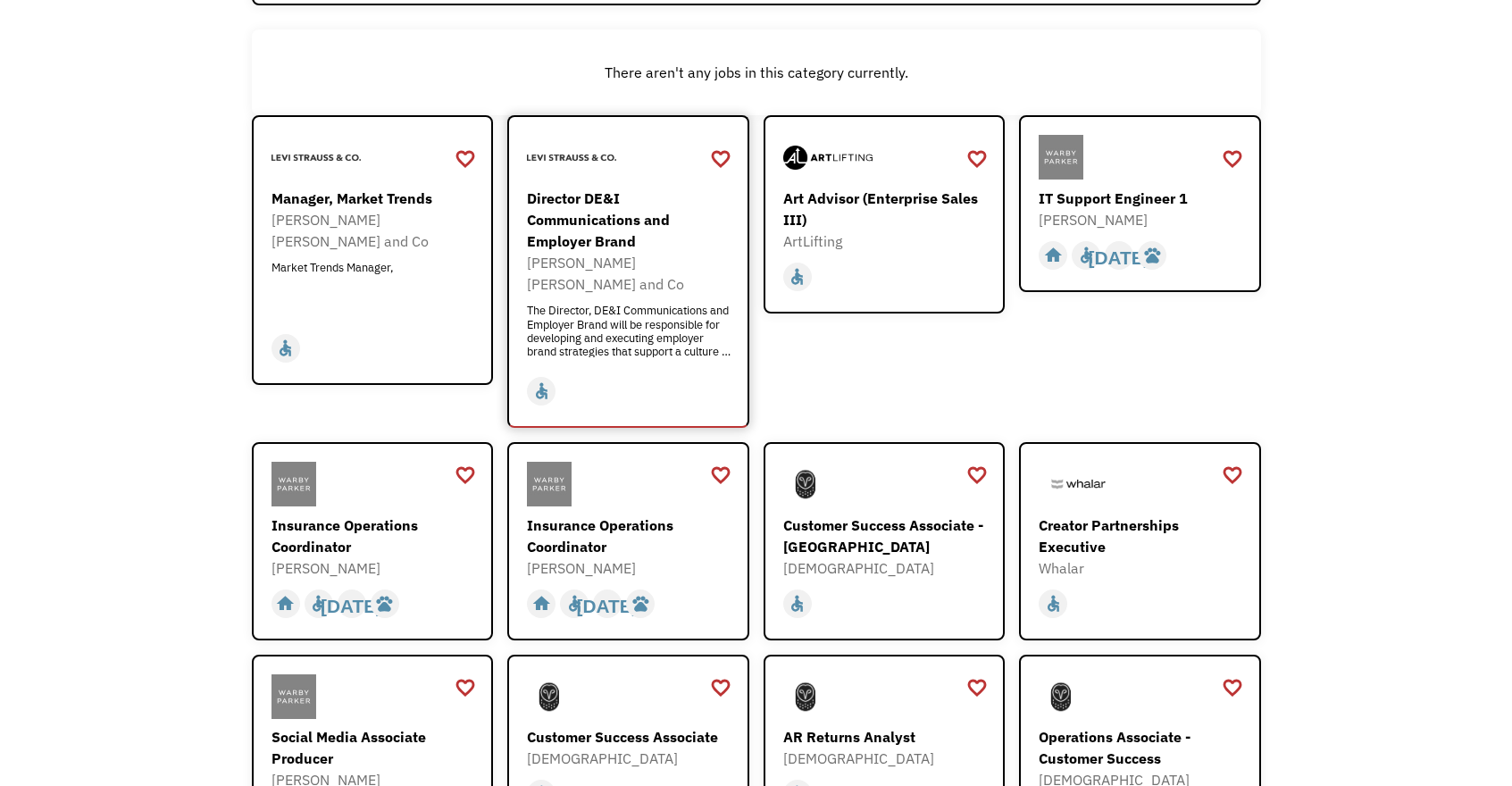
click at [668, 374] on div "home slow_motion_video accessible today not_interested supervisor_account recor…" at bounding box center [630, 391] width 207 height 34
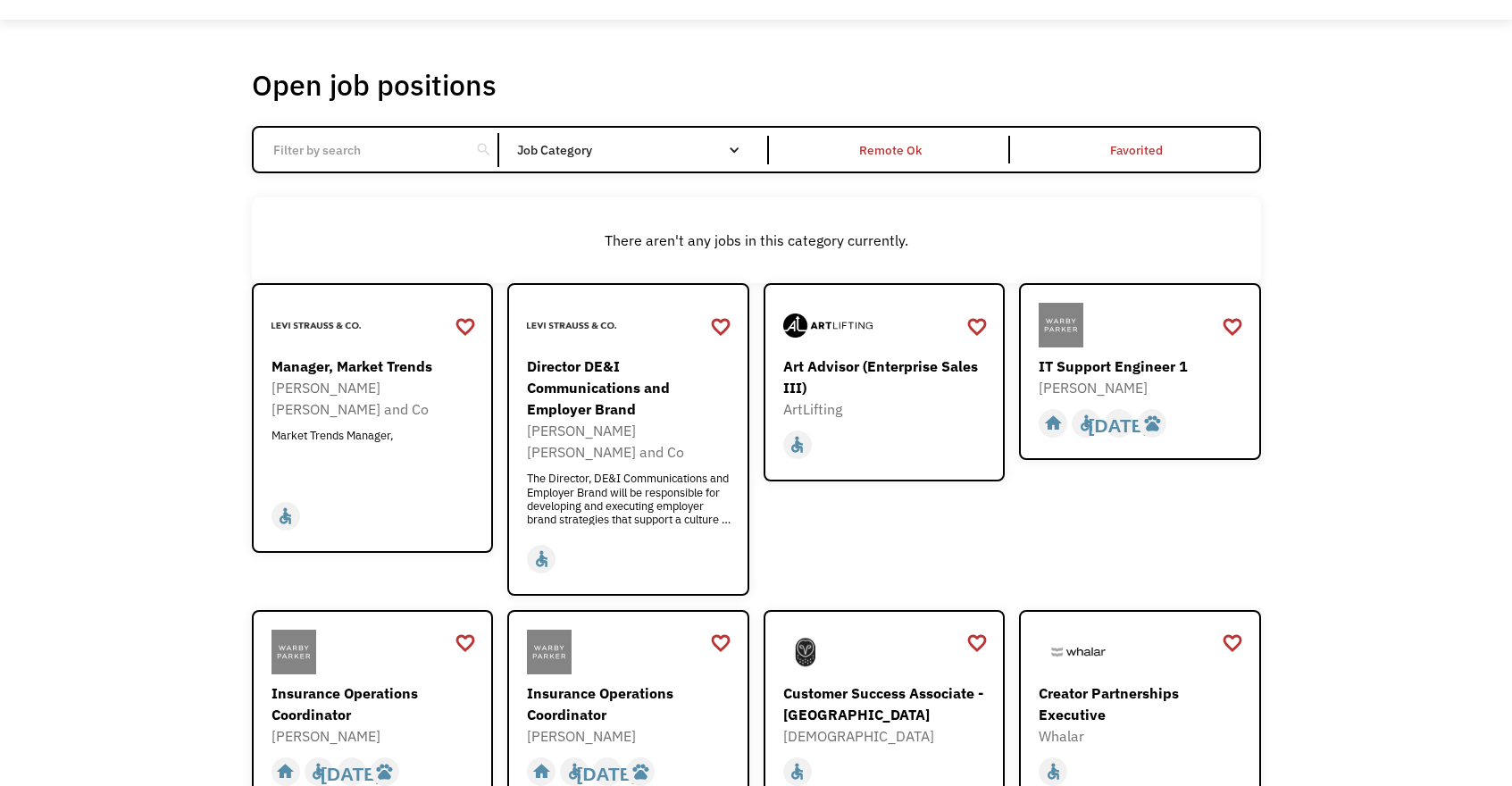
scroll to position [0, 0]
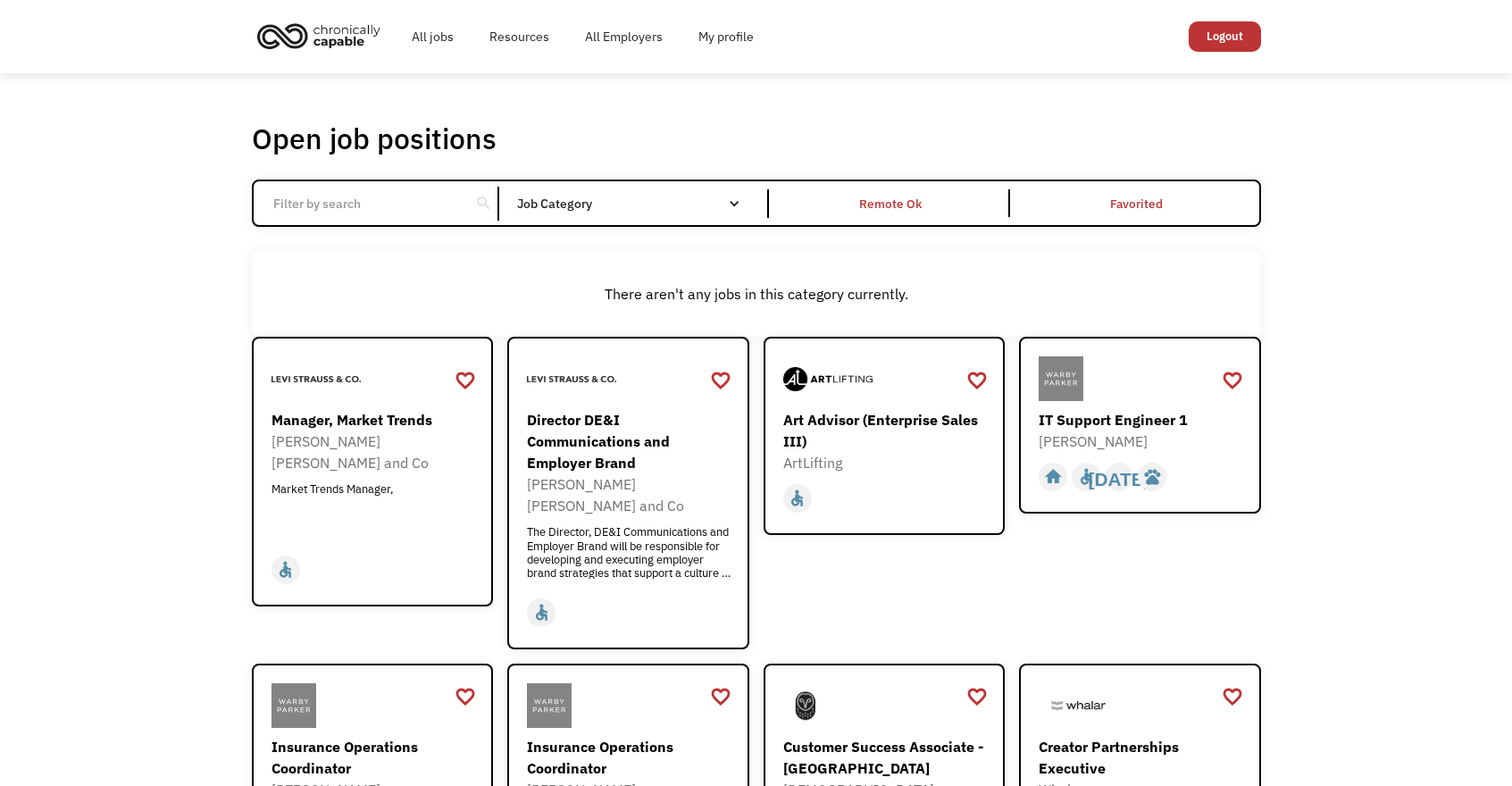
click at [700, 180] on div "search Filter by category Administration Communications & Public Relations Cust…" at bounding box center [756, 202] width 1009 height 47
click at [470, 207] on div "search" at bounding box center [484, 203] width 28 height 29
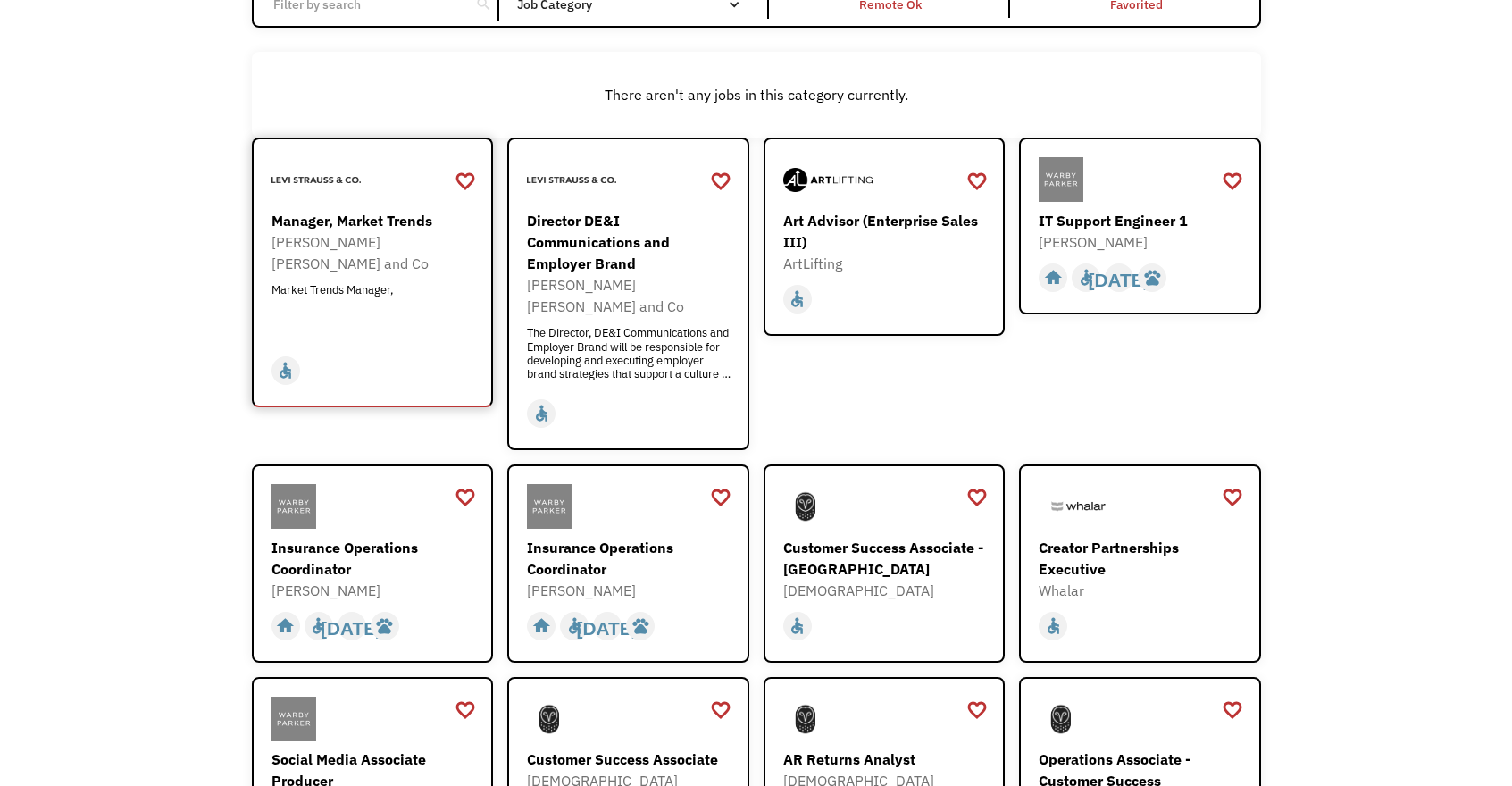
scroll to position [608, 0]
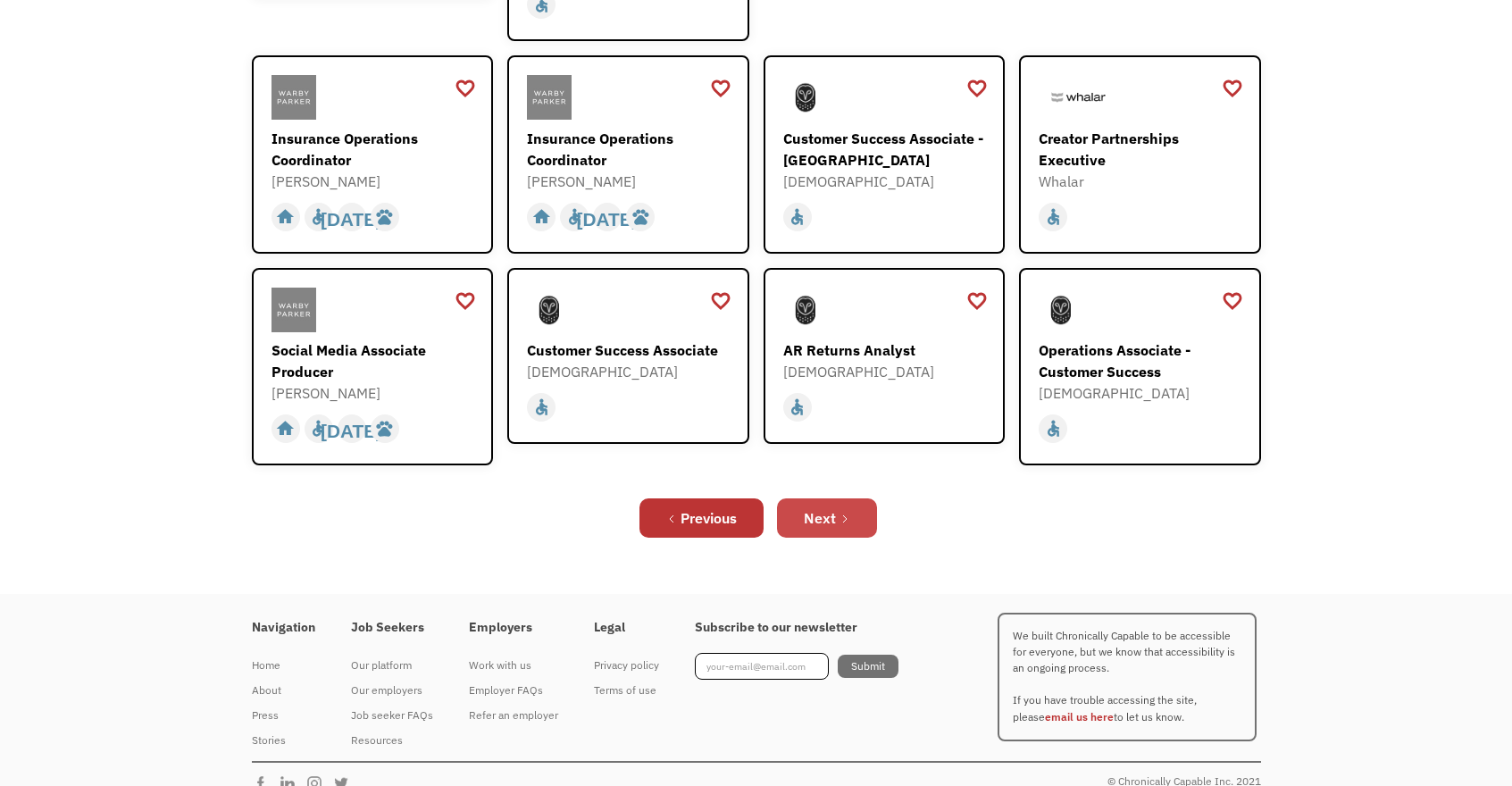
click at [804, 498] on link "Next" at bounding box center [827, 517] width 100 height 40
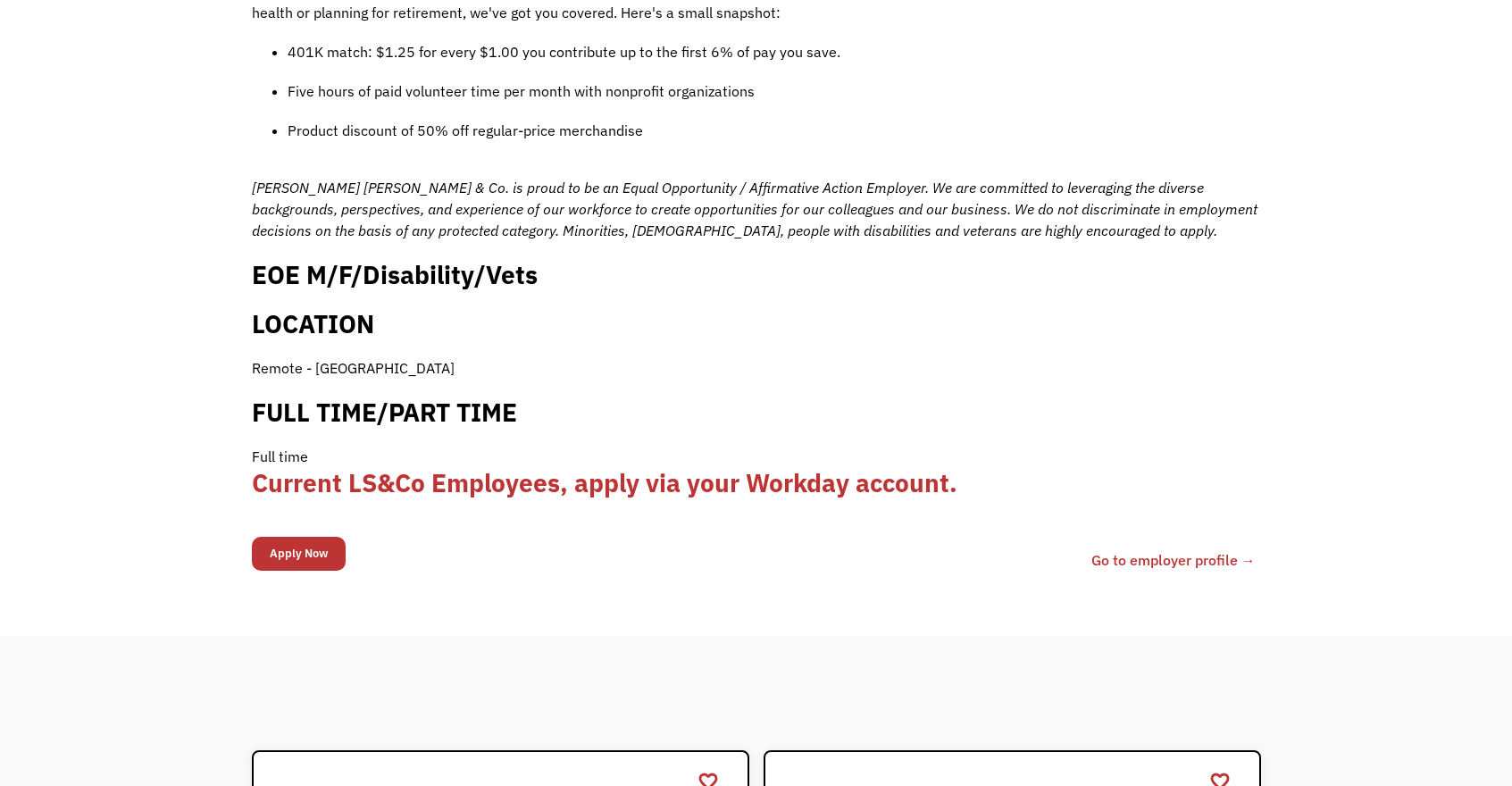
scroll to position [1945, 0]
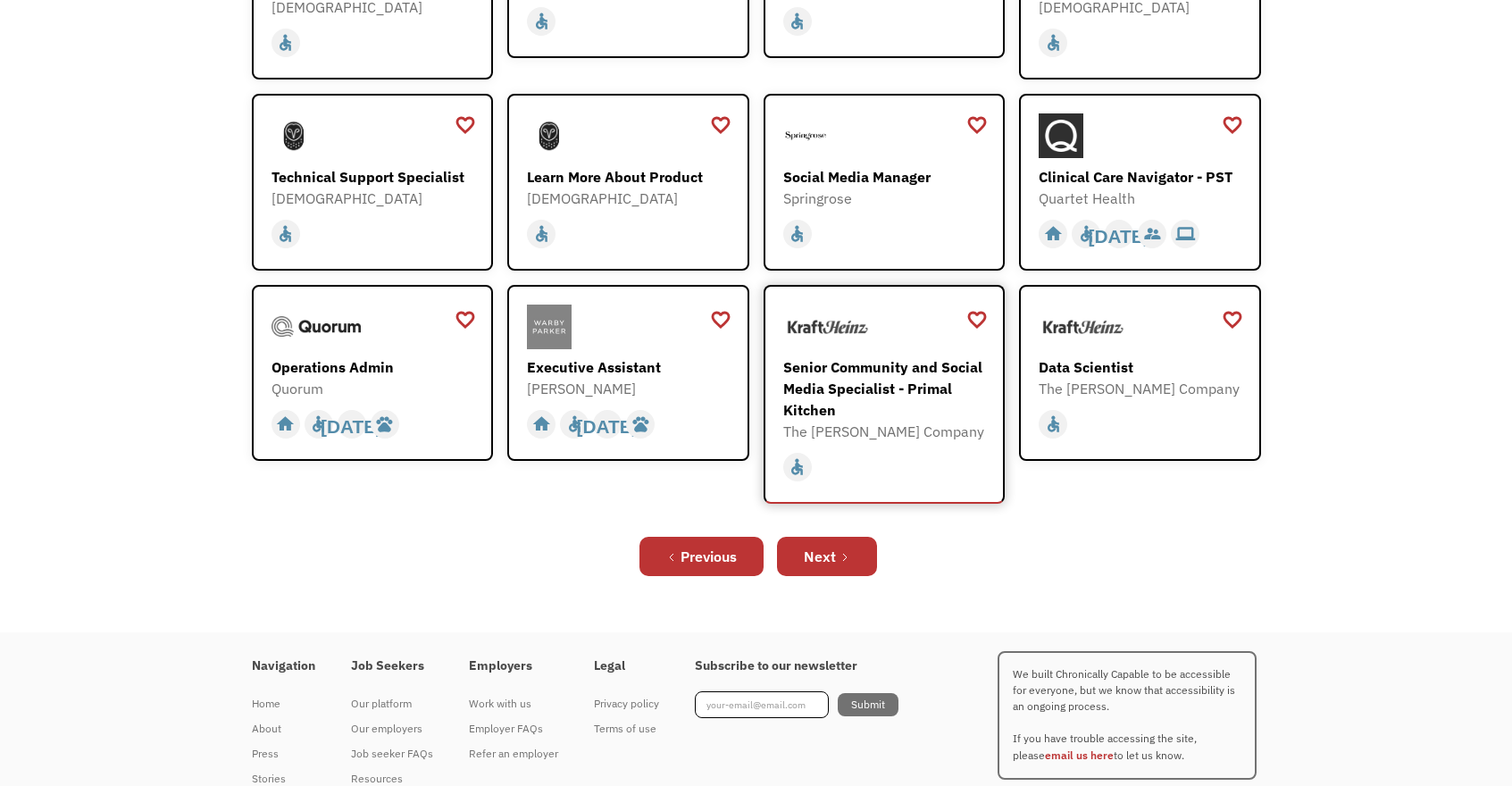
scroll to position [456, 0]
click at [855, 554] on link "Next" at bounding box center [827, 555] width 100 height 40
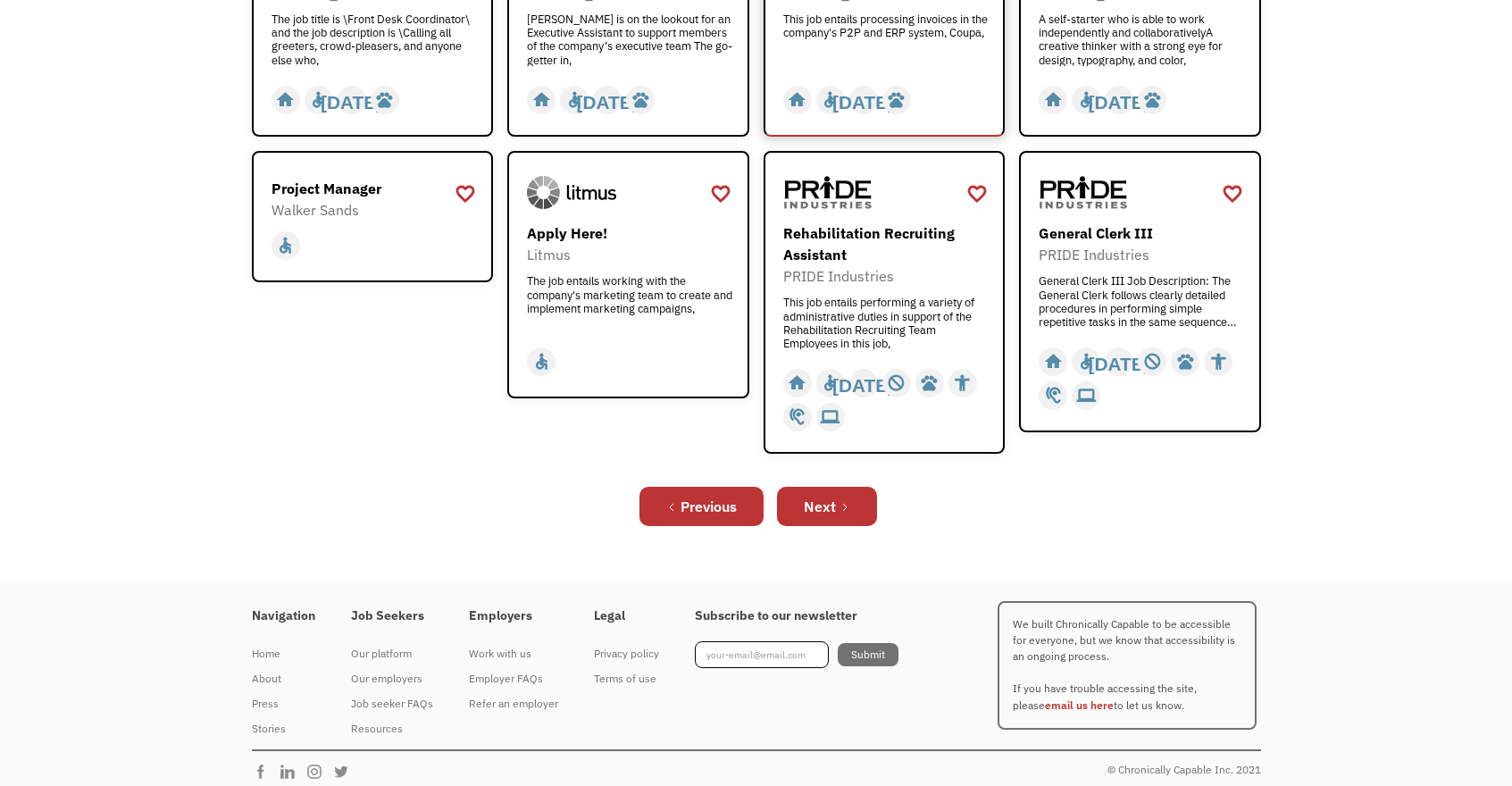
scroll to position [676, 0]
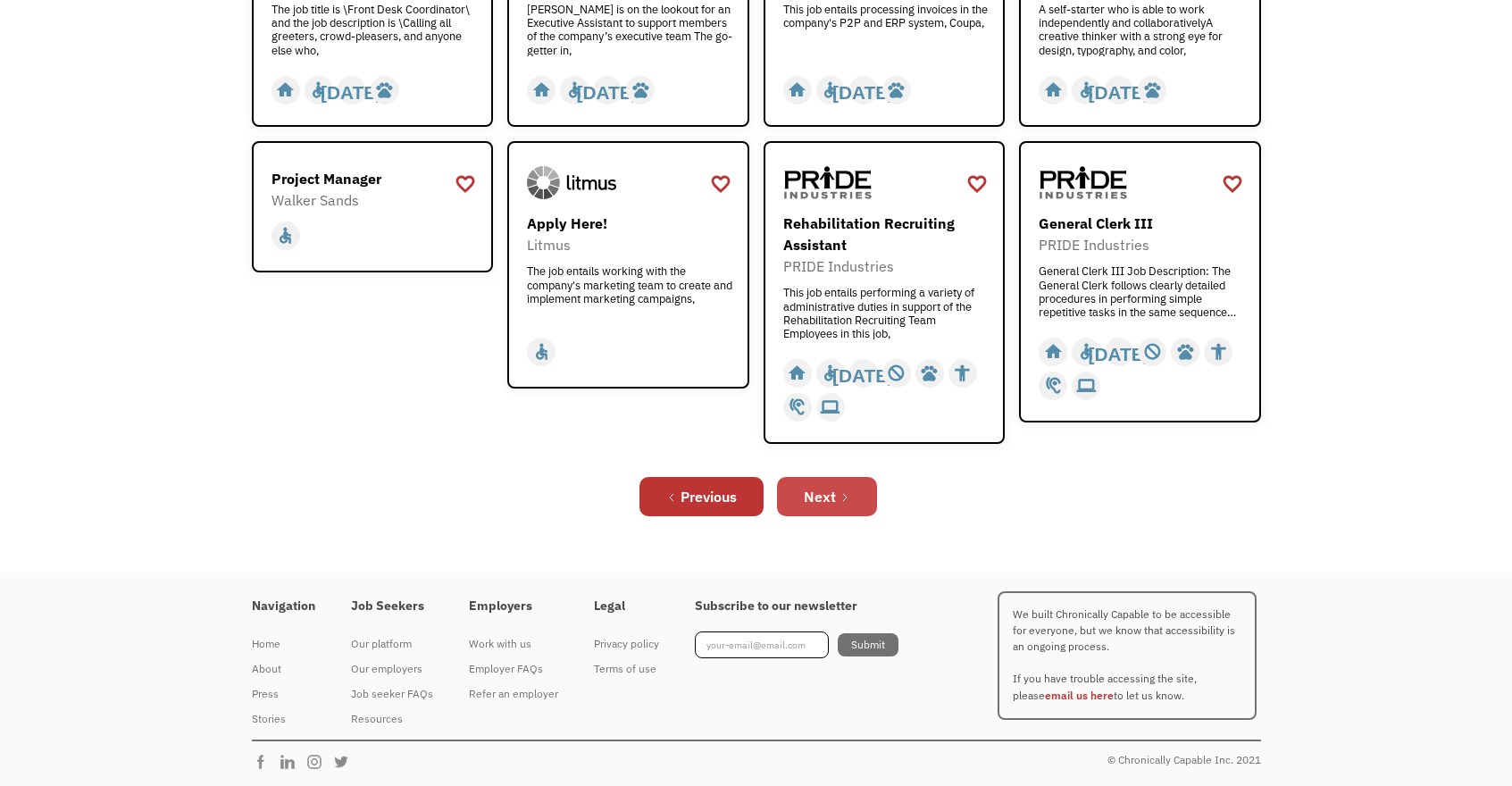
click at [818, 510] on link "Next" at bounding box center [827, 496] width 100 height 40
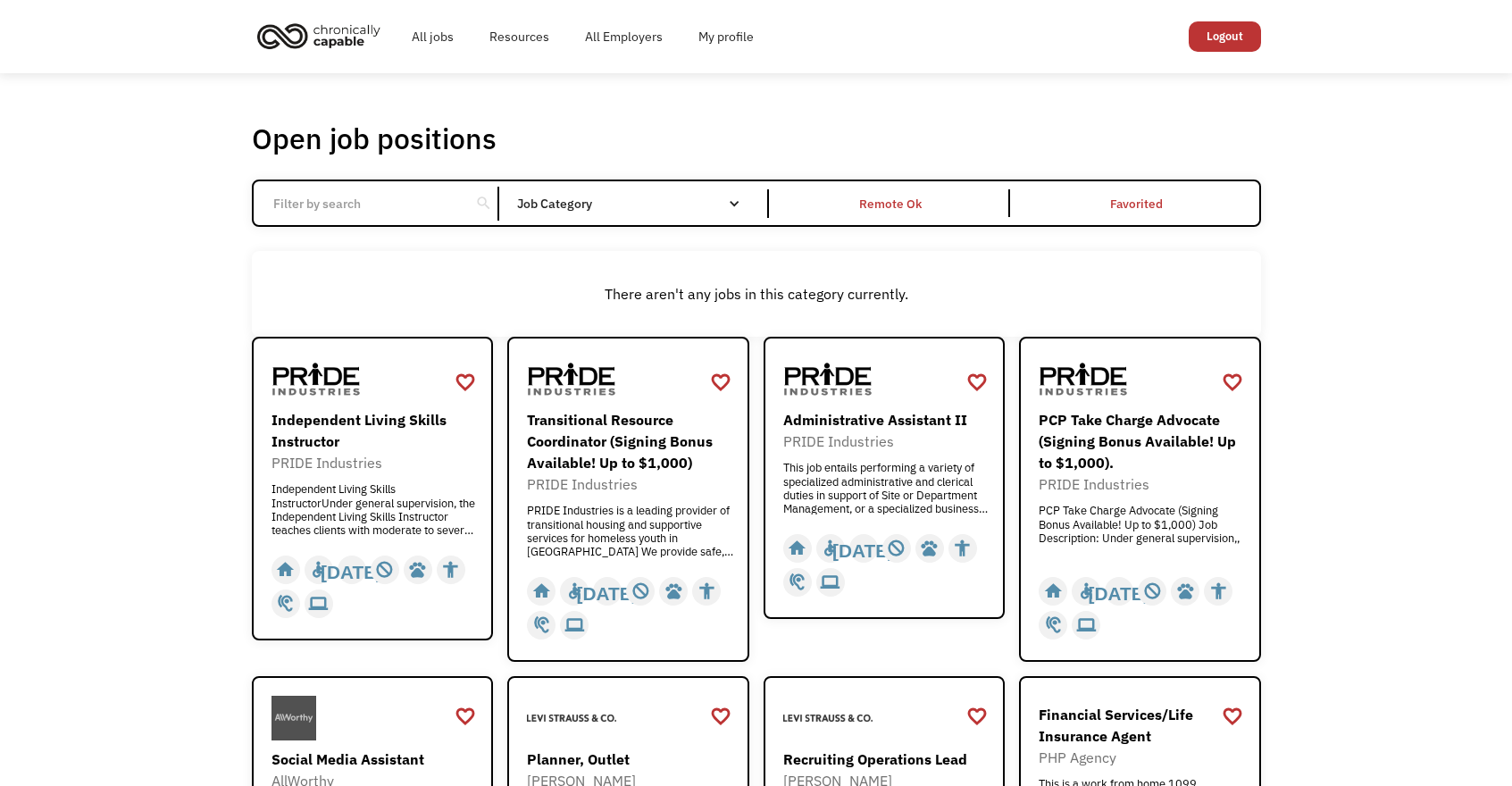
click at [476, 200] on div "search" at bounding box center [483, 203] width 17 height 27
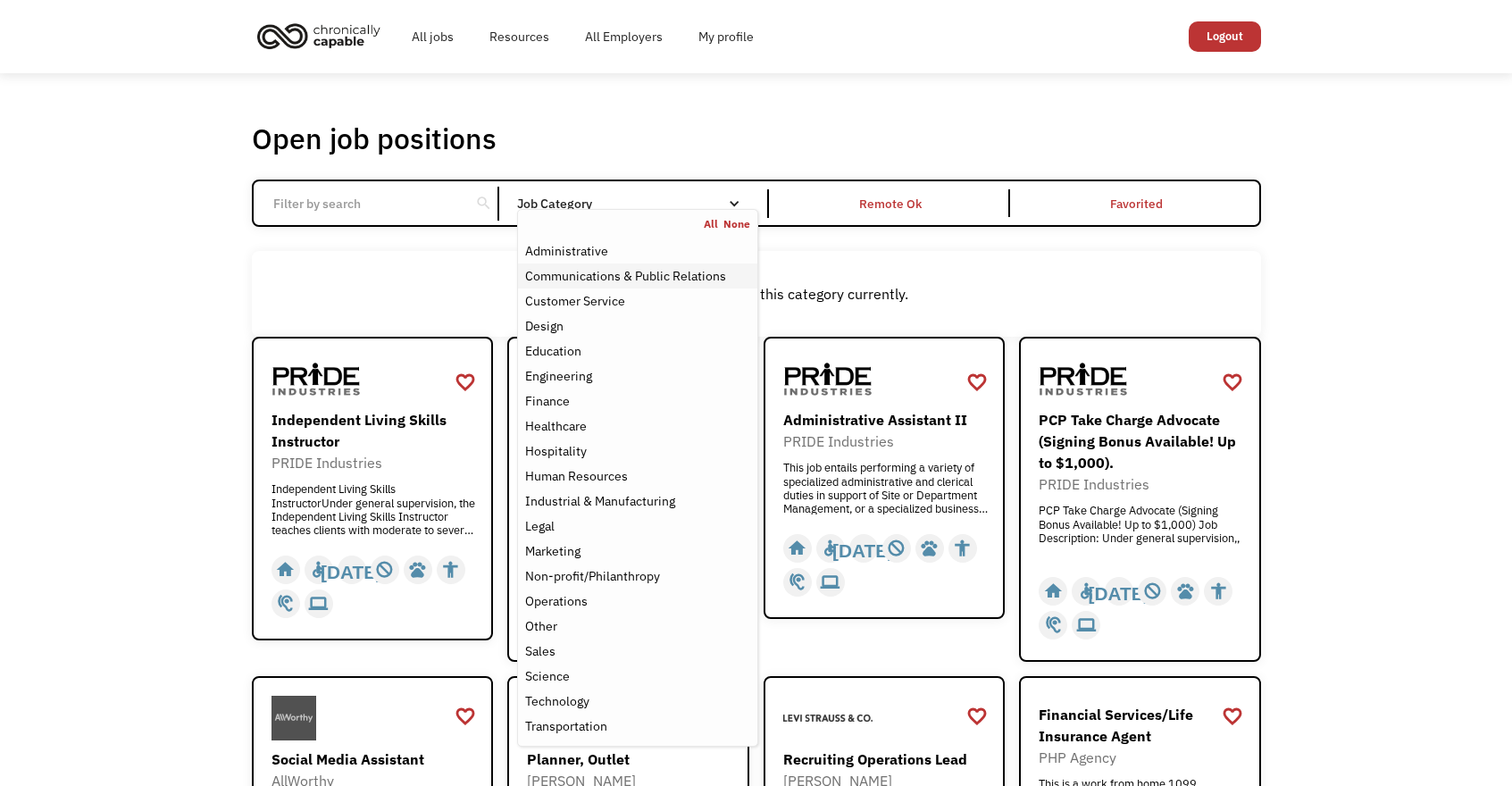
click at [592, 280] on div "Communications & Public Relations" at bounding box center [625, 275] width 201 height 21
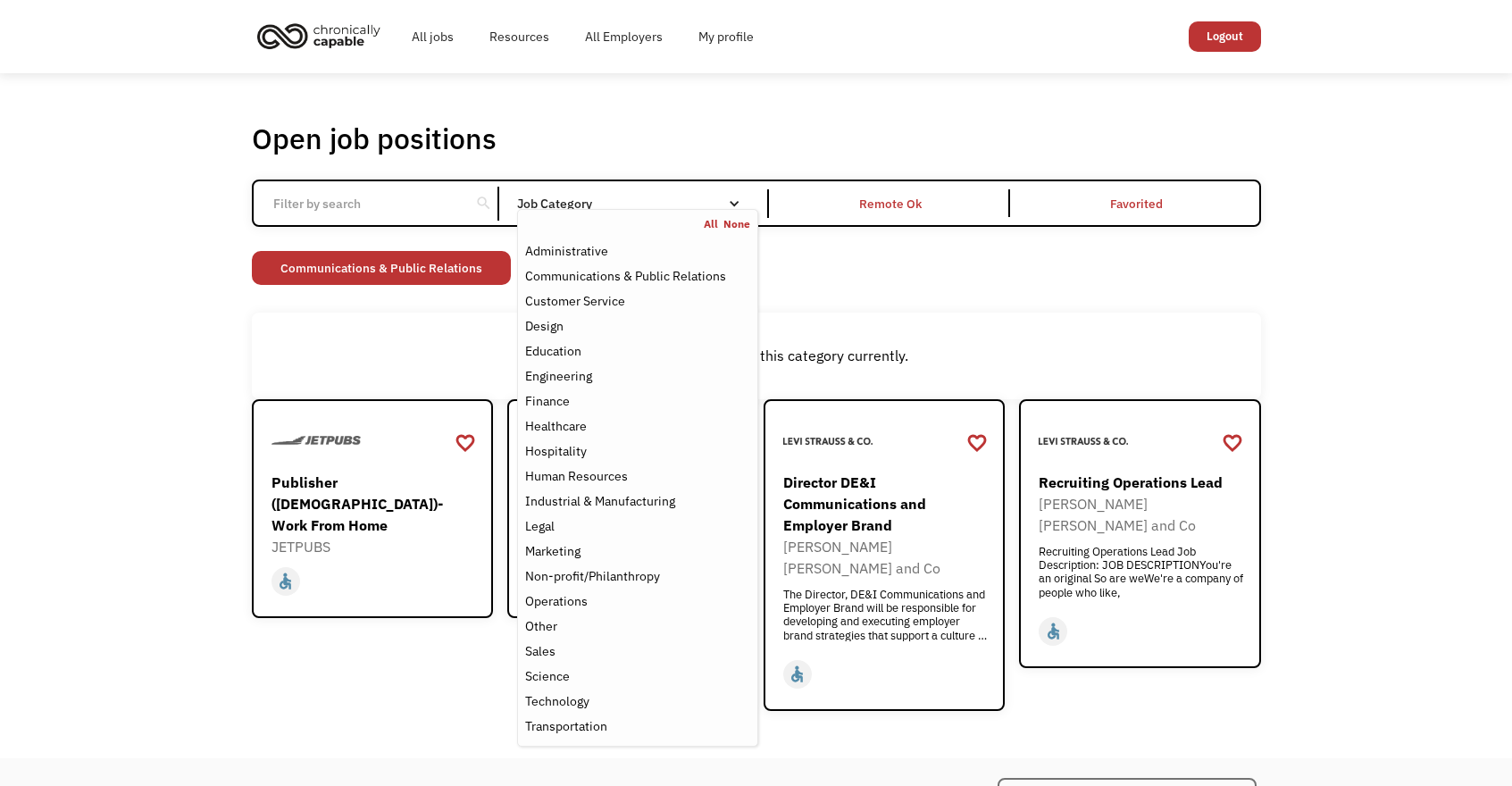
click at [158, 521] on div "Open job positions You have X liked items Search search Filter by category Admi…" at bounding box center [756, 415] width 1512 height 684
